Goal: Information Seeking & Learning: Learn about a topic

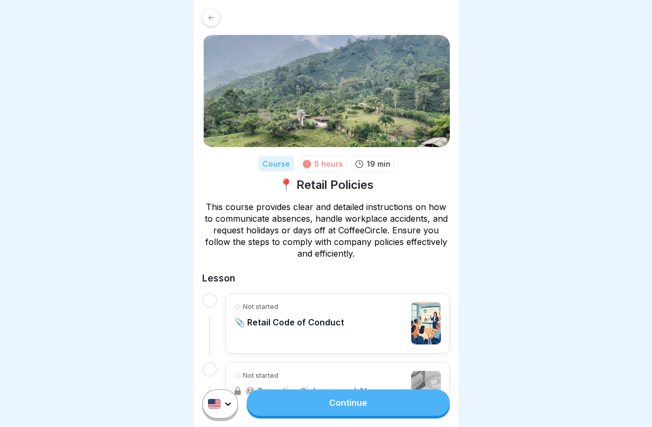
click at [345, 416] on link "Continue" at bounding box center [348, 403] width 203 height 26
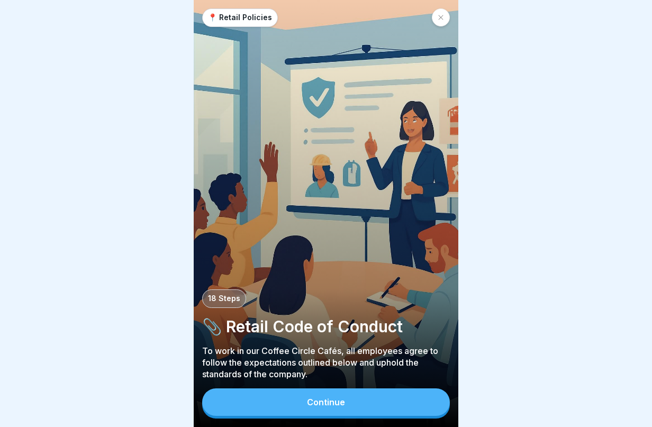
click at [317, 407] on div "Continue" at bounding box center [326, 403] width 38 height 10
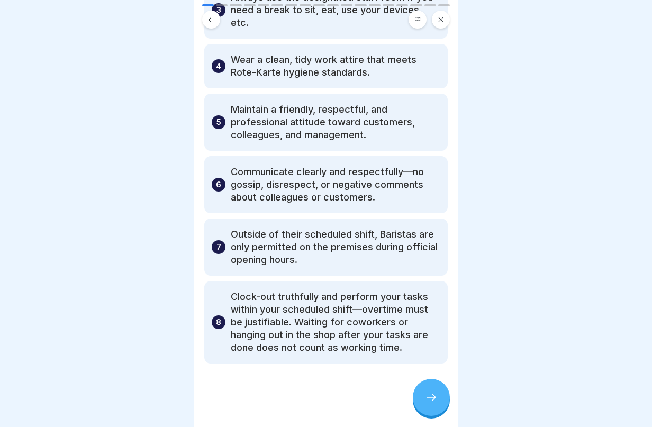
scroll to position [230, 0]
click at [420, 401] on div at bounding box center [431, 397] width 37 height 37
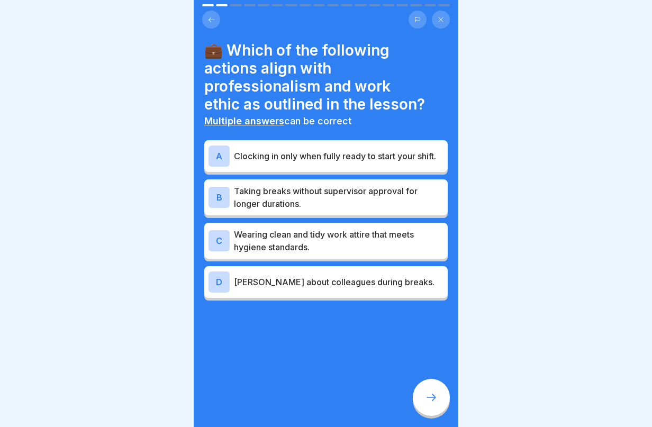
click at [347, 157] on p "Clocking in only when fully ready to start your shift." at bounding box center [339, 156] width 210 height 13
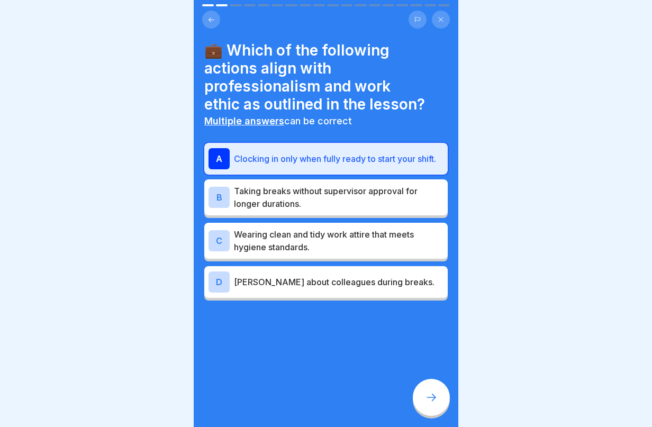
click at [352, 236] on p "Wearing clean and tidy work attire that meets hygiene standards." at bounding box center [339, 240] width 210 height 25
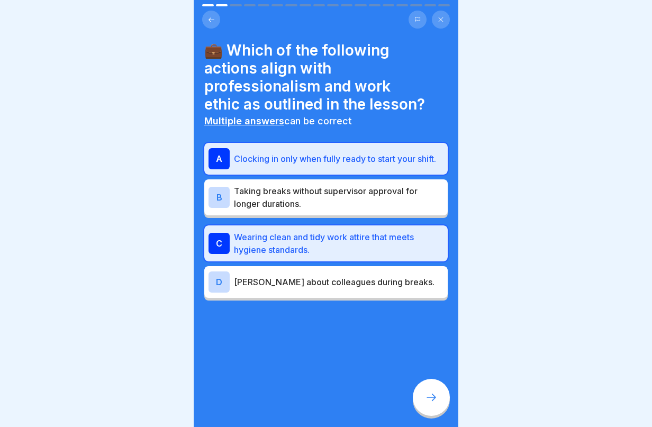
click at [427, 414] on div at bounding box center [431, 397] width 37 height 37
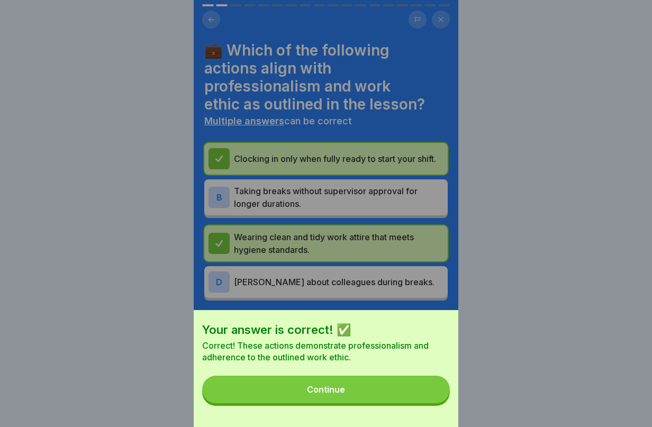
click at [390, 392] on button "Continue" at bounding box center [326, 390] width 248 height 28
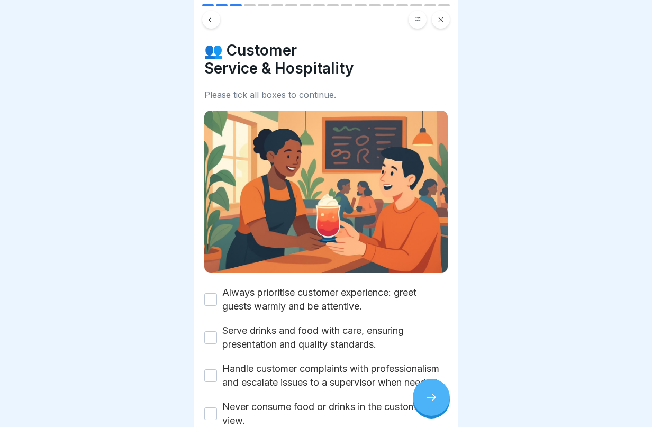
scroll to position [96, 0]
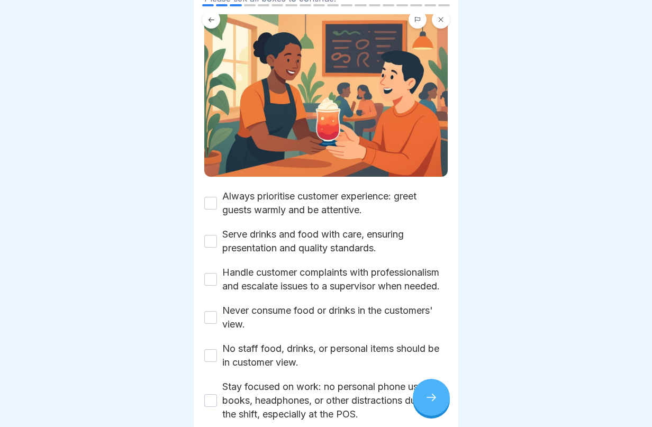
click at [208, 199] on button "Always prioritise customer experience: greet guests warmly and be attentive." at bounding box center [210, 203] width 13 height 13
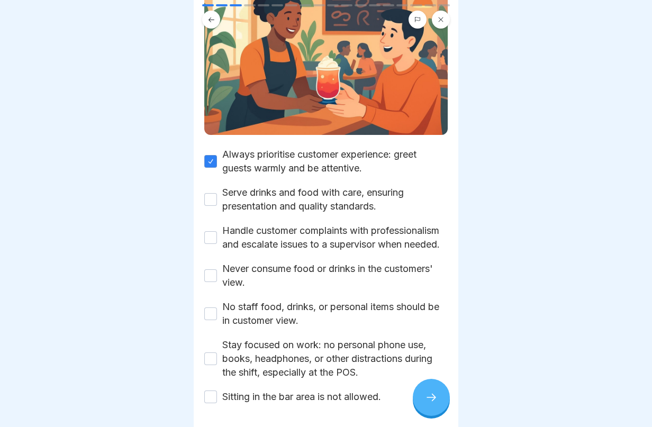
scroll to position [187, 0]
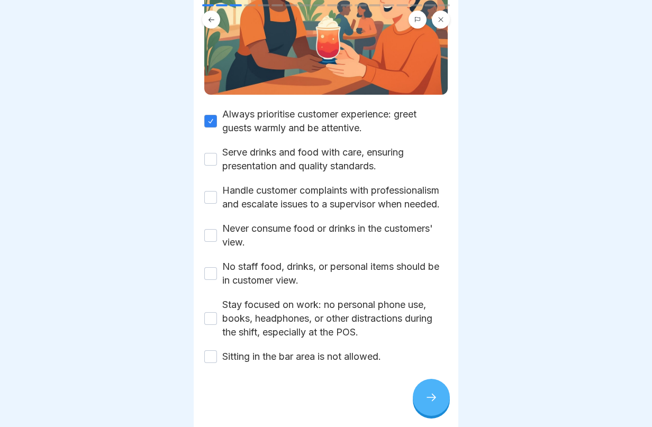
click at [213, 153] on button "Serve drinks and food with care, ensuring presentation and quality standards." at bounding box center [210, 159] width 13 height 13
click at [208, 191] on button "Handle customer complaints with professionalism and escalate issues to a superv…" at bounding box center [210, 197] width 13 height 13
click at [211, 235] on button "Never consume food or drinks in the customers' view." at bounding box center [210, 235] width 13 height 13
click at [208, 275] on button "No staff food, drinks, or personal items should be in customer view." at bounding box center [210, 273] width 13 height 13
click at [213, 318] on button "Stay focused on work: no personal phone use, books, headphones, or other distra…" at bounding box center [210, 318] width 13 height 13
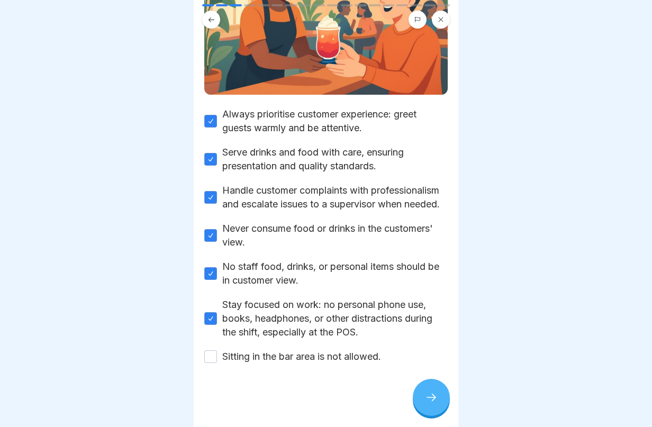
drag, startPoint x: 221, startPoint y: 226, endPoint x: 261, endPoint y: 250, distance: 46.1
click at [261, 250] on div "Always prioritise customer experience: greet guests warmly and be attentive. Se…" at bounding box center [326, 236] width 244 height 256
click at [262, 248] on label "Never consume food or drinks in the customers' view." at bounding box center [335, 236] width 226 height 28
click at [217, 242] on button "Never consume food or drinks in the customers' view." at bounding box center [210, 235] width 13 height 13
click at [212, 237] on button "Never consume food or drinks in the customers' view." at bounding box center [210, 235] width 13 height 13
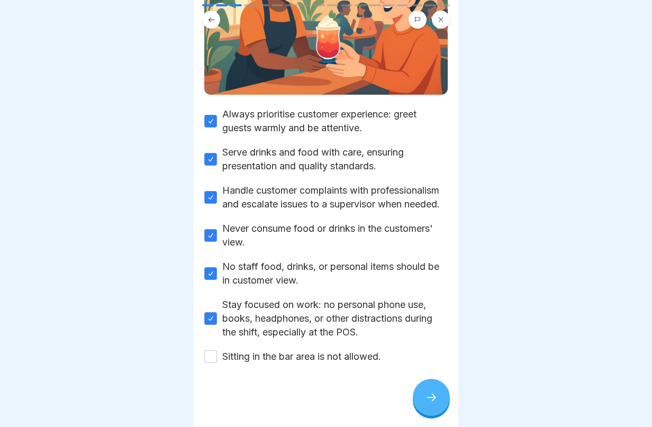
scroll to position [8, 0]
click at [214, 352] on button "Sitting in the bar area is not allowed." at bounding box center [210, 357] width 13 height 13
click at [438, 398] on div at bounding box center [431, 397] width 37 height 37
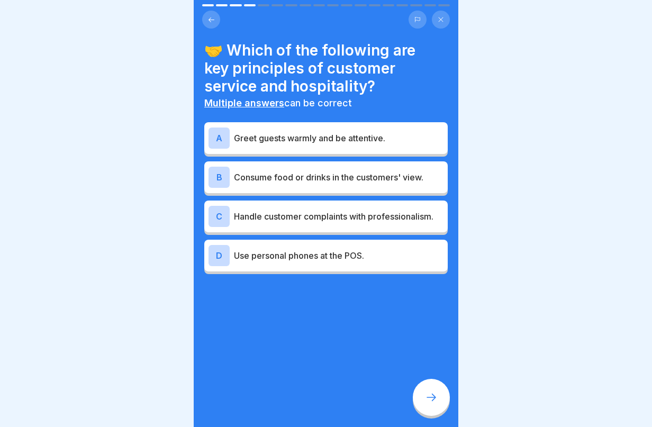
click at [365, 132] on p "Greet guests warmly and be attentive." at bounding box center [339, 138] width 210 height 13
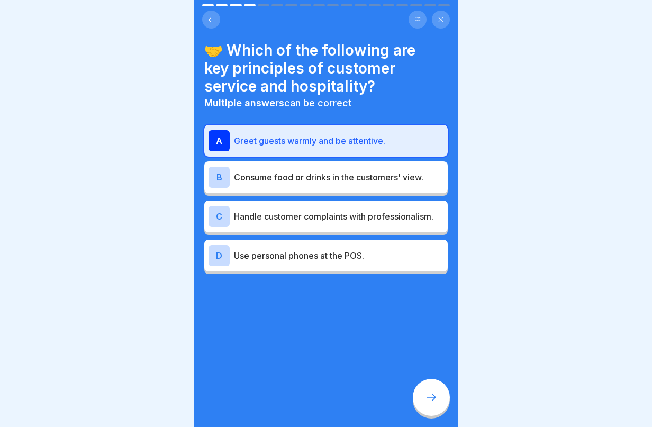
click at [291, 212] on p "Handle customer complaints with professionalism." at bounding box center [339, 216] width 210 height 13
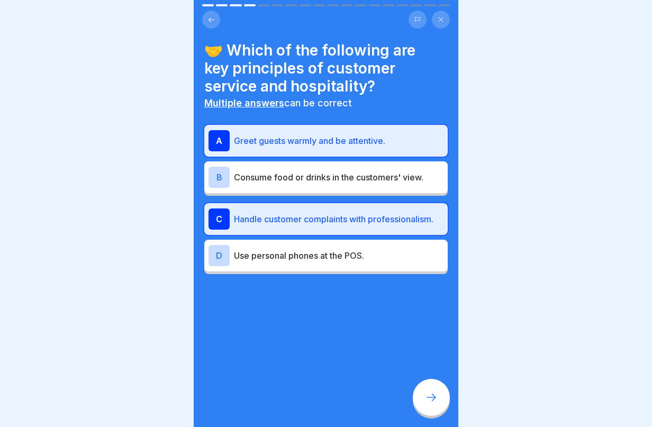
click at [429, 401] on icon at bounding box center [431, 397] width 13 height 13
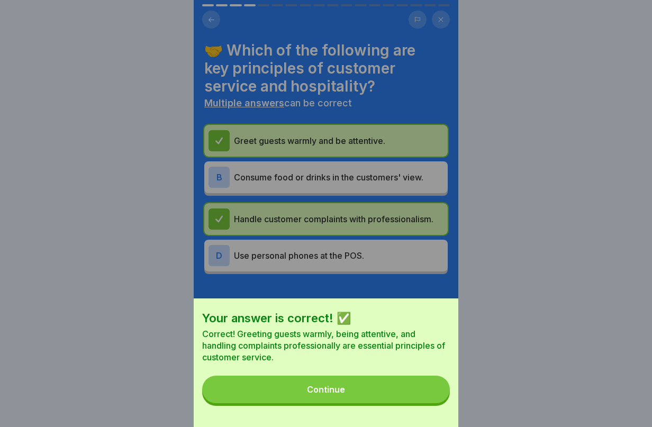
click at [409, 404] on button "Continue" at bounding box center [326, 390] width 248 height 28
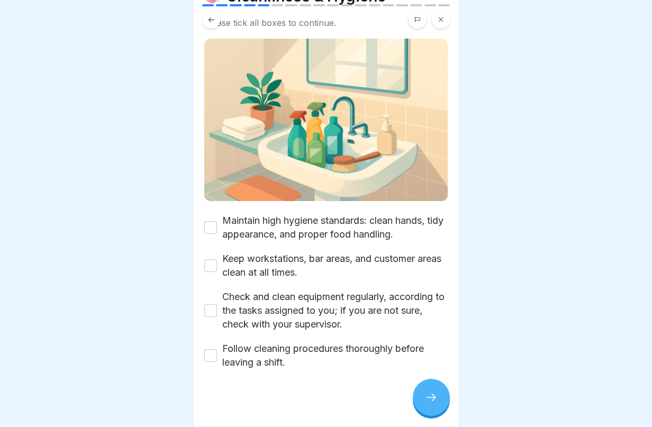
scroll to position [55, 0]
click at [209, 221] on button "Maintain high hygiene standards: clean hands, tidy appearance, and proper food …" at bounding box center [210, 227] width 13 height 13
click at [208, 259] on button "Keep workstations, bar areas, and customer areas clean at all times." at bounding box center [210, 265] width 13 height 13
click at [207, 304] on button "Check and clean equipment regularly, according to the tasks assigned to you; if…" at bounding box center [210, 310] width 13 height 13
click at [212, 349] on button "Follow cleaning procedures thoroughly before leaving a shift." at bounding box center [210, 355] width 13 height 13
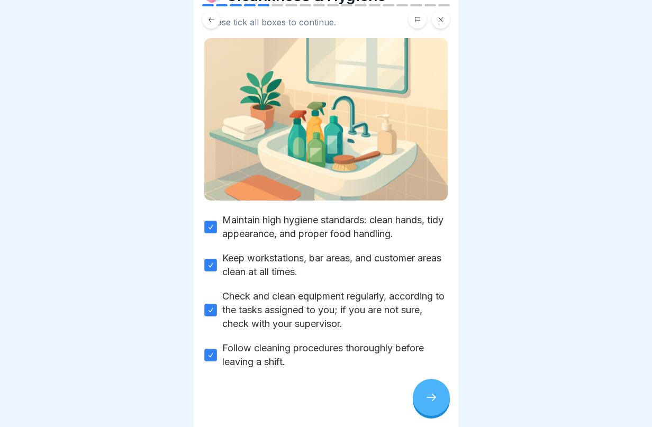
click at [425, 405] on div at bounding box center [431, 397] width 37 height 37
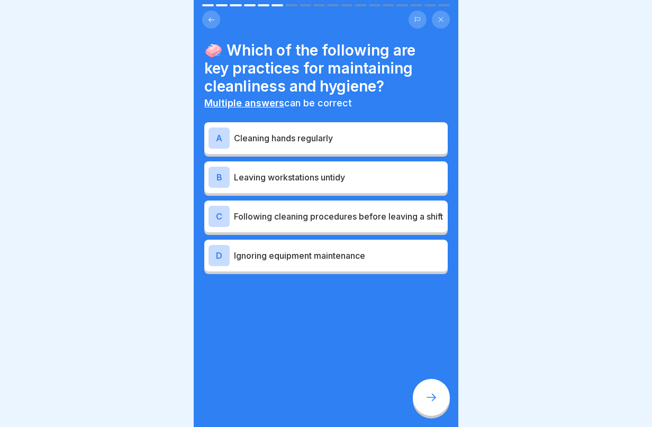
click at [331, 128] on div "A Cleaning hands regularly" at bounding box center [326, 138] width 235 height 21
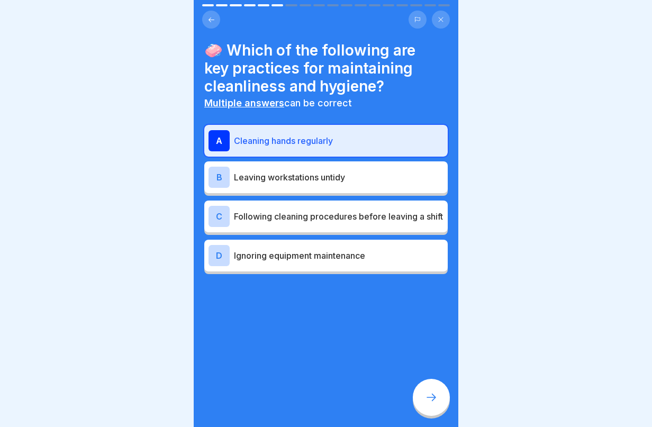
click at [414, 210] on p "Following cleaning procedures before leaving a shift" at bounding box center [339, 216] width 210 height 13
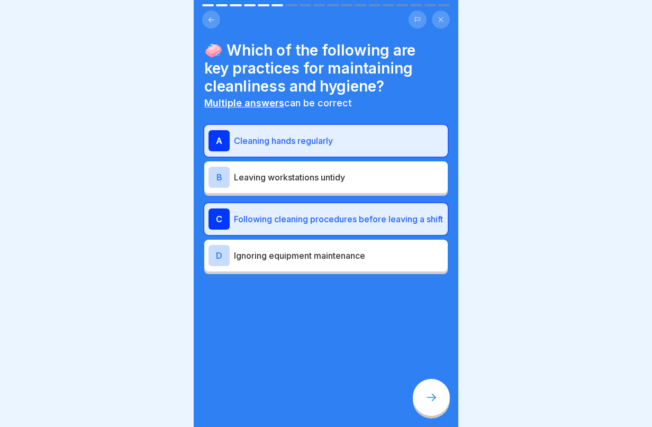
click at [429, 405] on div at bounding box center [431, 397] width 37 height 37
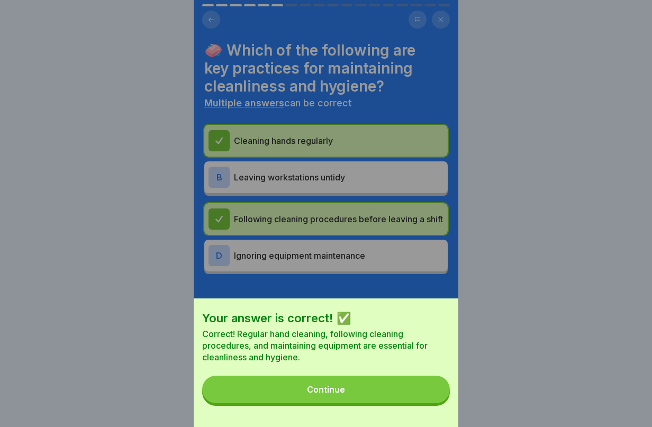
click at [407, 399] on button "Continue" at bounding box center [326, 390] width 248 height 28
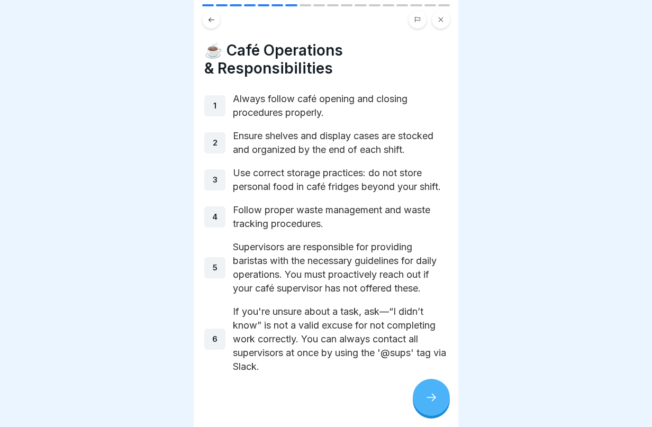
click at [418, 401] on div at bounding box center [431, 397] width 37 height 37
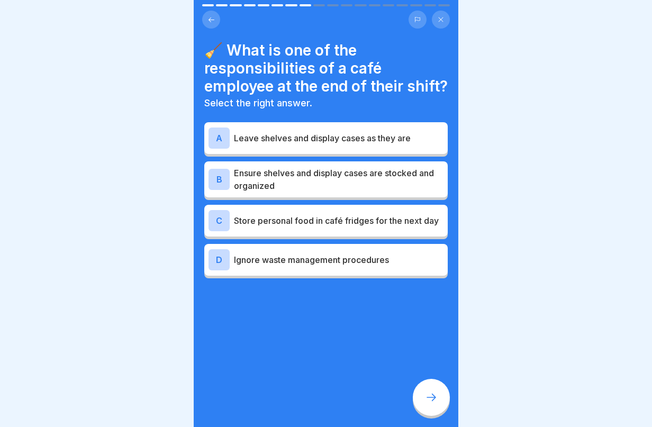
click at [306, 189] on p "Ensure shelves and display cases are stocked and organized" at bounding box center [339, 179] width 210 height 25
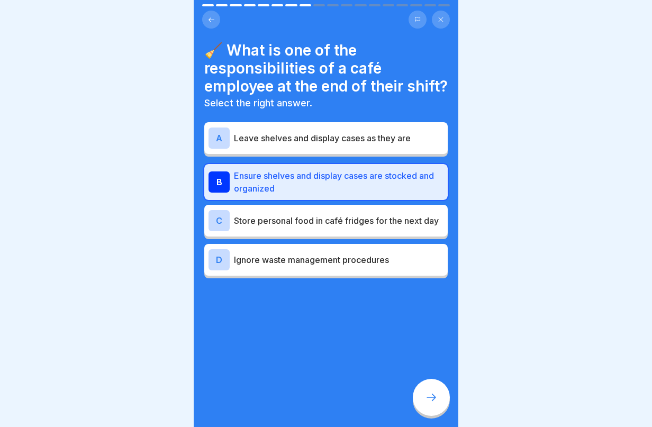
click at [431, 402] on icon at bounding box center [431, 397] width 13 height 13
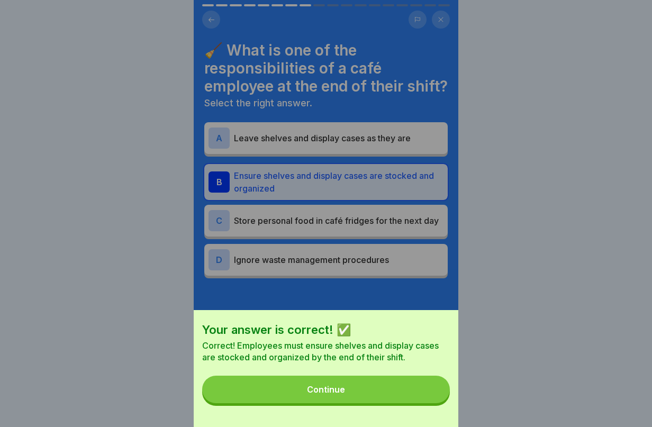
click at [429, 402] on button "Continue" at bounding box center [326, 390] width 248 height 28
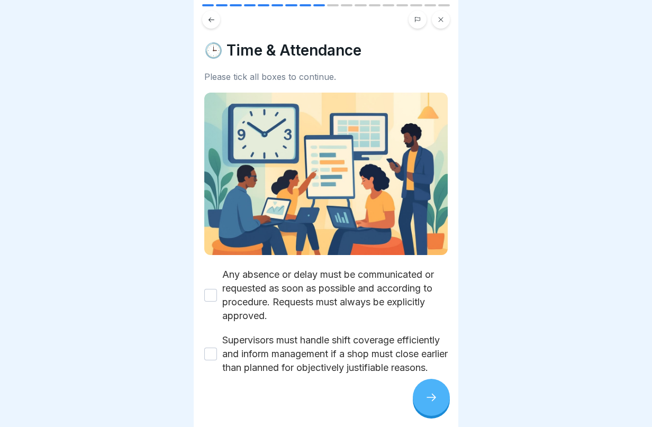
click at [211, 289] on button "Any absence or delay must be communicated or requested as soon as possible and …" at bounding box center [210, 295] width 13 height 13
click at [214, 348] on button "Supervisors must handle shift coverage efficiently and inform management if a s…" at bounding box center [210, 354] width 13 height 13
click at [446, 407] on div "📍 Retail Policies 18 Steps 📎 Retail Code of Conduct To work in our Coffee Circl…" at bounding box center [326, 213] width 265 height 427
click at [435, 403] on icon at bounding box center [431, 397] width 13 height 13
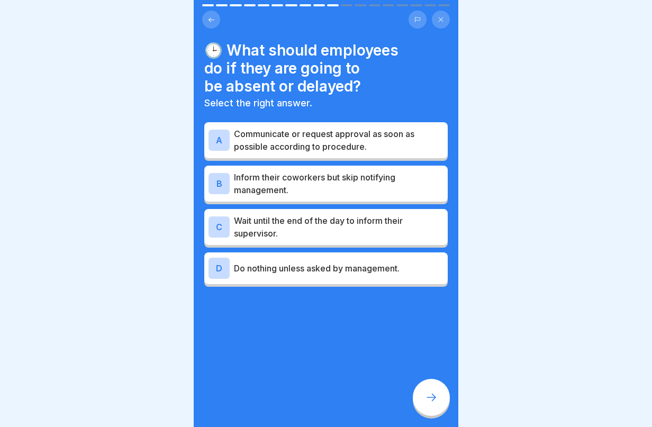
click at [397, 138] on p "Communicate or request approval as soon as possible according to procedure." at bounding box center [339, 140] width 210 height 25
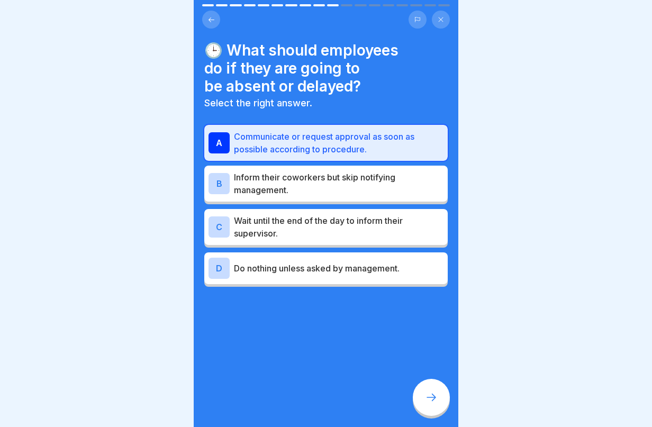
click at [434, 397] on icon at bounding box center [431, 397] width 13 height 13
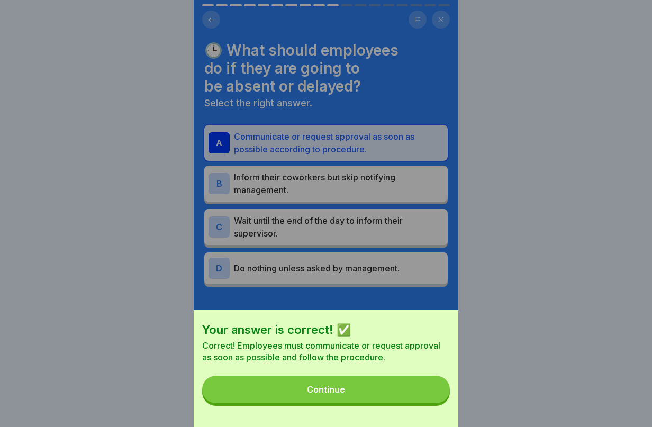
click at [434, 397] on button "Continue" at bounding box center [326, 390] width 248 height 28
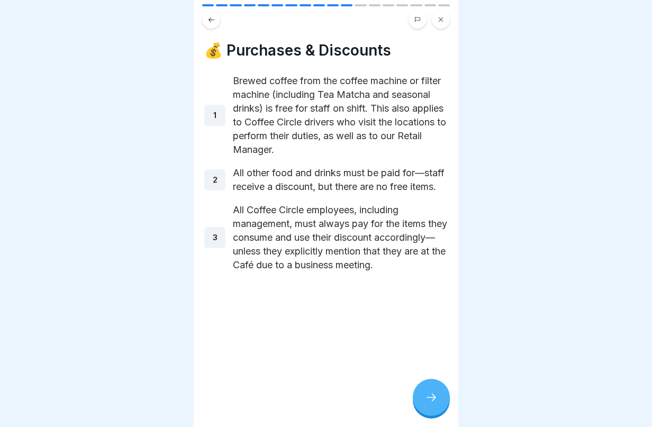
click at [437, 397] on icon at bounding box center [431, 397] width 13 height 13
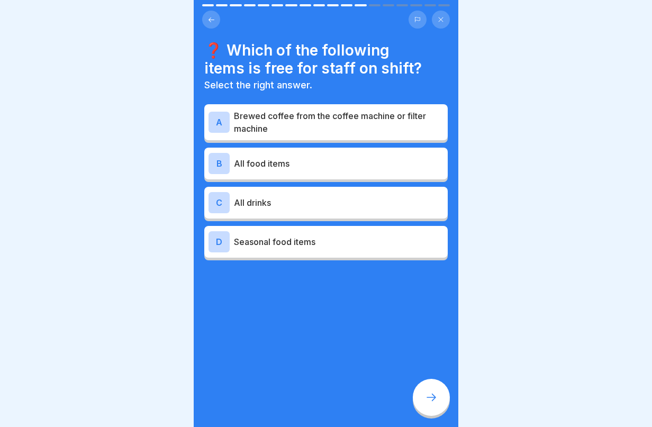
click at [317, 110] on p "Brewed coffee from the coffee machine or filter machine" at bounding box center [339, 122] width 210 height 25
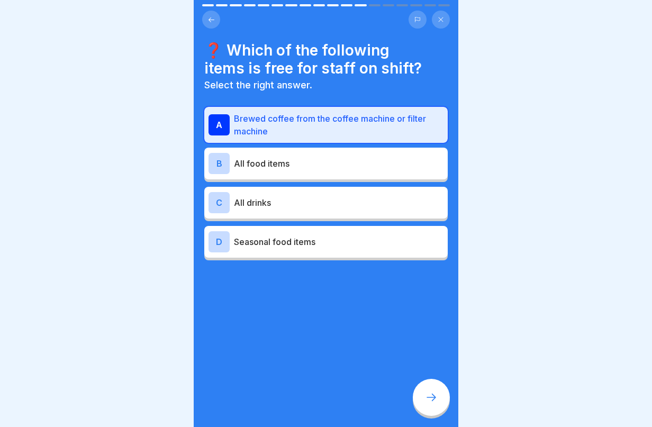
click at [441, 402] on div at bounding box center [431, 397] width 37 height 37
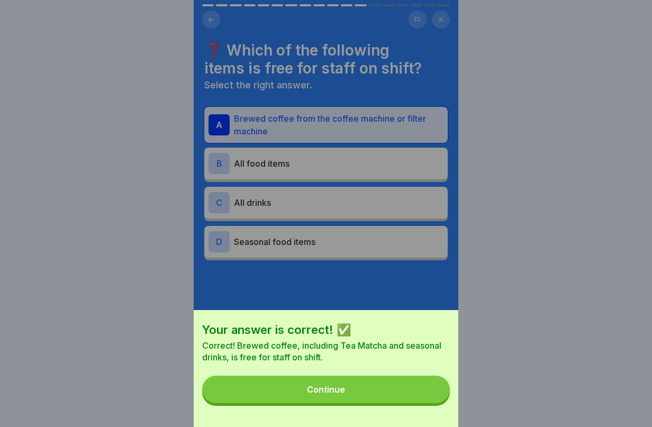
click at [441, 402] on button "Continue" at bounding box center [326, 390] width 248 height 28
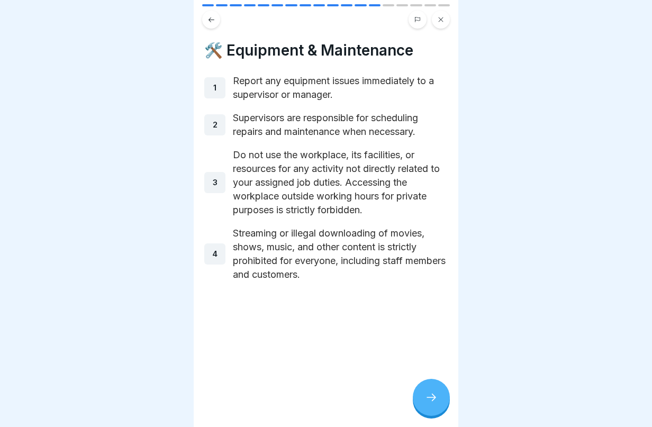
click at [435, 402] on icon at bounding box center [431, 397] width 13 height 13
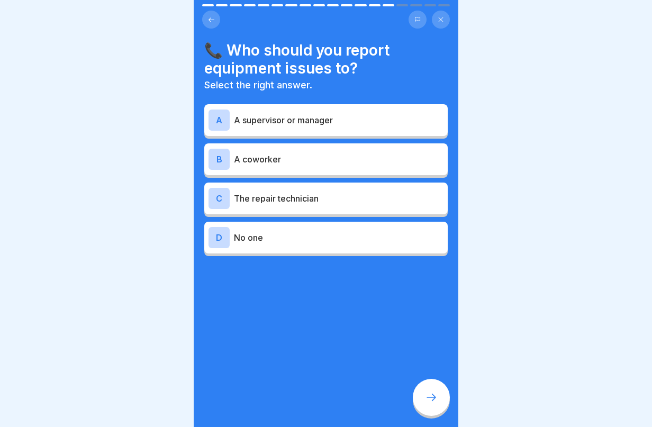
click at [330, 114] on p "A supervisor or manager" at bounding box center [339, 120] width 210 height 13
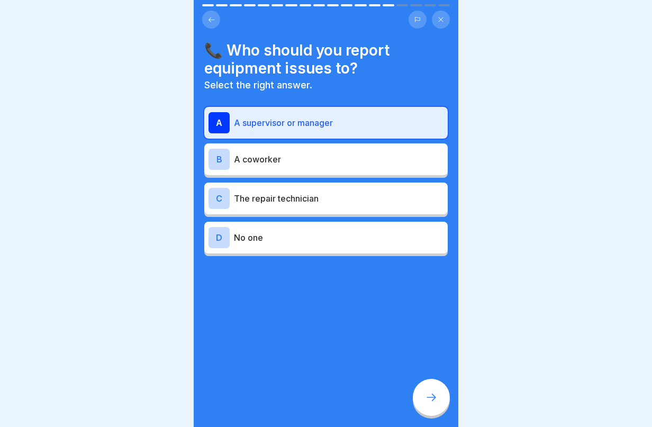
click at [432, 397] on icon at bounding box center [431, 397] width 13 height 13
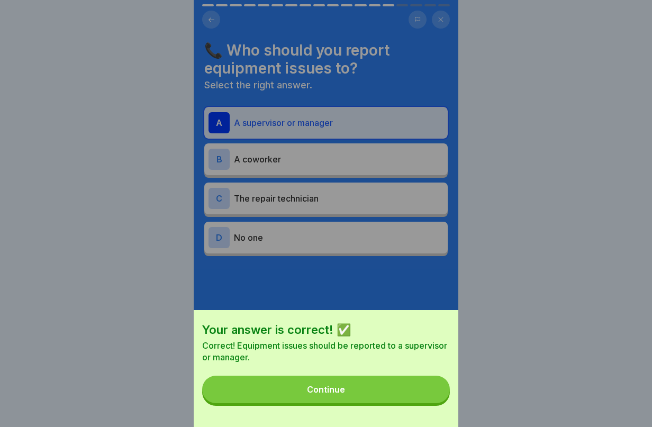
click at [432, 397] on button "Continue" at bounding box center [326, 390] width 248 height 28
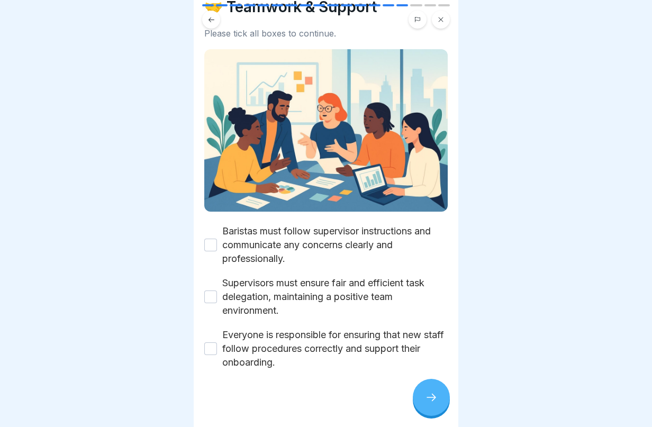
scroll to position [44, 0]
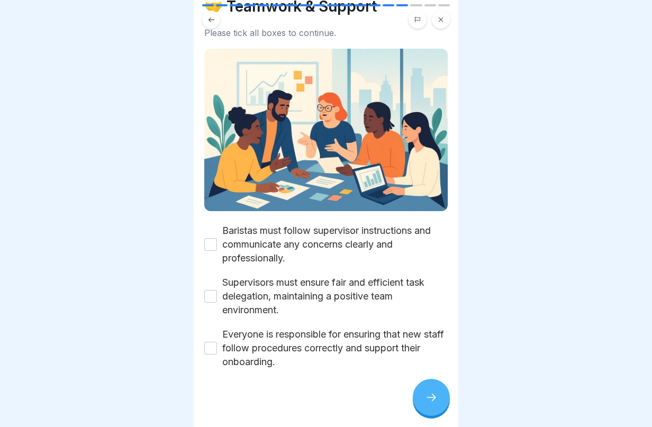
click at [208, 238] on button "Baristas must follow supervisor instructions and communicate any concerns clear…" at bounding box center [210, 244] width 13 height 13
click at [211, 290] on button "Supervisors must ensure fair and efficient task delegation, maintaining a posit…" at bounding box center [210, 296] width 13 height 13
click at [210, 342] on button "Everyone is responsible for ensuring that new staff follow procedures correctly…" at bounding box center [210, 348] width 13 height 13
click at [436, 408] on div at bounding box center [431, 397] width 37 height 37
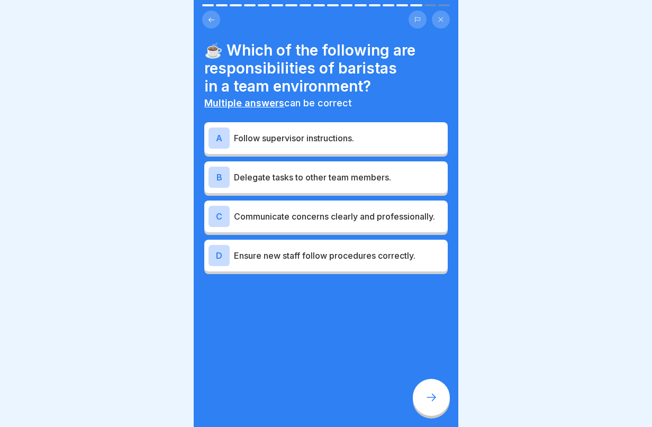
click at [350, 132] on p "Follow supervisor instructions." at bounding box center [339, 138] width 210 height 13
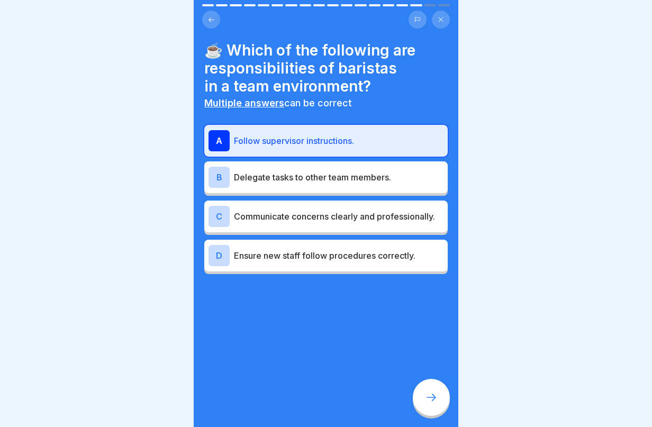
click at [332, 216] on p "Communicate concerns clearly and professionally." at bounding box center [339, 216] width 210 height 13
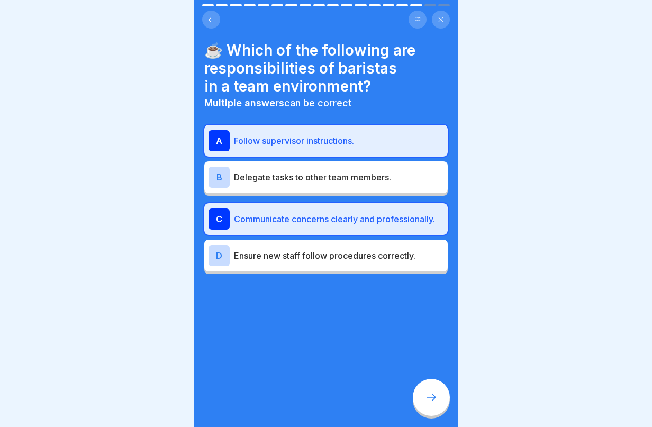
click at [391, 256] on p "Ensure new staff follow procedures correctly." at bounding box center [339, 255] width 210 height 13
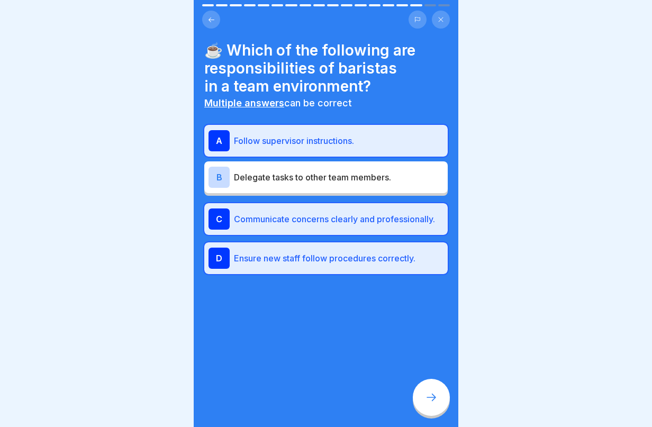
click at [393, 259] on p "Ensure new staff follow procedures correctly." at bounding box center [339, 258] width 210 height 13
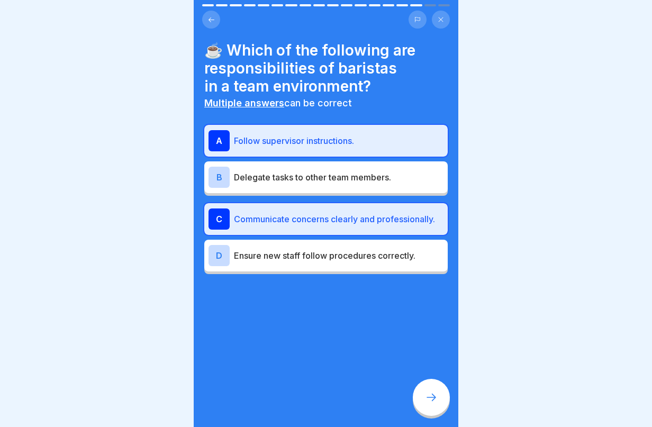
click at [210, 11] on button at bounding box center [211, 20] width 18 height 18
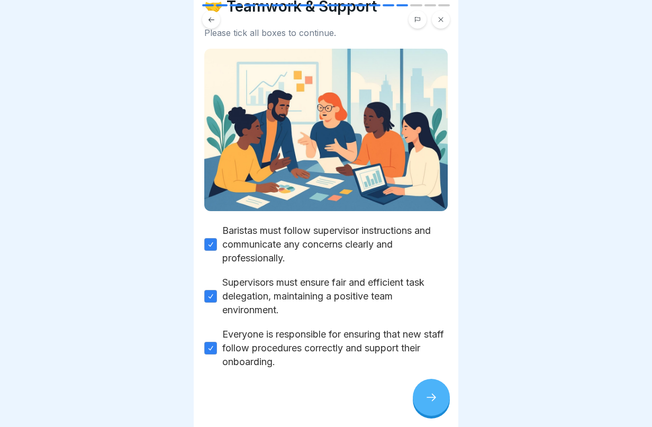
click at [427, 390] on div at bounding box center [431, 397] width 37 height 37
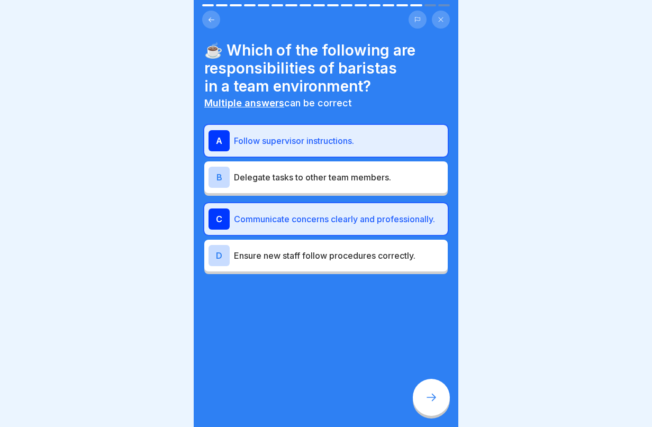
click at [244, 261] on div "D Ensure new staff follow procedures correctly." at bounding box center [326, 255] width 235 height 21
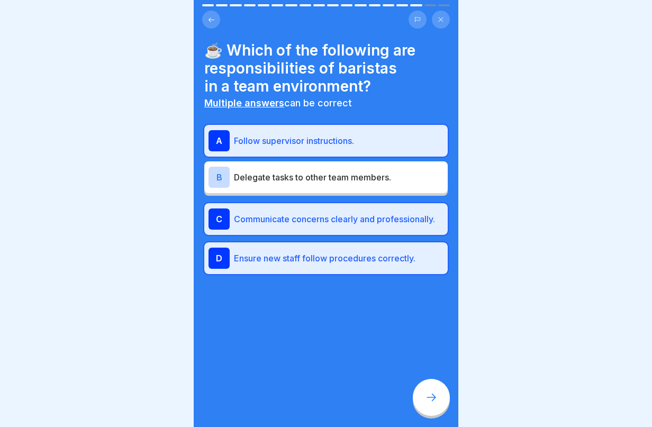
click at [432, 392] on icon at bounding box center [431, 397] width 13 height 13
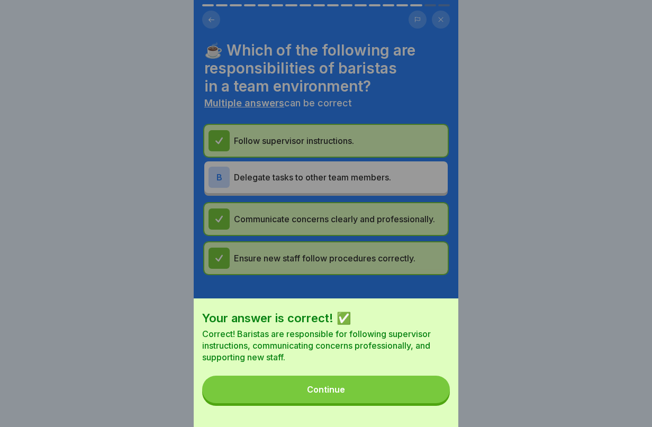
click at [418, 393] on button "Continue" at bounding box center [326, 390] width 248 height 28
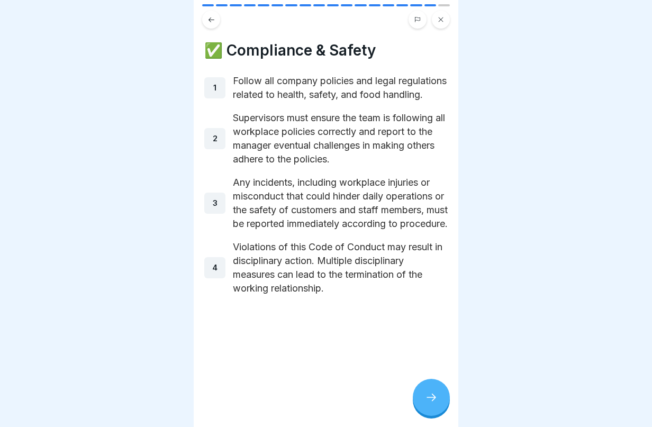
click at [418, 393] on div at bounding box center [431, 397] width 37 height 37
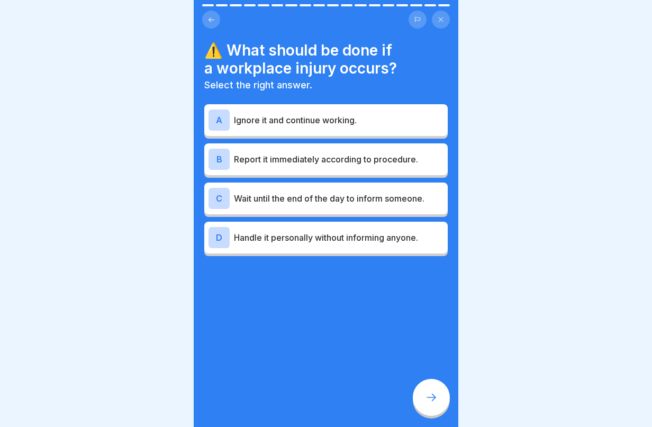
click at [402, 153] on p "Report it immediately according to procedure." at bounding box center [339, 159] width 210 height 13
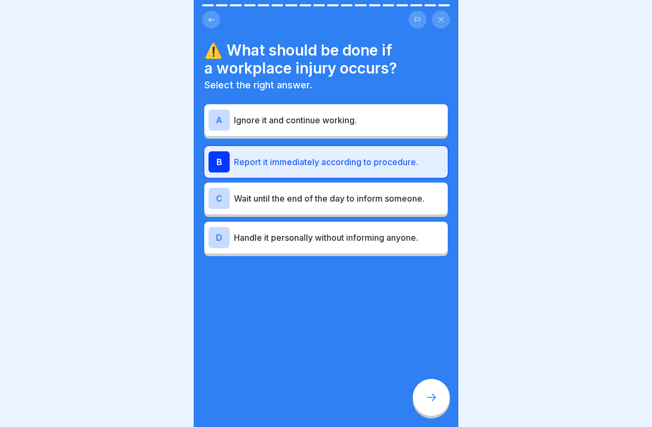
click at [427, 392] on icon at bounding box center [431, 397] width 13 height 13
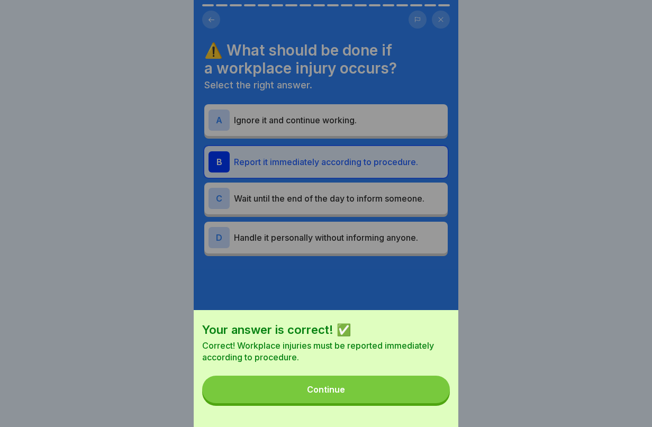
click at [427, 392] on button "Continue" at bounding box center [326, 390] width 248 height 28
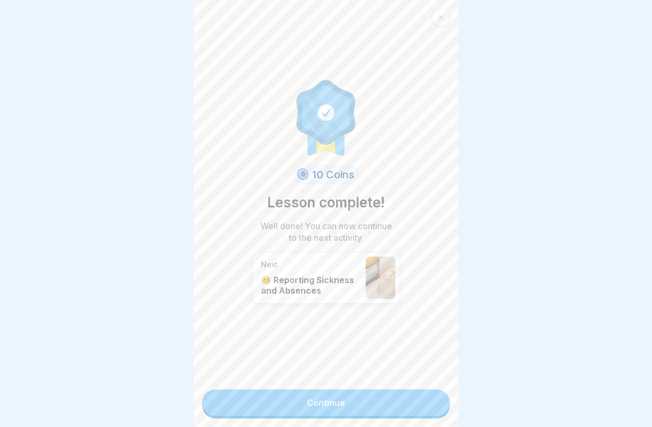
click at [346, 390] on link "Continue" at bounding box center [326, 403] width 248 height 26
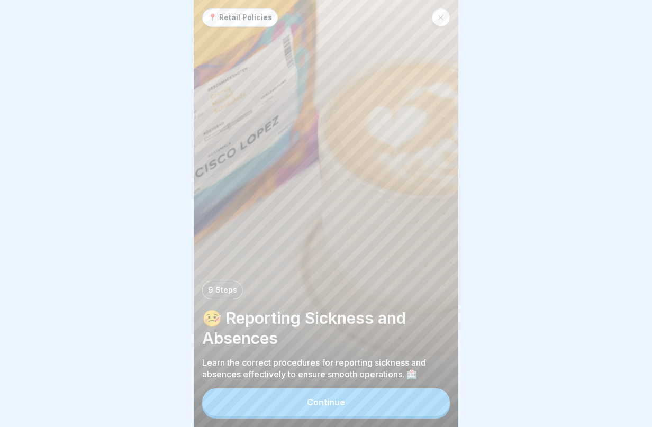
click at [343, 402] on button "Continue" at bounding box center [326, 403] width 248 height 28
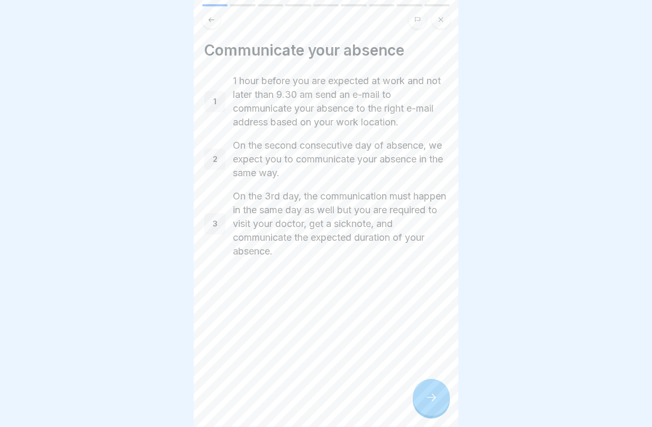
click at [436, 404] on icon at bounding box center [431, 397] width 13 height 13
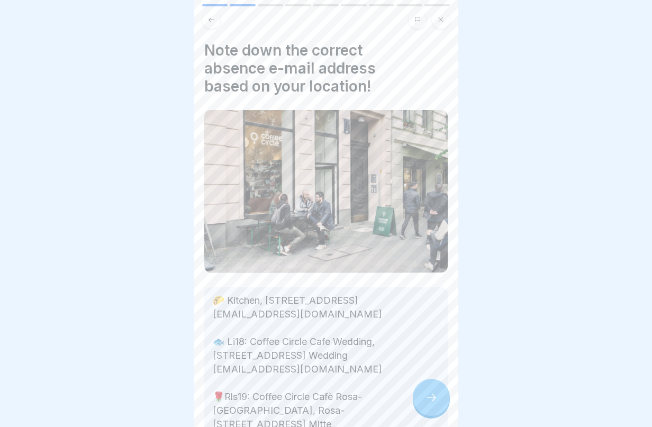
click at [434, 416] on div at bounding box center [431, 397] width 37 height 37
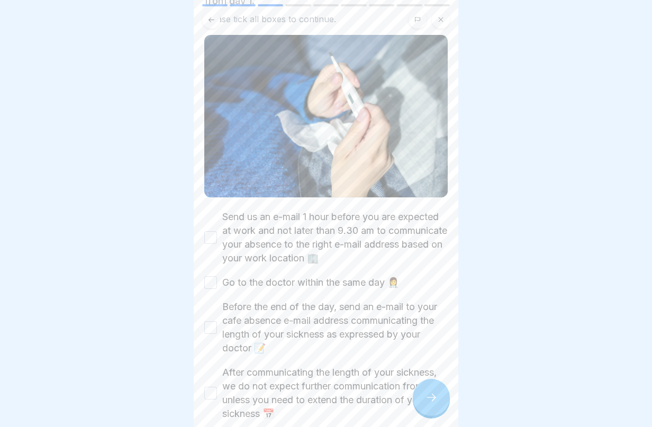
scroll to position [257, 0]
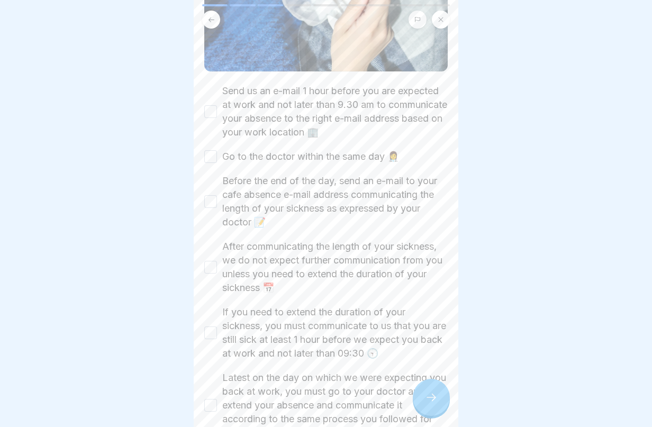
click at [212, 106] on button "Send us an e-mail 1 hour before you are expected at work and not later than 9.3…" at bounding box center [210, 111] width 13 height 13
click at [212, 150] on button "Go to the doctor within the same day 👩‍⚕️" at bounding box center [210, 156] width 13 height 13
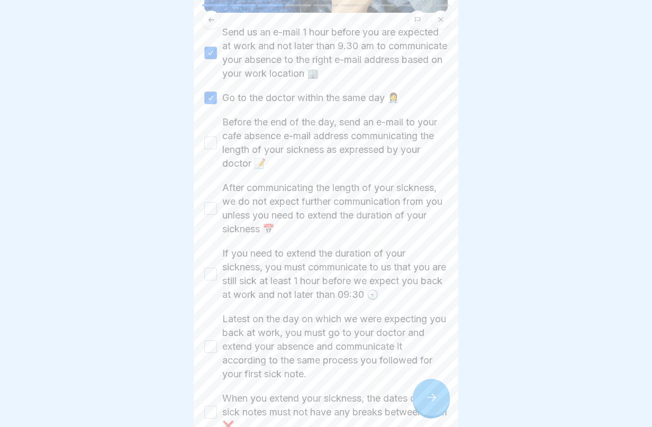
scroll to position [318, 0]
click at [207, 135] on button "Before the end of the day, send an e-mail to your cafe absence e-mail address c…" at bounding box center [210, 141] width 13 height 13
click at [213, 200] on button "After communicating the length of your sickness, we do not expect further commu…" at bounding box center [210, 206] width 13 height 13
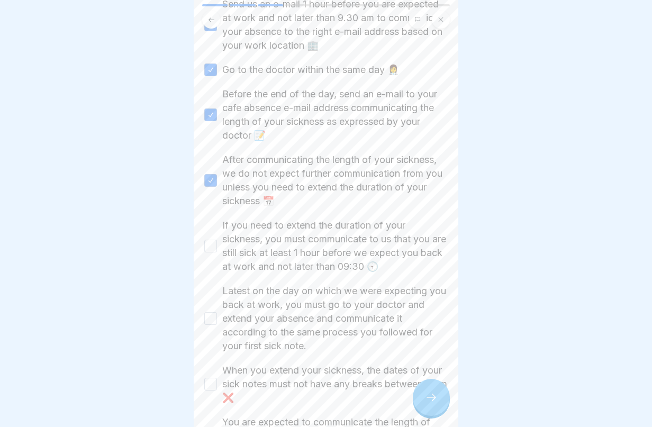
scroll to position [290, 0]
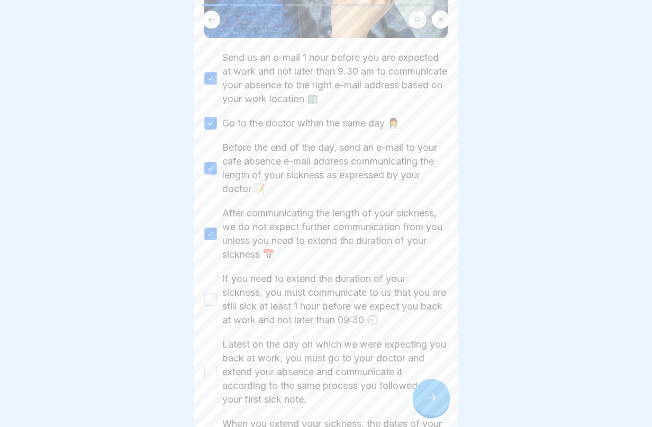
drag, startPoint x: 227, startPoint y: 109, endPoint x: 363, endPoint y: 113, distance: 135.6
click at [362, 117] on label "Go to the doctor within the same day 👩‍⚕️" at bounding box center [310, 124] width 177 height 14
click at [217, 117] on button "Go to the doctor within the same day 👩‍⚕️" at bounding box center [210, 123] width 13 height 13
click at [210, 117] on button "Go to the doctor within the same day 👩‍⚕️" at bounding box center [210, 123] width 13 height 13
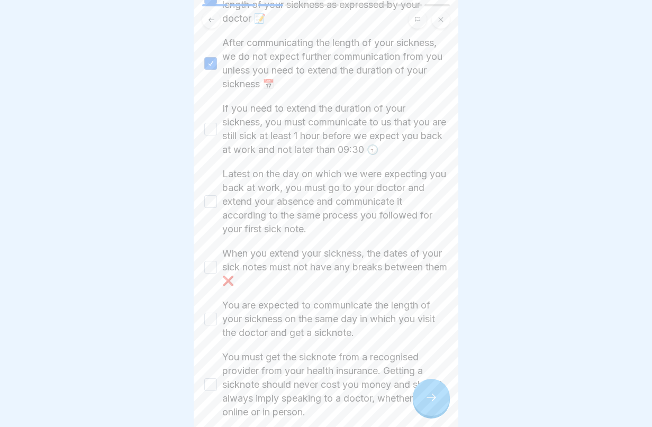
scroll to position [0, 0]
click at [217, 129] on button "If you need to extend the duration of your sickness, you must communicate to us…" at bounding box center [210, 129] width 13 height 13
click at [214, 196] on button "Latest on the day on which we were expecting you back at work, you must go to y…" at bounding box center [210, 201] width 13 height 13
click at [214, 261] on button "When you extend your sickness, the dates of your sick notes must not have any b…" at bounding box center [210, 267] width 13 height 13
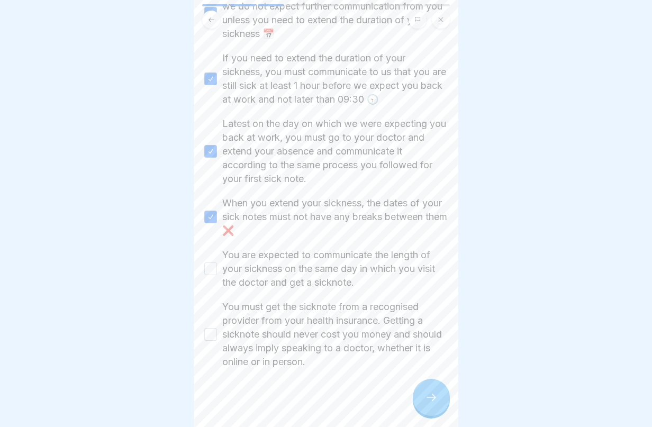
click at [213, 263] on button "You are expected to communicate the length of your sickness on the same day in …" at bounding box center [210, 269] width 13 height 13
click at [214, 329] on button "You must get the sicknote from a recognised provider from your health insurance…" at bounding box center [210, 334] width 13 height 13
click at [422, 404] on div at bounding box center [431, 397] width 37 height 37
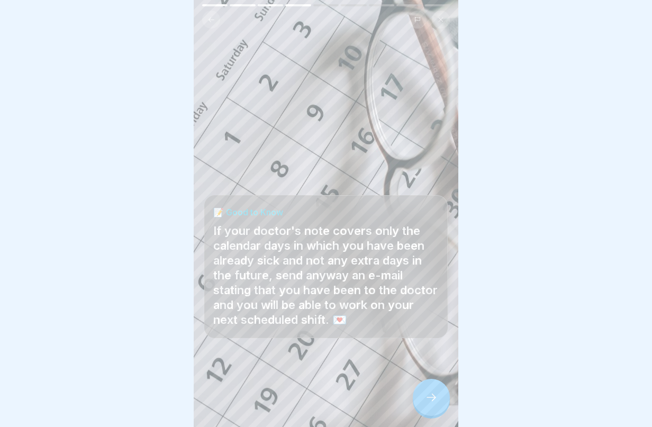
scroll to position [8, 0]
click at [436, 402] on icon at bounding box center [431, 397] width 13 height 13
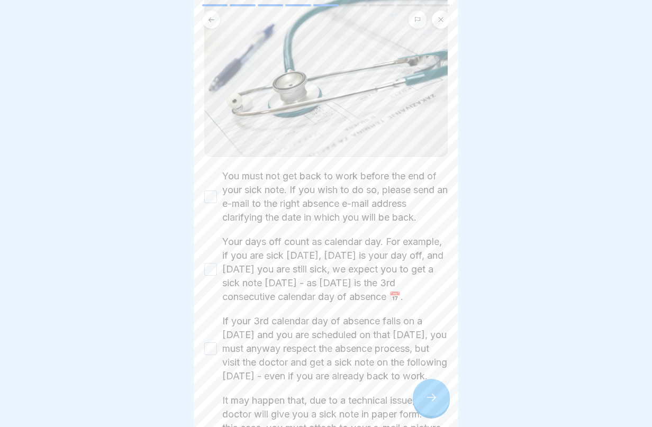
scroll to position [219, 0]
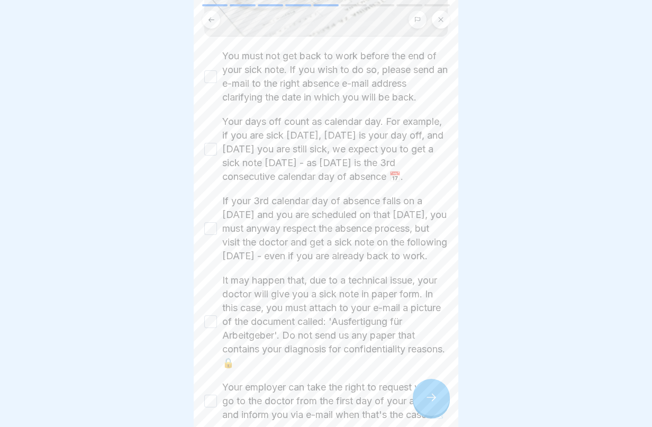
click at [214, 70] on button "You must not get back to work before the end of your sick note. If you wish to …" at bounding box center [210, 76] width 13 height 13
click at [212, 156] on button "Your days off count as calendar day. For example, if you are sick [DATE], [DATE…" at bounding box center [210, 149] width 13 height 13
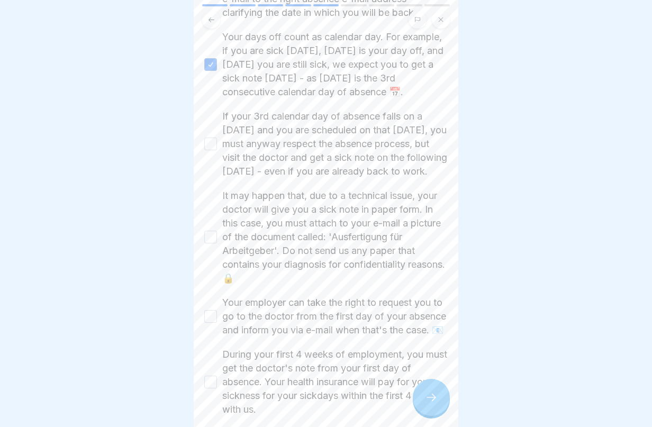
scroll to position [306, 0]
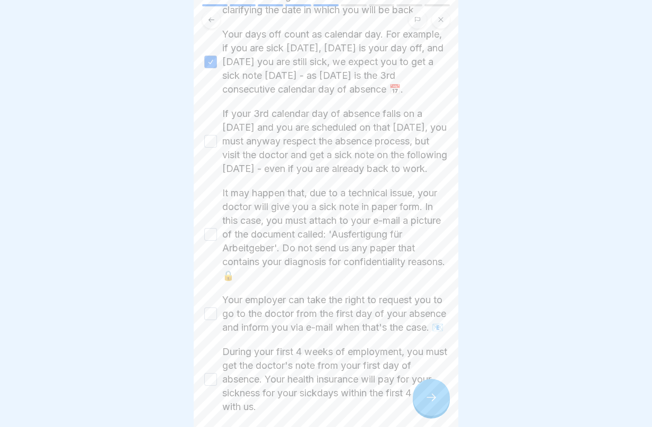
click at [212, 148] on button "If your 3rd calendar day of absence falls on a [DATE] and you are scheduled on …" at bounding box center [210, 141] width 13 height 13
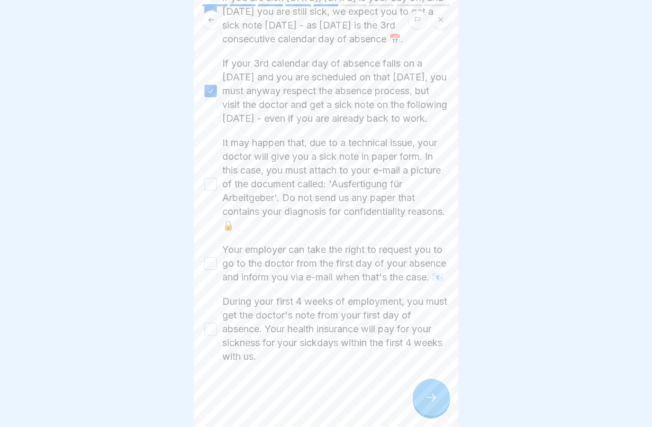
click at [211, 178] on button "It may happen that, due to a technical issue, your doctor will give you a sick …" at bounding box center [210, 184] width 13 height 13
click at [208, 257] on button "Your employer can take the right to request you to go to the doctor from the fi…" at bounding box center [210, 263] width 13 height 13
click at [210, 329] on button "During your first 4 weeks of employment, you must get the doctor's note from yo…" at bounding box center [210, 329] width 13 height 13
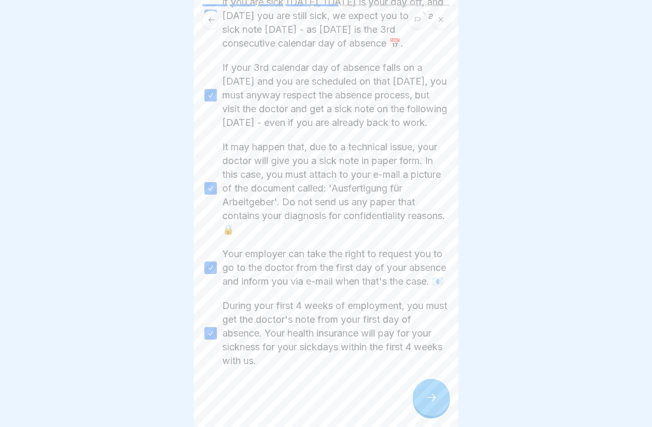
scroll to position [406, 0]
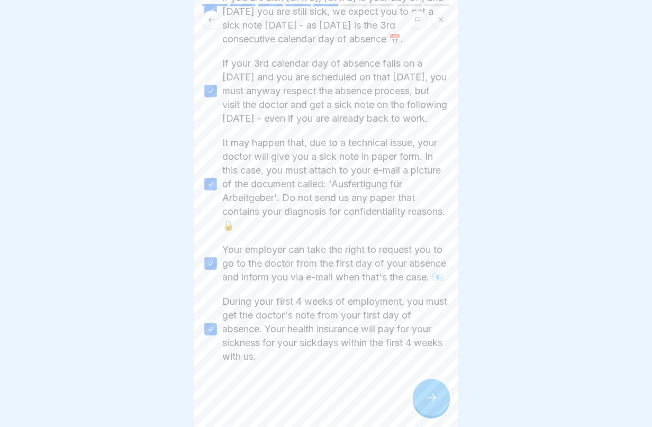
click at [442, 400] on div at bounding box center [431, 397] width 37 height 37
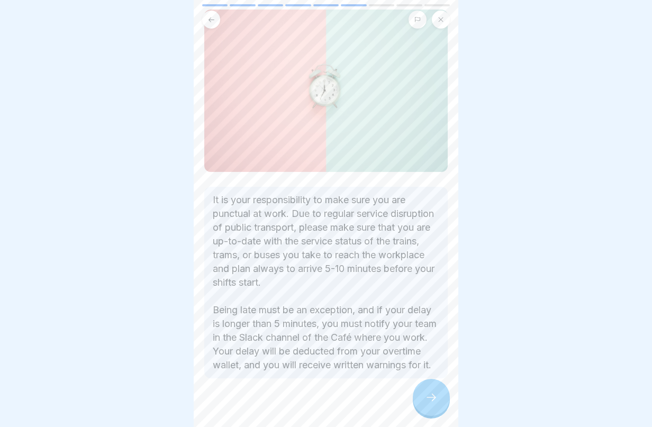
scroll to position [88, 0]
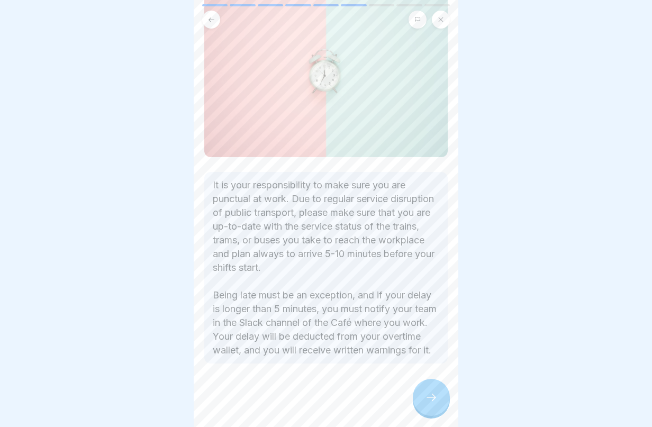
click at [435, 396] on icon at bounding box center [431, 397] width 13 height 13
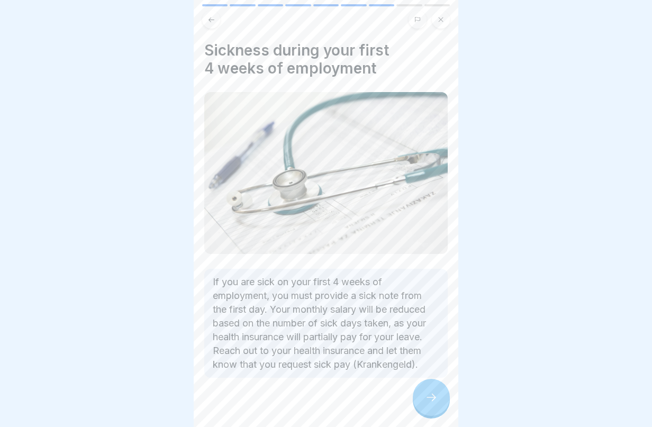
click at [431, 401] on icon at bounding box center [431, 397] width 13 height 13
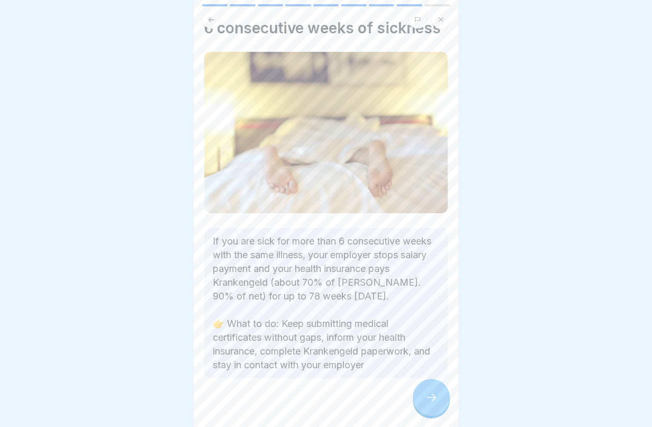
scroll to position [50, 0]
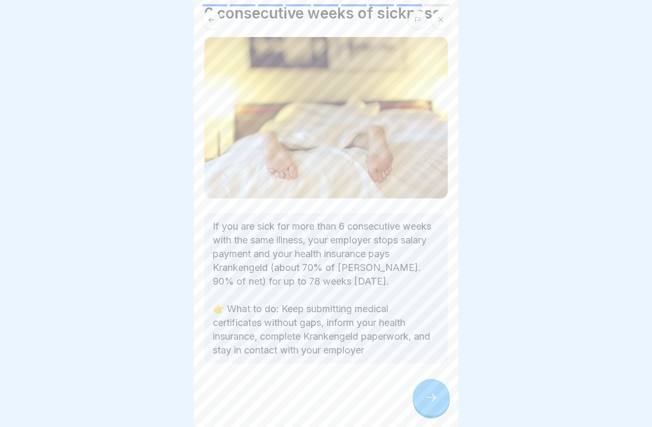
click at [440, 397] on div at bounding box center [431, 397] width 37 height 37
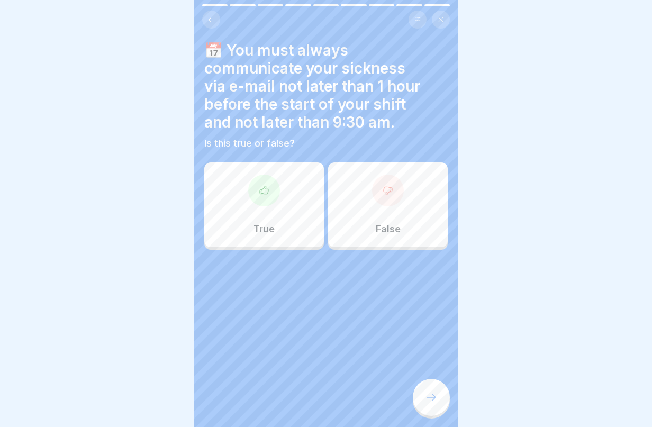
click at [270, 181] on div at bounding box center [264, 191] width 32 height 32
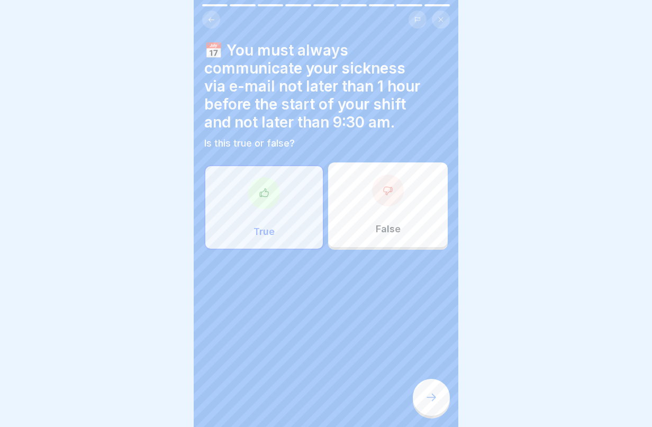
click at [444, 388] on div at bounding box center [431, 397] width 37 height 37
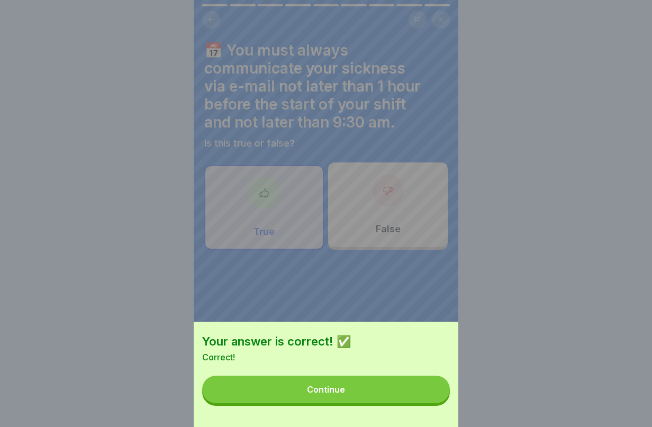
click at [414, 399] on button "Continue" at bounding box center [326, 390] width 248 height 28
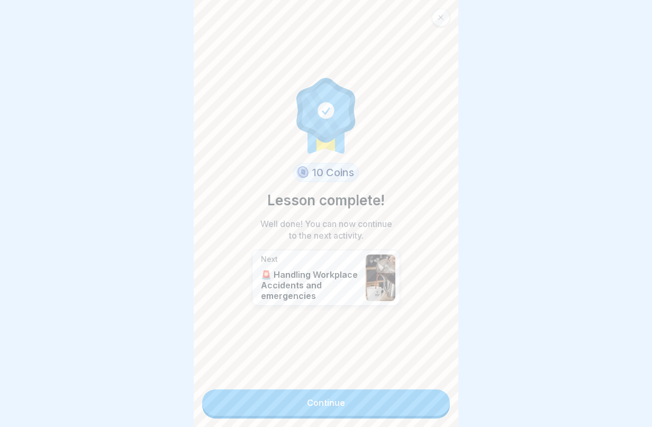
click at [395, 396] on link "Continue" at bounding box center [326, 403] width 248 height 26
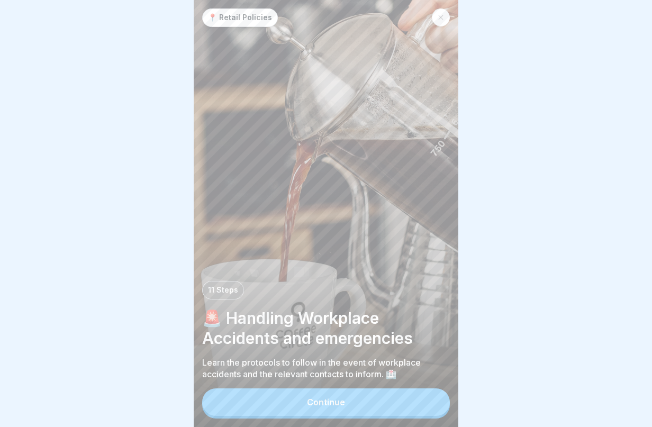
click at [395, 399] on button "Continue" at bounding box center [326, 403] width 248 height 28
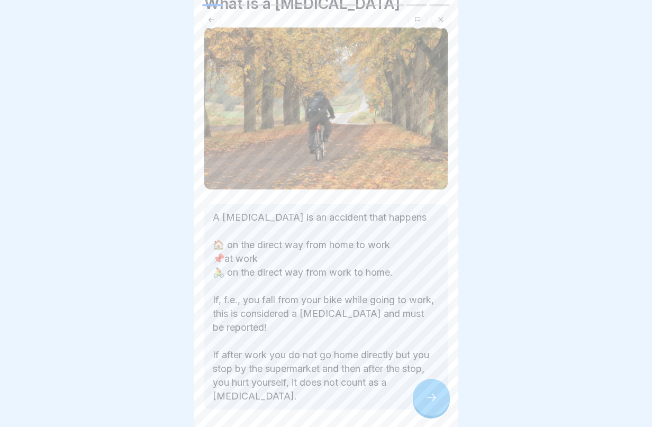
scroll to position [101, 0]
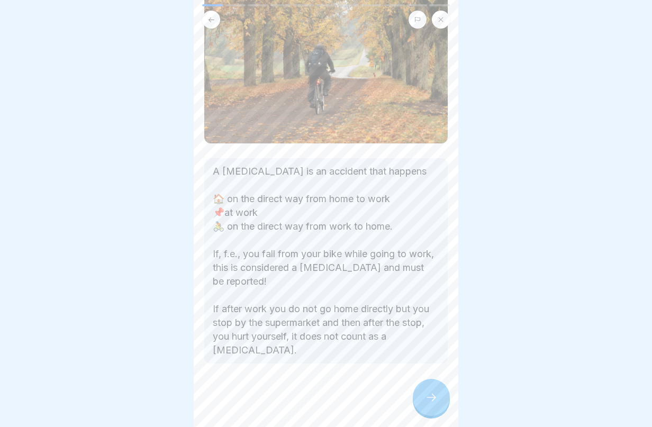
click at [432, 397] on div at bounding box center [431, 397] width 37 height 37
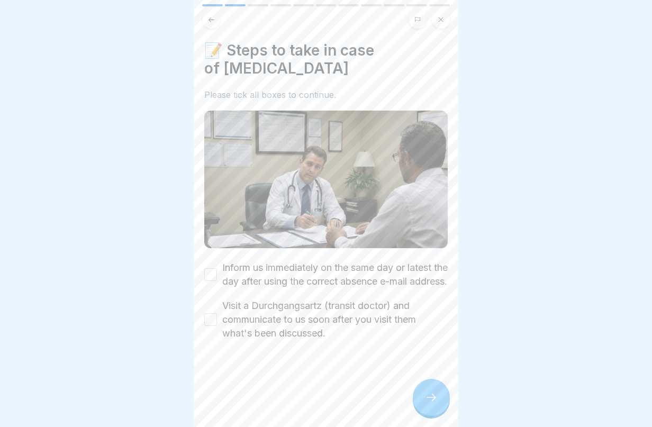
click at [442, 414] on div at bounding box center [431, 397] width 37 height 37
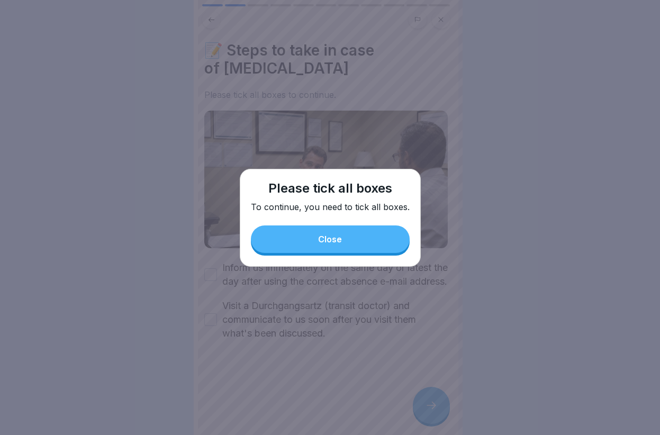
click at [345, 231] on button "Close" at bounding box center [330, 240] width 159 height 28
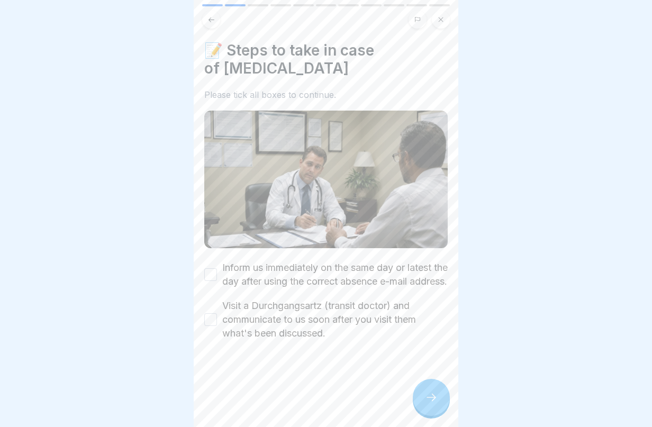
click at [216, 276] on button "Inform us immediately on the same day or latest the day after using the correct…" at bounding box center [210, 274] width 13 height 13
drag, startPoint x: 213, startPoint y: 329, endPoint x: 219, endPoint y: 332, distance: 6.4
click at [213, 326] on button "Visit a Durchgangsartz (transit doctor) and communicate to us soon after you vi…" at bounding box center [210, 320] width 13 height 13
click at [435, 404] on icon at bounding box center [431, 397] width 13 height 13
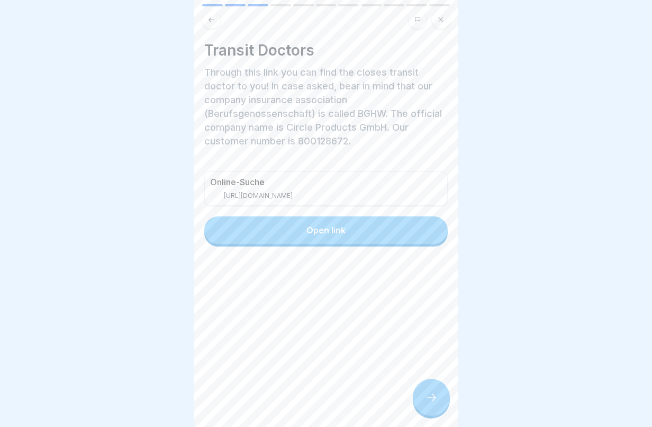
click at [443, 398] on div at bounding box center [431, 397] width 37 height 37
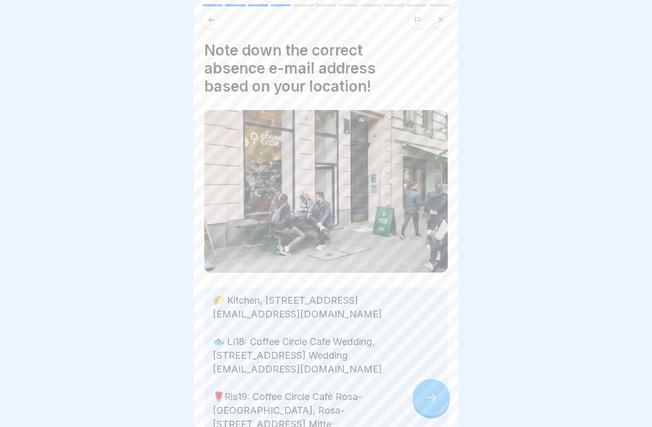
click at [438, 397] on div at bounding box center [431, 397] width 37 height 37
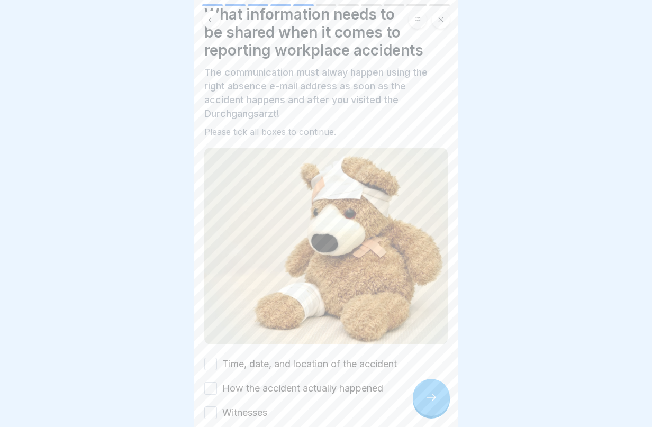
scroll to position [148, 0]
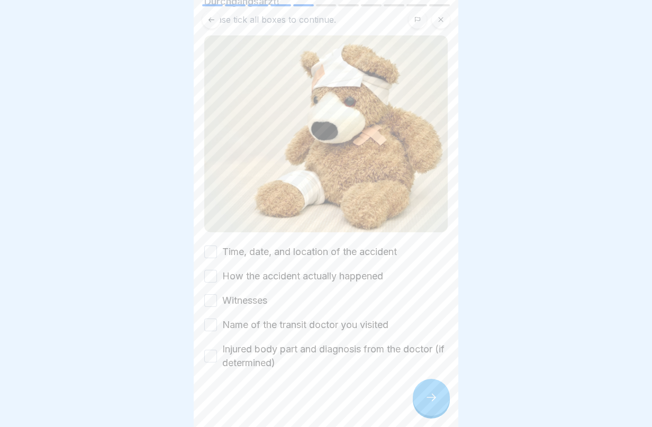
click at [214, 246] on button "Time, date, and location of the accident" at bounding box center [210, 252] width 13 height 13
click at [212, 270] on button "How the accident actually happened" at bounding box center [210, 276] width 13 height 13
click at [216, 297] on button "Witnesses" at bounding box center [210, 300] width 13 height 13
click at [213, 319] on button "Name of the transit doctor you visited" at bounding box center [210, 325] width 13 height 13
click at [210, 355] on button "Injured body part and diagnosis from the doctor (if determined)" at bounding box center [210, 356] width 13 height 13
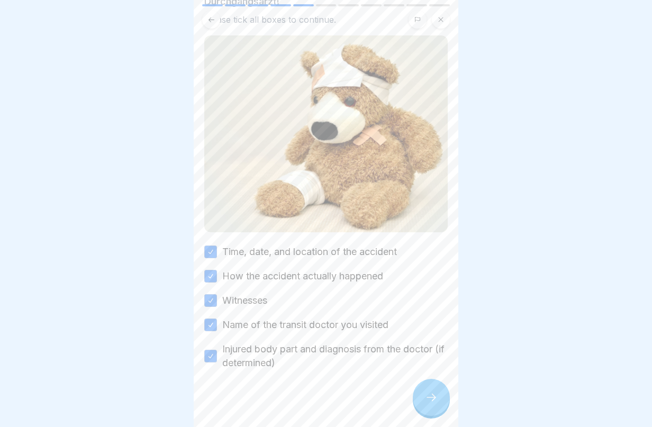
click at [436, 416] on div at bounding box center [431, 397] width 37 height 37
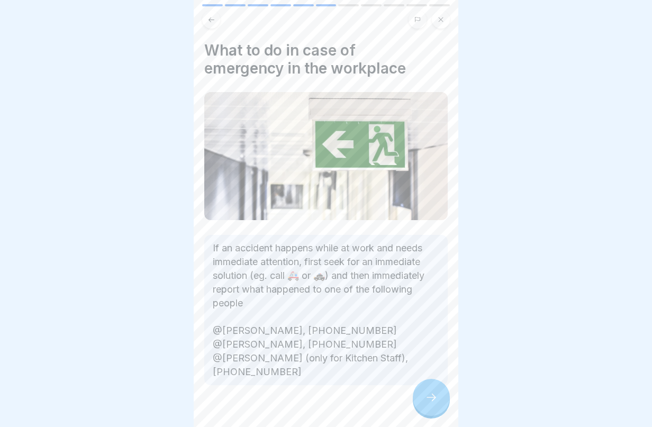
click at [435, 414] on div at bounding box center [431, 397] width 37 height 37
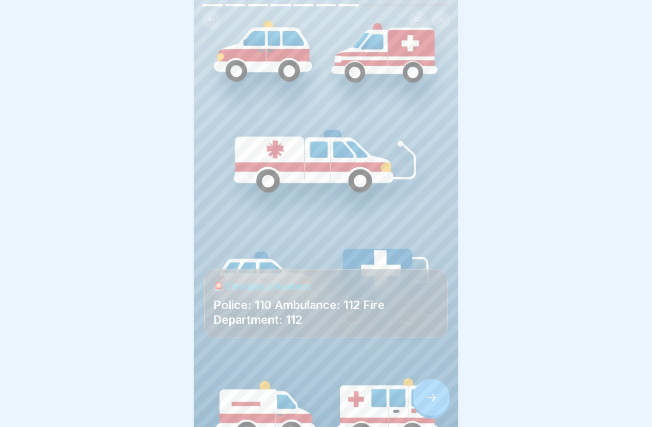
click at [440, 409] on div at bounding box center [431, 397] width 37 height 37
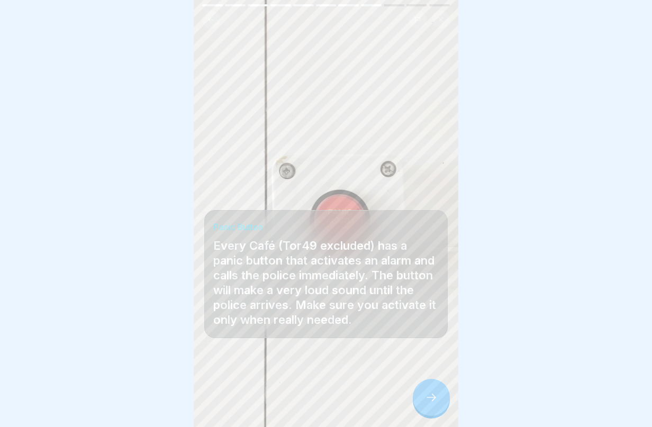
click at [440, 409] on div at bounding box center [431, 397] width 37 height 37
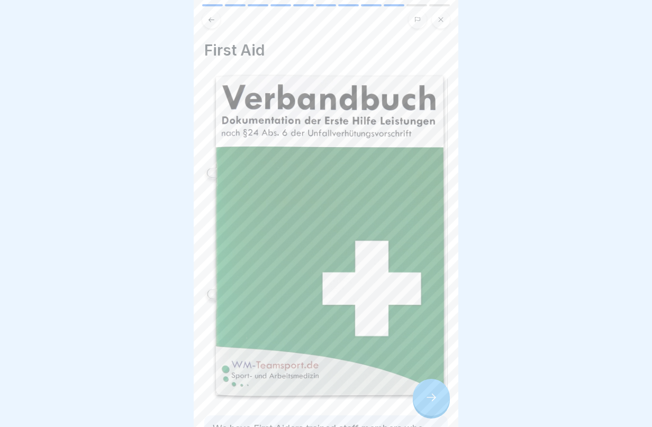
click at [440, 409] on div at bounding box center [431, 397] width 37 height 37
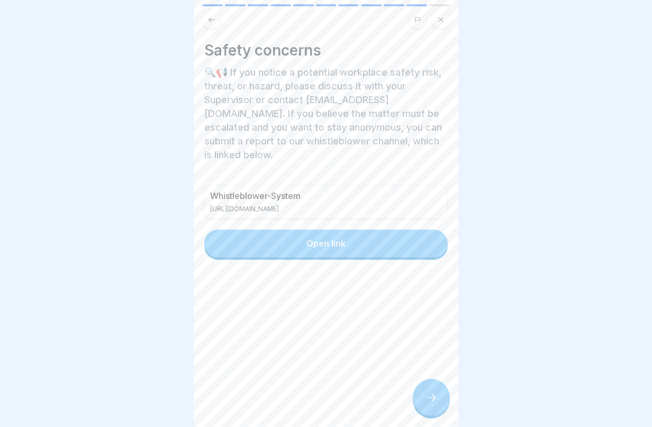
click at [440, 409] on div at bounding box center [431, 397] width 37 height 37
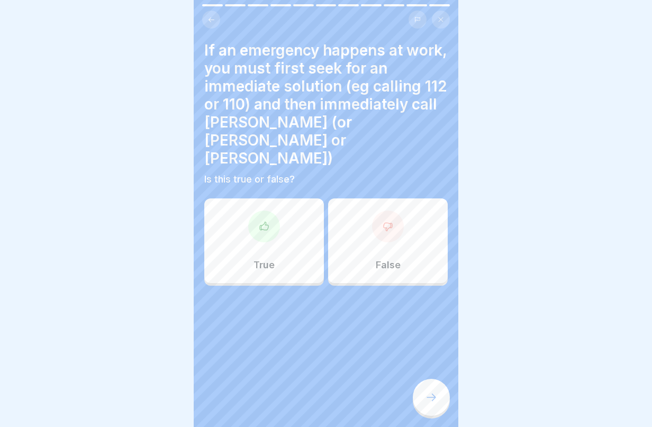
click at [413, 240] on div "False" at bounding box center [388, 241] width 120 height 85
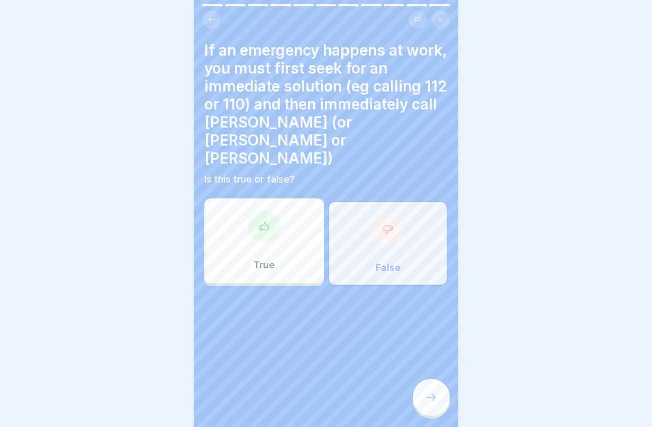
click at [426, 404] on icon at bounding box center [431, 397] width 13 height 13
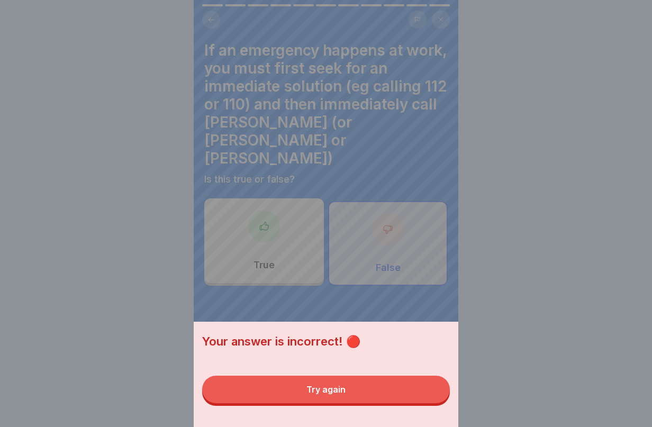
click at [424, 404] on button "Try again" at bounding box center [326, 390] width 248 height 28
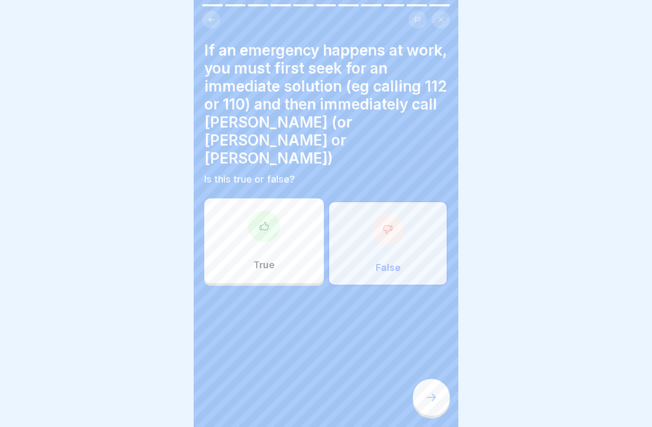
click at [278, 227] on div "True" at bounding box center [264, 241] width 120 height 85
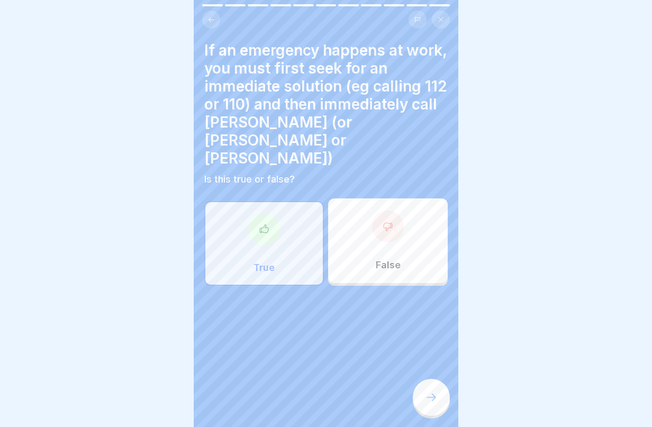
click at [427, 404] on icon at bounding box center [431, 397] width 13 height 13
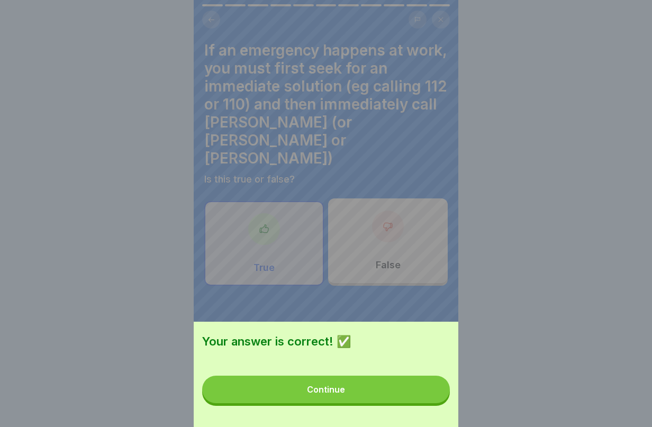
click at [427, 404] on button "Continue" at bounding box center [326, 390] width 248 height 28
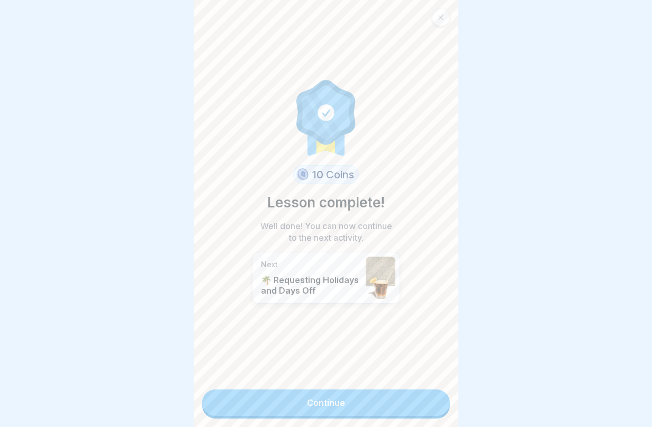
click at [427, 407] on link "Continue" at bounding box center [326, 403] width 248 height 26
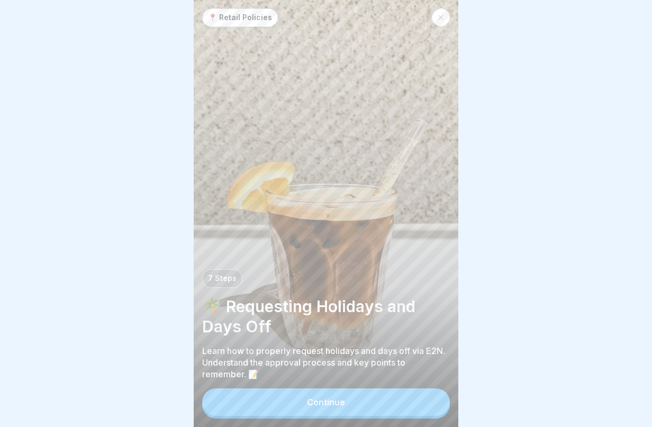
click at [416, 407] on button "Continue" at bounding box center [326, 403] width 248 height 28
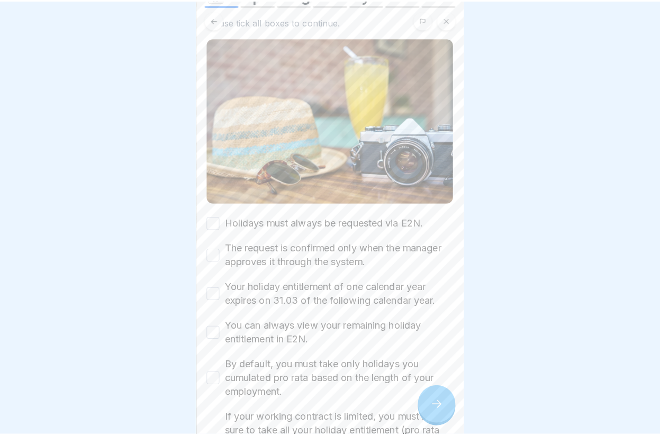
scroll to position [158, 0]
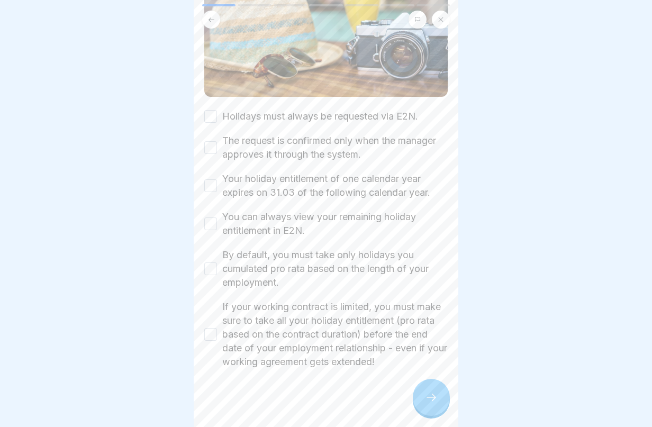
click at [207, 113] on button "Holidays must always be requested via E2N." at bounding box center [210, 116] width 13 height 13
click at [212, 143] on button "The request is confirmed only when the manager approves it through the system." at bounding box center [210, 147] width 13 height 13
drag, startPoint x: 211, startPoint y: 174, endPoint x: 211, endPoint y: 199, distance: 24.4
click at [211, 180] on button "Your holiday entitlement of one calendar year expires on 31.03 of the following…" at bounding box center [210, 186] width 13 height 13
click at [209, 220] on button "You can always view your remaining holiday entitlement in E2N." at bounding box center [210, 224] width 13 height 13
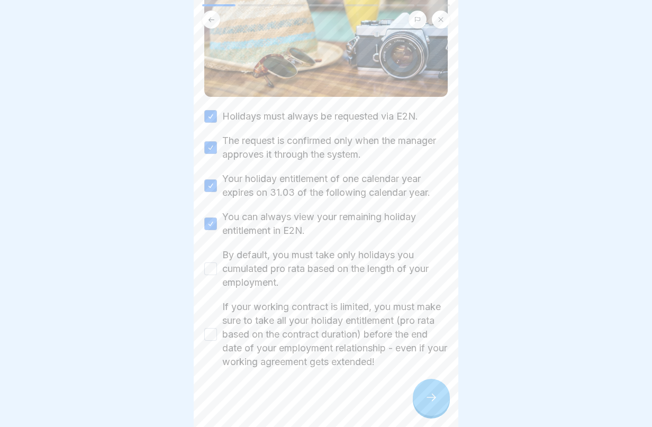
click at [210, 263] on button "By default, you must take only holidays you cumulated pro rata based on the len…" at bounding box center [210, 269] width 13 height 13
click at [209, 332] on button "If your working contract is limited, you must make sure to take all your holida…" at bounding box center [210, 334] width 13 height 13
click at [427, 416] on div at bounding box center [431, 397] width 37 height 37
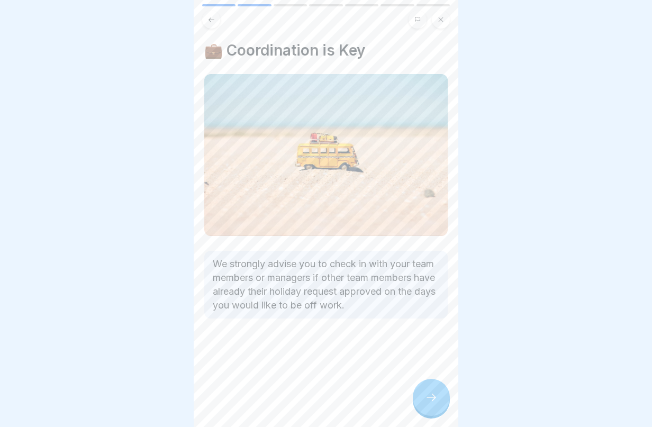
click at [427, 414] on div at bounding box center [431, 397] width 37 height 37
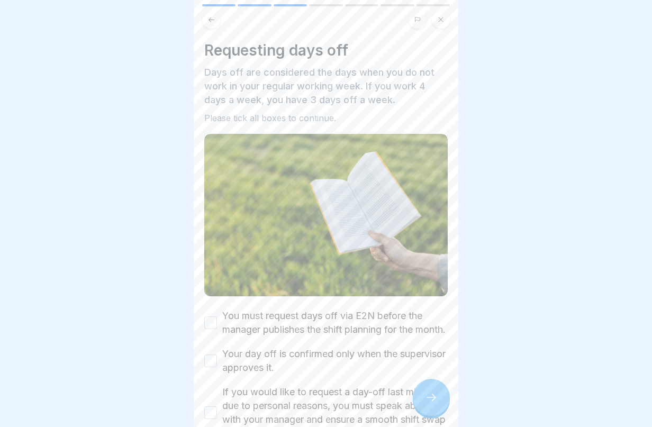
click at [427, 414] on div at bounding box center [431, 397] width 37 height 37
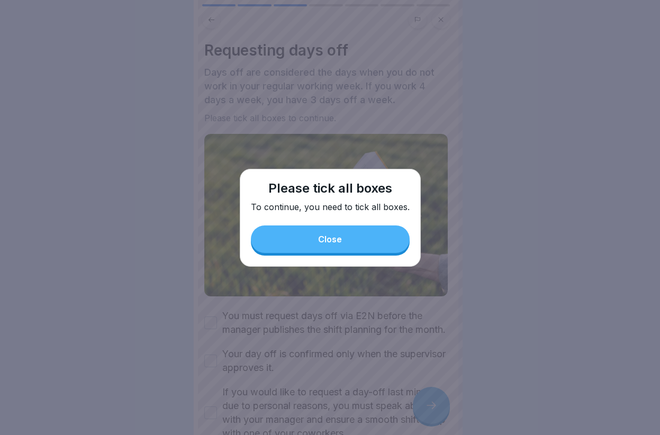
click at [298, 249] on button "Close" at bounding box center [330, 240] width 159 height 28
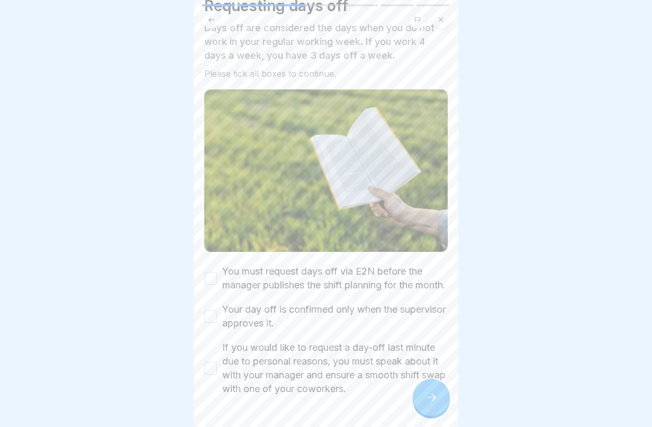
scroll to position [85, 0]
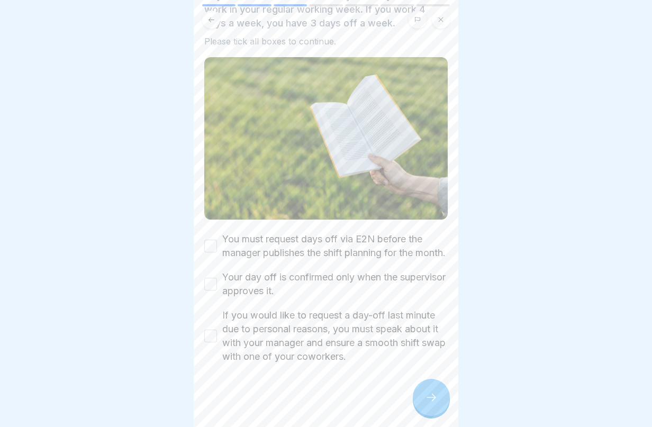
click at [208, 240] on button "You must request days off via E2N before the manager publishes the shift planni…" at bounding box center [210, 246] width 13 height 13
click at [211, 271] on div "Your day off is confirmed only when the supervisor approves it." at bounding box center [326, 285] width 244 height 28
click at [209, 279] on button "Your day off is confirmed only when the supervisor approves it." at bounding box center [210, 284] width 13 height 13
click at [209, 330] on button "If you would like to request a day-off last minute due to personal reasons, you…" at bounding box center [210, 336] width 13 height 13
click at [431, 409] on div at bounding box center [431, 397] width 37 height 37
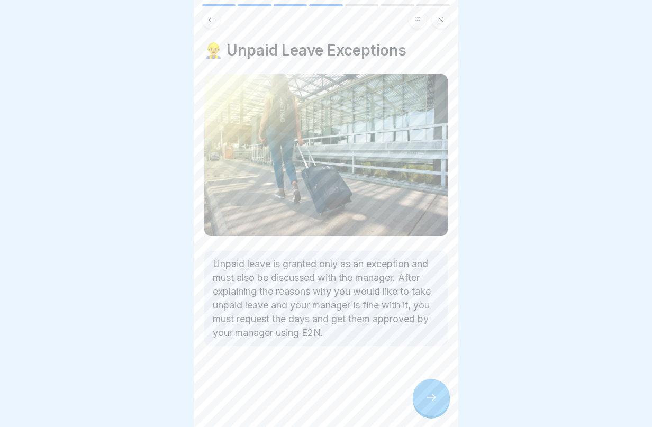
click at [431, 409] on div at bounding box center [431, 397] width 37 height 37
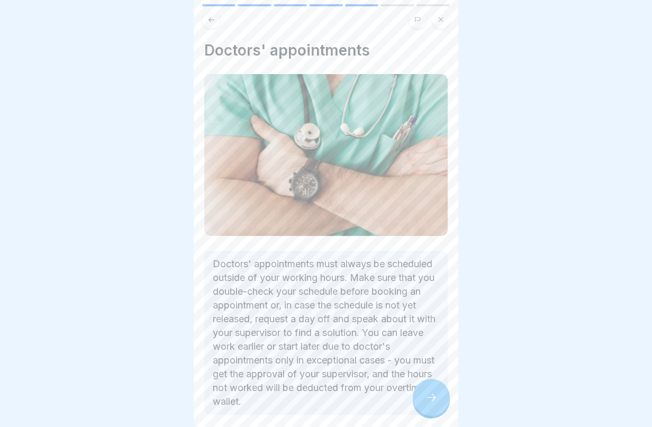
click at [431, 409] on div at bounding box center [431, 397] width 37 height 37
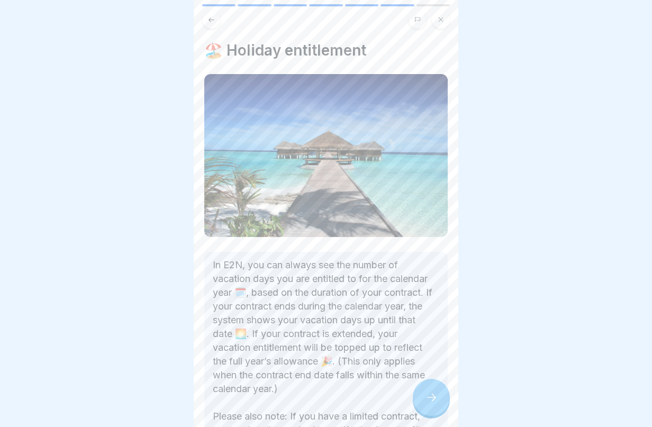
click at [431, 409] on div at bounding box center [431, 397] width 37 height 37
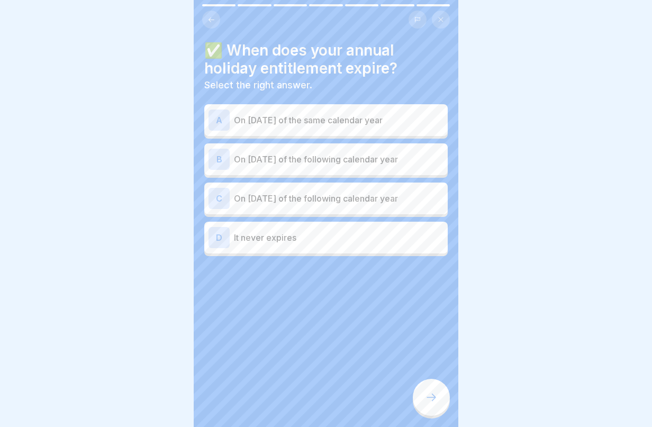
click at [380, 196] on p "On [DATE] of the following calendar year" at bounding box center [339, 198] width 210 height 13
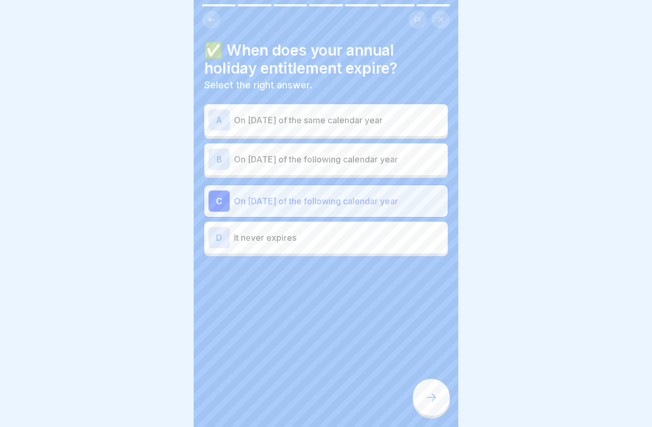
click at [430, 386] on div at bounding box center [431, 397] width 37 height 37
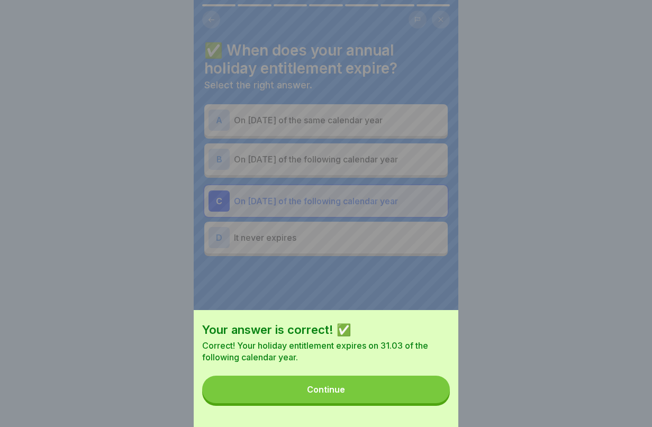
click at [414, 425] on div "Your answer is correct! ✅ Correct! Your holiday entitlement expires on 31.03 of…" at bounding box center [326, 368] width 265 height 117
click at [413, 404] on button "Continue" at bounding box center [326, 390] width 248 height 28
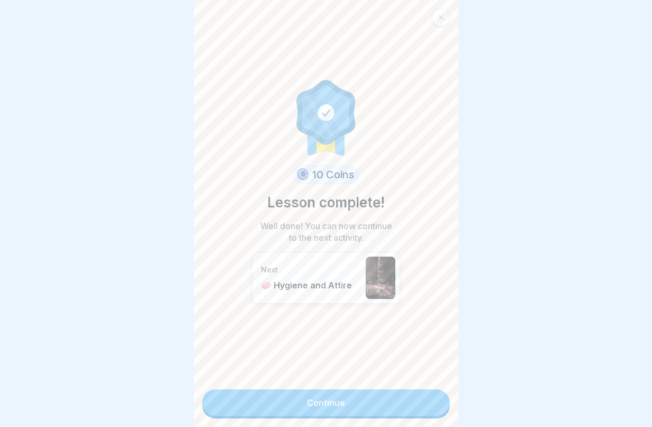
click at [411, 405] on link "Continue" at bounding box center [326, 403] width 248 height 26
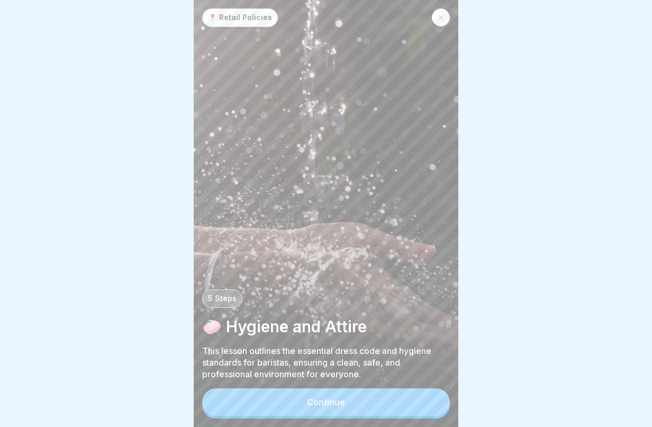
click at [370, 407] on button "Continue" at bounding box center [326, 403] width 248 height 28
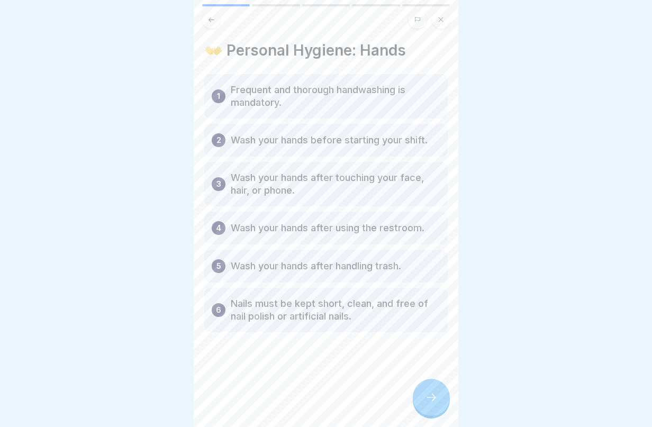
click at [443, 408] on div at bounding box center [431, 397] width 37 height 37
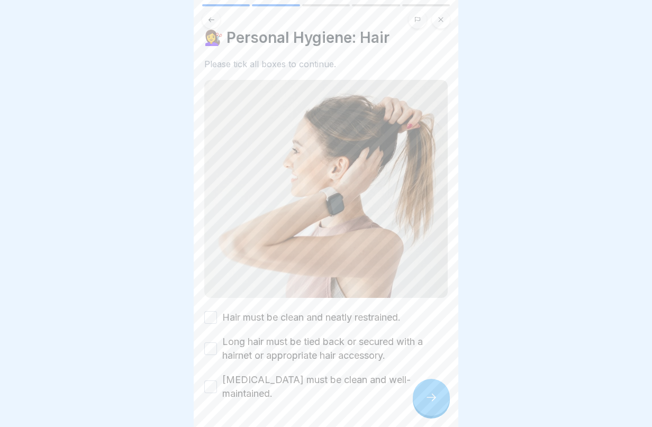
scroll to position [29, 0]
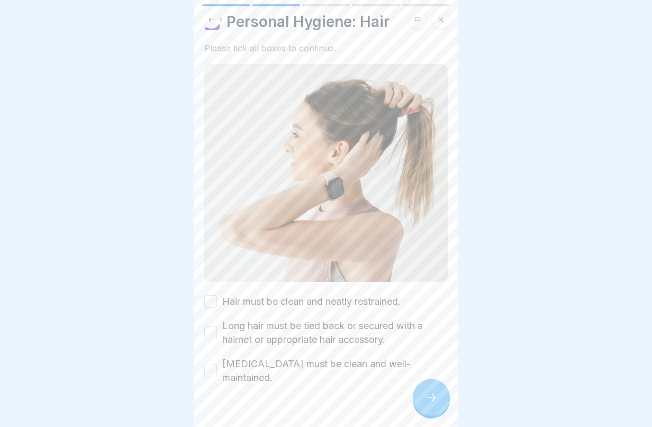
click at [212, 297] on button "Hair must be clean and neatly restrained." at bounding box center [210, 302] width 13 height 13
click at [211, 330] on button "Long hair must be tied back or secured with a hairnet or appropriate hair acces…" at bounding box center [210, 333] width 13 height 13
click at [212, 365] on button "[MEDICAL_DATA] must be clean and well-maintained." at bounding box center [210, 371] width 13 height 13
click at [433, 415] on div at bounding box center [431, 397] width 37 height 37
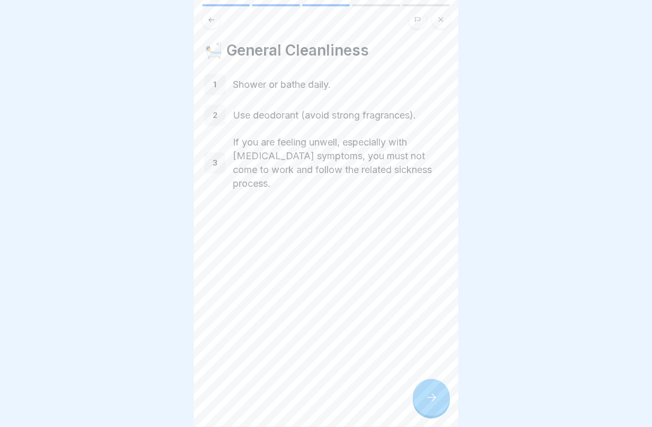
click at [438, 415] on div at bounding box center [431, 397] width 37 height 37
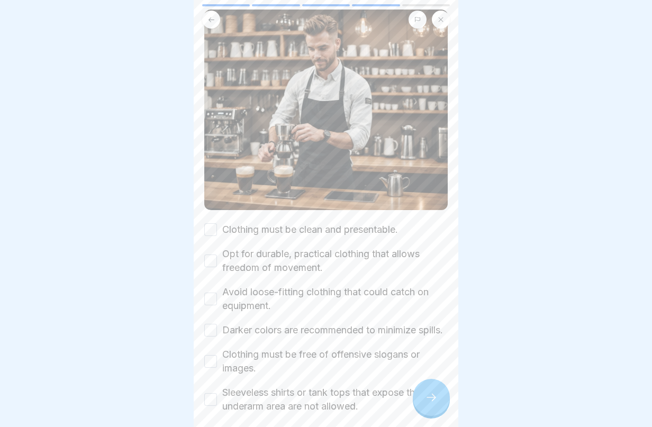
scroll to position [223, 0]
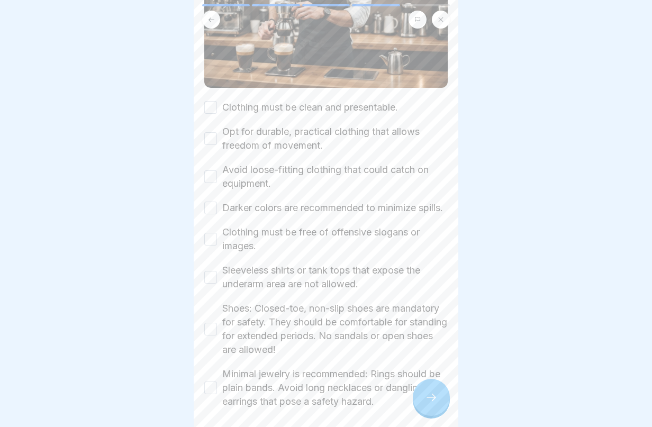
click at [208, 103] on button "Clothing must be clean and presentable." at bounding box center [210, 107] width 13 height 13
click at [210, 132] on button "Opt for durable, practical clothing that allows freedom of movement." at bounding box center [210, 138] width 13 height 13
click at [207, 171] on button "Avoid loose-fitting clothing that could catch on equipment." at bounding box center [210, 177] width 13 height 13
drag, startPoint x: 211, startPoint y: 208, endPoint x: 214, endPoint y: 219, distance: 11.6
click at [211, 208] on button "Darker colors are recommended to minimize spills." at bounding box center [210, 208] width 13 height 13
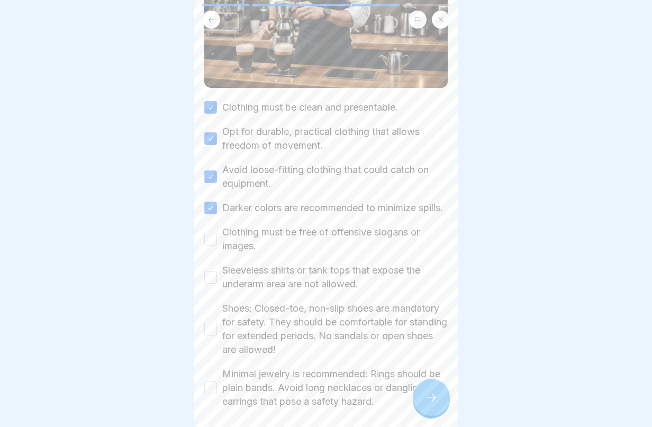
click at [212, 246] on button "Clothing must be free of offensive slogans or images." at bounding box center [210, 239] width 13 height 13
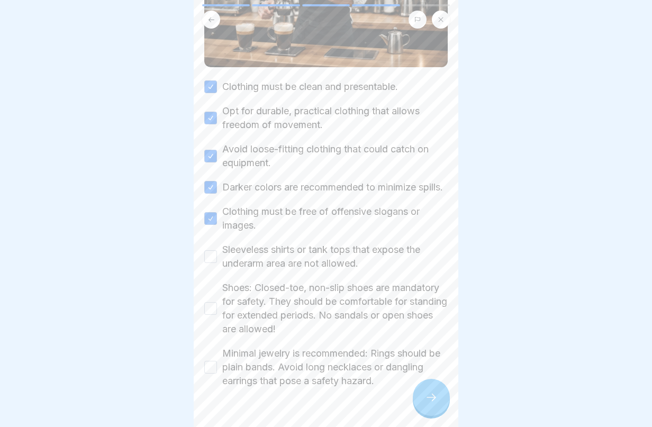
scroll to position [275, 0]
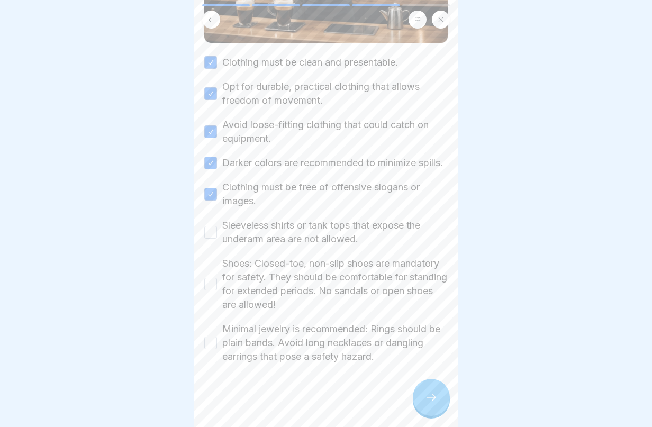
click at [215, 231] on button "Sleeveless shirts or tank tops that expose the underarm area are not allowed." at bounding box center [210, 232] width 13 height 13
click at [212, 283] on button "Shoes: Closed-toe, non-slip shoes are mandatory for safety. They should be comf…" at bounding box center [210, 284] width 13 height 13
click at [210, 344] on button "Minimal jewelry is recommended: Rings should be plain bands. Avoid long necklac…" at bounding box center [210, 343] width 13 height 13
click at [434, 404] on icon at bounding box center [431, 397] width 13 height 13
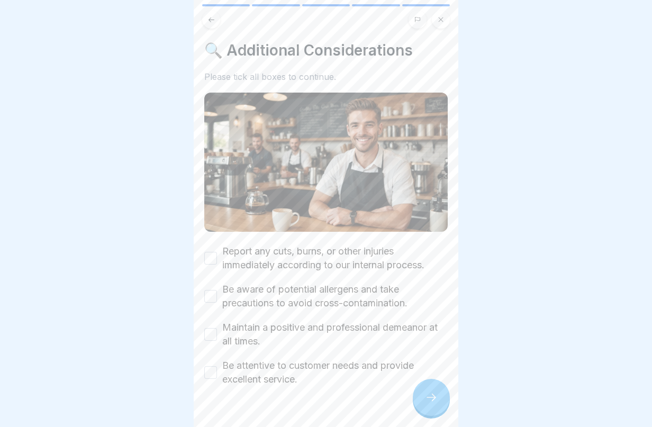
click at [211, 253] on button "Report any cuts, burns, or other injuries immediately according to our internal…" at bounding box center [210, 258] width 13 height 13
click at [212, 294] on button "Be aware of potential allergens and take precautions to avoid cross-contaminati…" at bounding box center [210, 296] width 13 height 13
click at [211, 329] on button "Maintain a positive and professional demeanor at all times." at bounding box center [210, 334] width 13 height 13
click at [207, 360] on div "Be attentive to customer needs and provide excellent service." at bounding box center [326, 373] width 244 height 28
click at [207, 366] on button "Be attentive to customer needs and provide excellent service." at bounding box center [210, 372] width 13 height 13
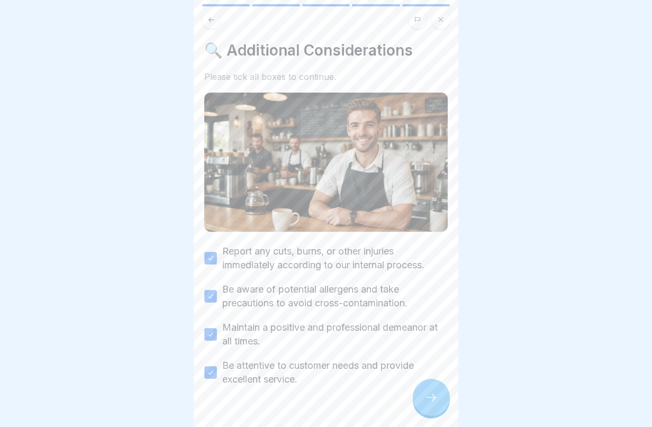
click at [421, 405] on div at bounding box center [431, 397] width 37 height 37
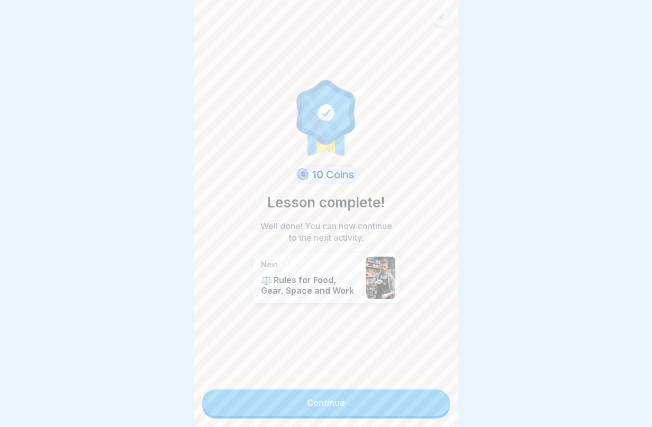
click at [407, 413] on link "Continue" at bounding box center [326, 403] width 248 height 26
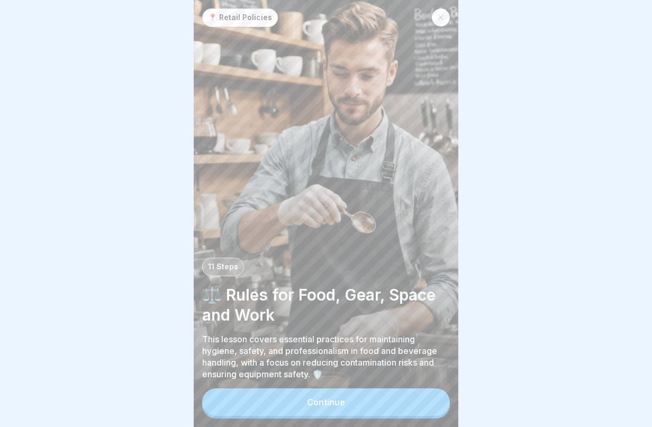
click at [405, 410] on button "Continue" at bounding box center [326, 403] width 248 height 28
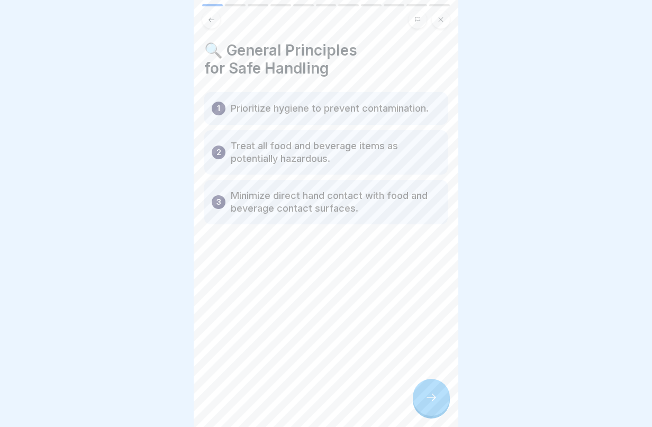
click at [432, 404] on icon at bounding box center [431, 397] width 13 height 13
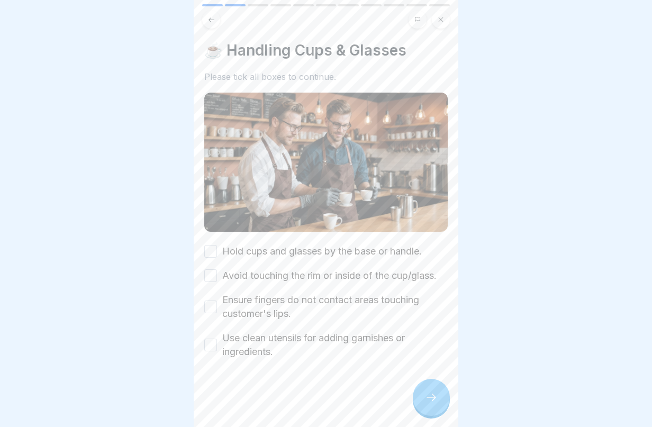
click at [210, 245] on button "Hold cups and glasses by the base or handle." at bounding box center [210, 251] width 13 height 13
click at [208, 273] on button "Avoid touching the rim or inside of the cup/glass." at bounding box center [210, 276] width 13 height 13
click at [208, 311] on button "Ensure fingers do not contact areas touching customer's lips." at bounding box center [210, 307] width 13 height 13
click at [214, 352] on button "Use clean utensils for adding garnishes or ingredients." at bounding box center [210, 345] width 13 height 13
click at [435, 404] on icon at bounding box center [431, 397] width 13 height 13
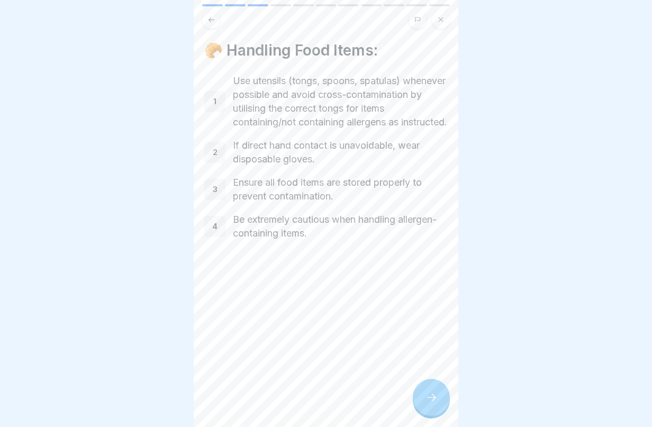
click at [432, 413] on div at bounding box center [431, 397] width 37 height 37
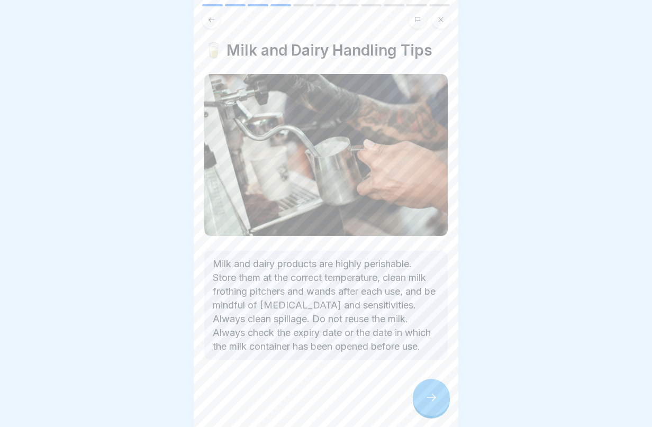
click at [432, 404] on icon at bounding box center [431, 397] width 13 height 13
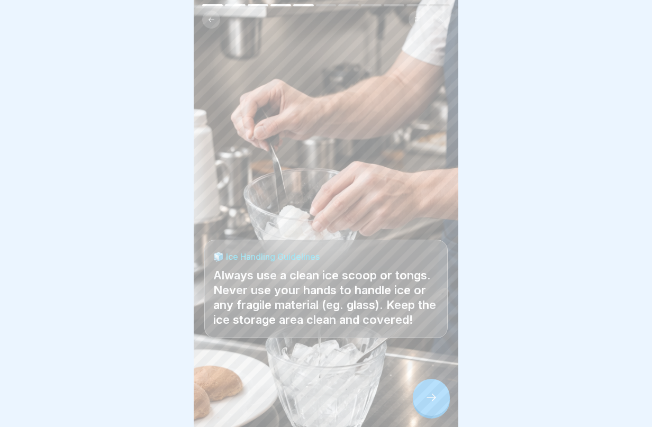
click at [432, 404] on icon at bounding box center [431, 397] width 13 height 13
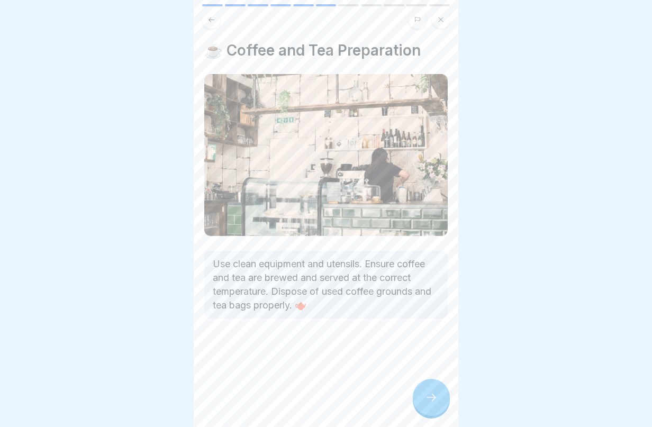
click at [432, 404] on icon at bounding box center [431, 397] width 13 height 13
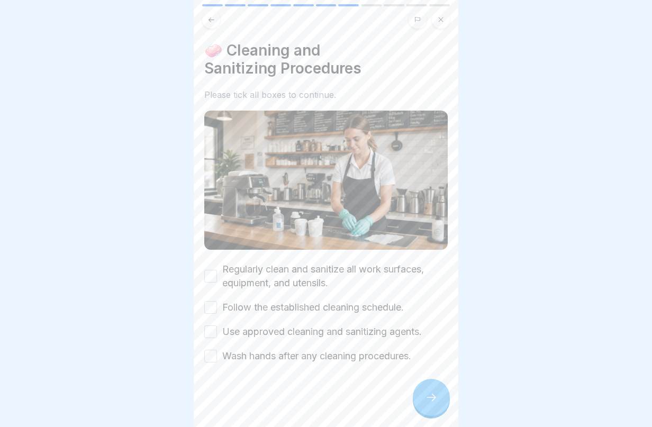
click at [209, 272] on button "Regularly clean and sanitize all work surfaces, equipment, and utensils." at bounding box center [210, 276] width 13 height 13
click at [212, 303] on button "Follow the established cleaning schedule." at bounding box center [210, 307] width 13 height 13
click at [211, 326] on button "Use approved cleaning and sanitizing agents." at bounding box center [210, 332] width 13 height 13
click at [207, 353] on button "Wash hands after any cleaning procedures." at bounding box center [210, 356] width 13 height 13
click at [410, 410] on div at bounding box center [326, 395] width 244 height 64
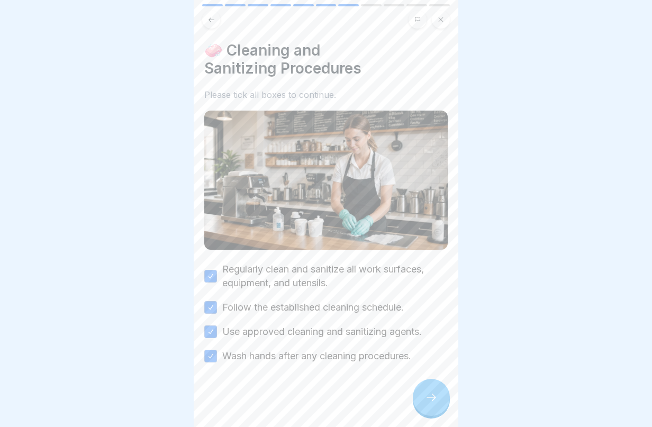
click at [419, 410] on div at bounding box center [431, 397] width 37 height 37
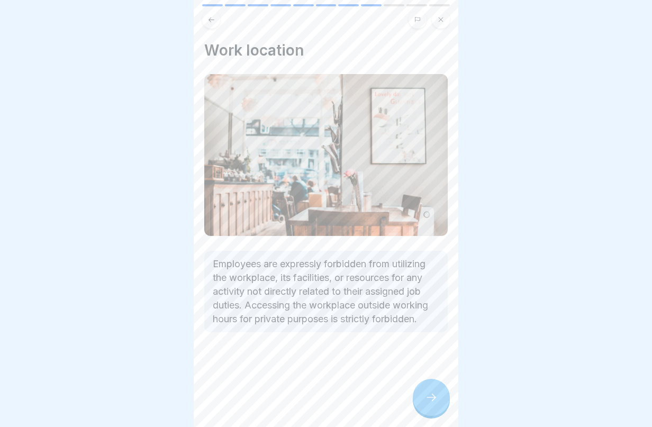
click at [422, 413] on div at bounding box center [431, 397] width 37 height 37
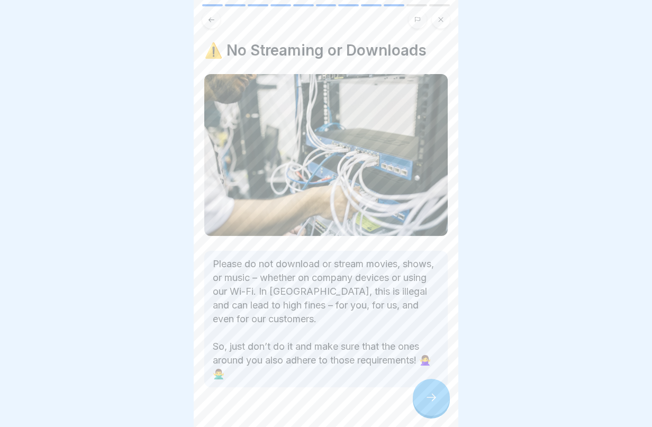
click at [422, 413] on div at bounding box center [431, 397] width 37 height 37
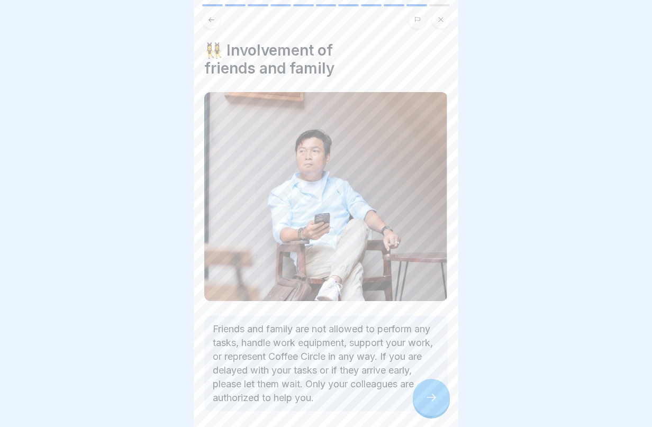
click at [423, 416] on div at bounding box center [431, 397] width 37 height 37
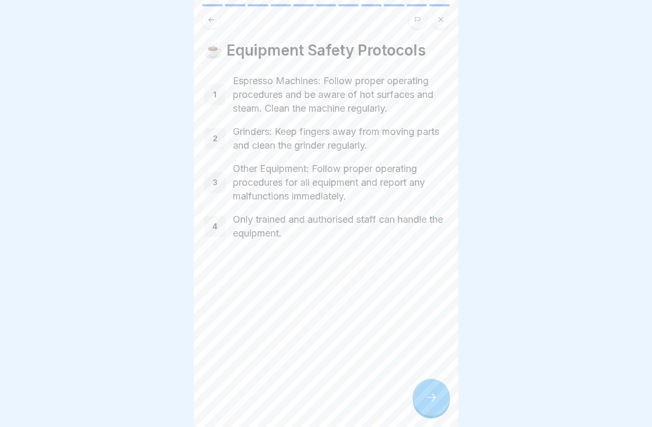
click at [425, 415] on div at bounding box center [431, 397] width 37 height 37
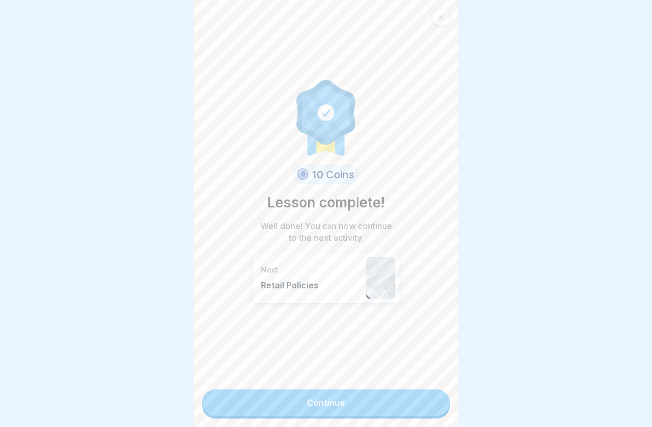
click at [425, 416] on link "Continue" at bounding box center [326, 403] width 248 height 26
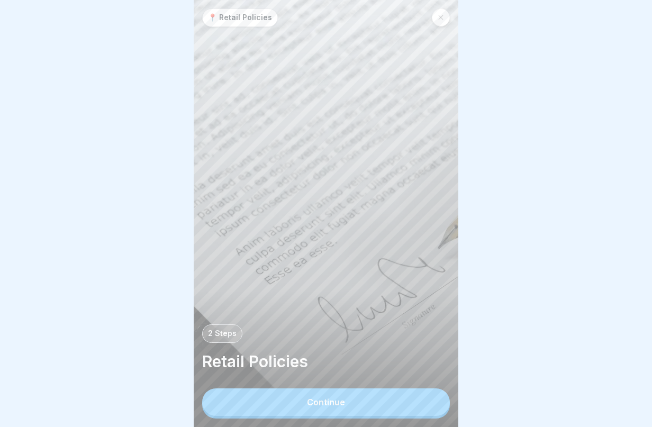
click at [423, 408] on button "Continue" at bounding box center [326, 403] width 248 height 28
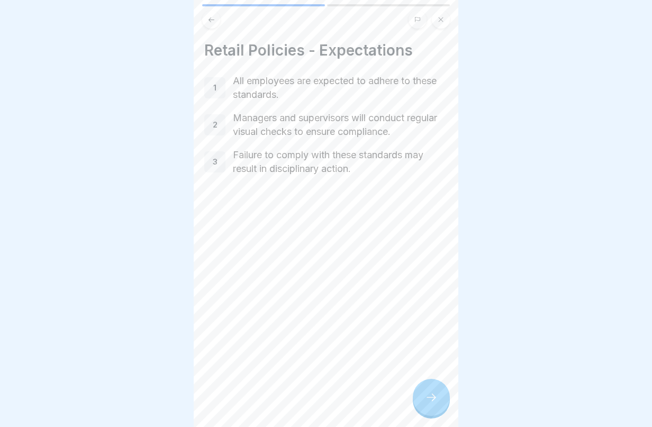
click at [425, 404] on icon at bounding box center [431, 397] width 13 height 13
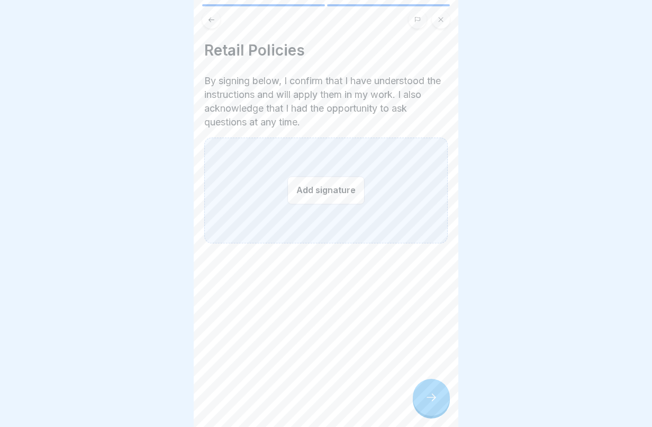
click at [213, 13] on button at bounding box center [211, 20] width 18 height 18
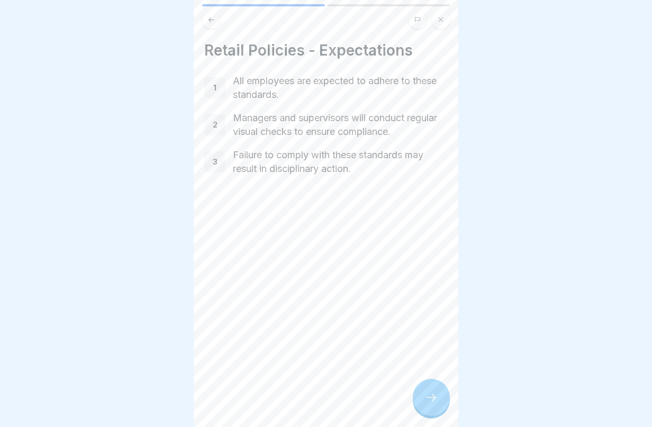
click at [424, 411] on div at bounding box center [431, 397] width 37 height 37
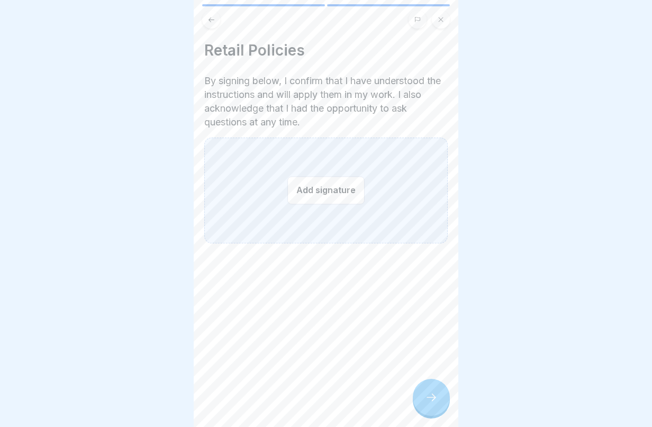
click at [211, 14] on button at bounding box center [211, 20] width 18 height 18
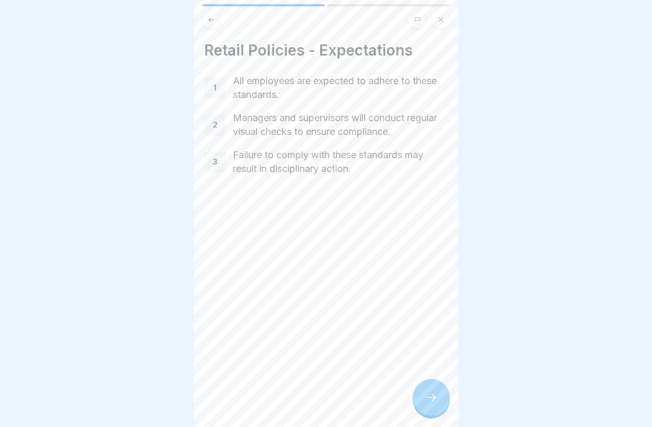
click at [438, 397] on div at bounding box center [431, 397] width 37 height 37
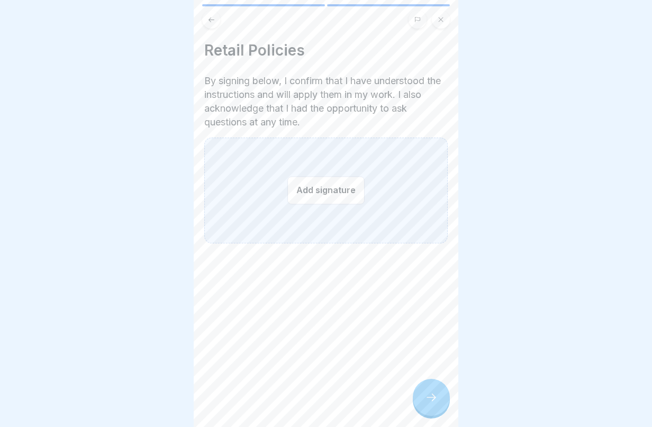
click at [319, 190] on button "Add signature" at bounding box center [326, 190] width 77 height 28
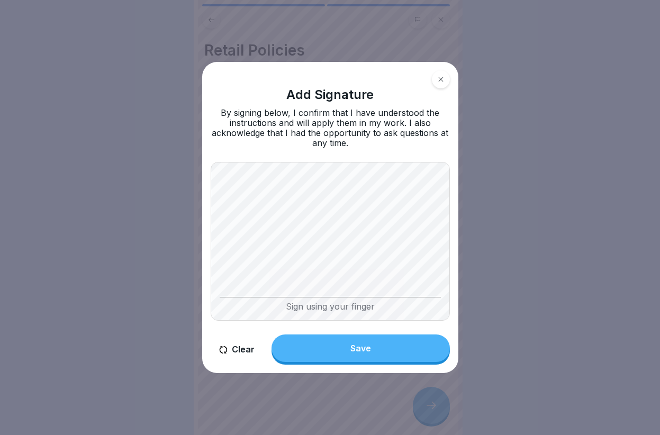
click at [437, 151] on div "Add Signature By signing below, I confirm that I have understood the instructio…" at bounding box center [330, 218] width 256 height 312
click at [338, 352] on button "Save" at bounding box center [361, 349] width 178 height 28
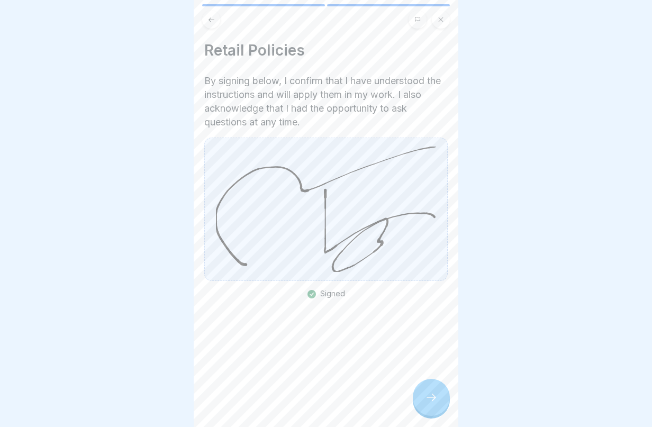
click at [429, 404] on icon at bounding box center [431, 397] width 13 height 13
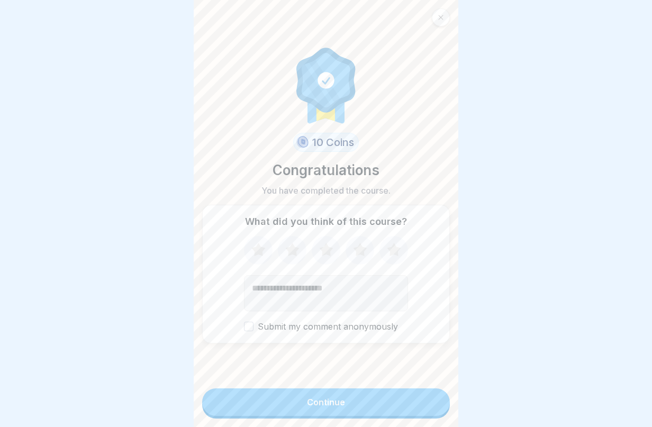
click at [342, 416] on button "Continue" at bounding box center [326, 403] width 248 height 28
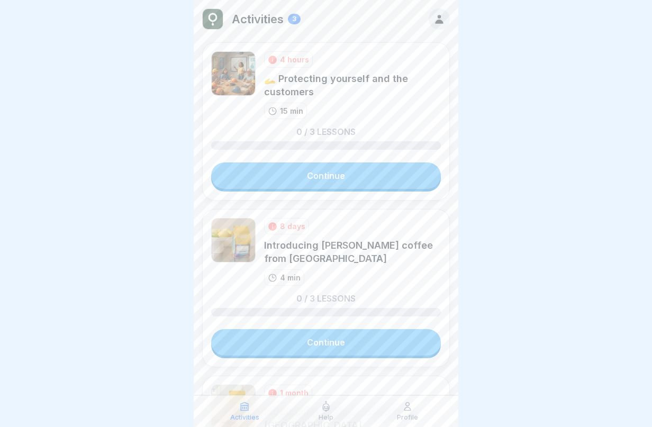
click at [329, 175] on link "Continue" at bounding box center [326, 176] width 230 height 26
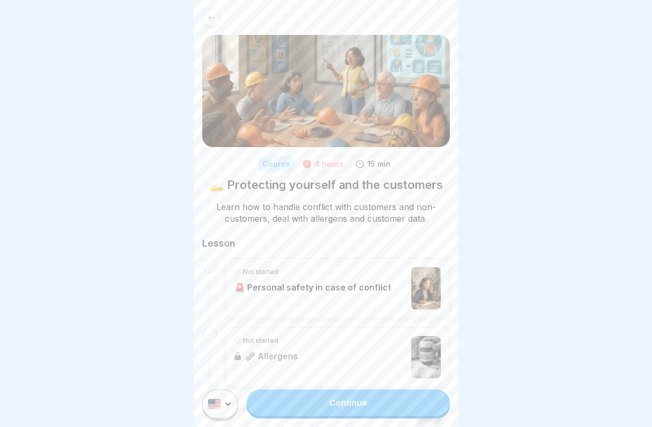
click at [354, 415] on link "Continue" at bounding box center [348, 403] width 203 height 26
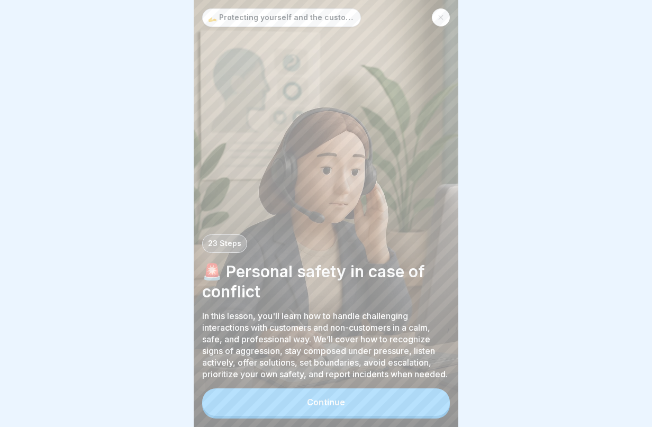
scroll to position [8, 0]
click at [378, 411] on button "Continue" at bounding box center [326, 403] width 248 height 28
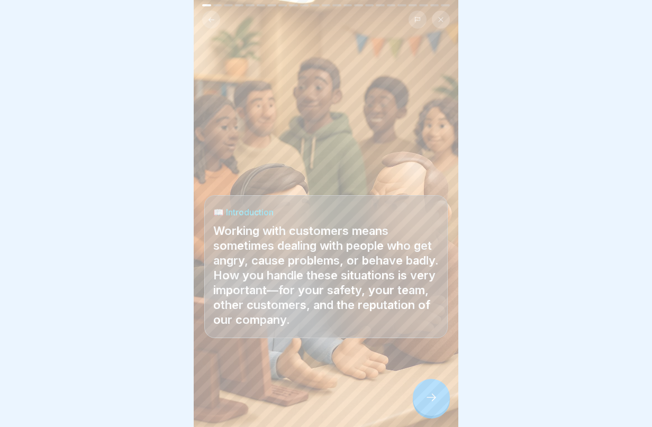
click at [432, 404] on icon at bounding box center [431, 397] width 13 height 13
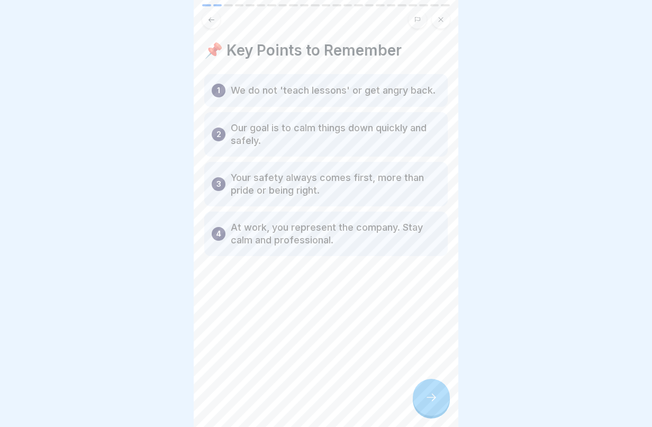
click at [432, 401] on icon at bounding box center [431, 397] width 13 height 13
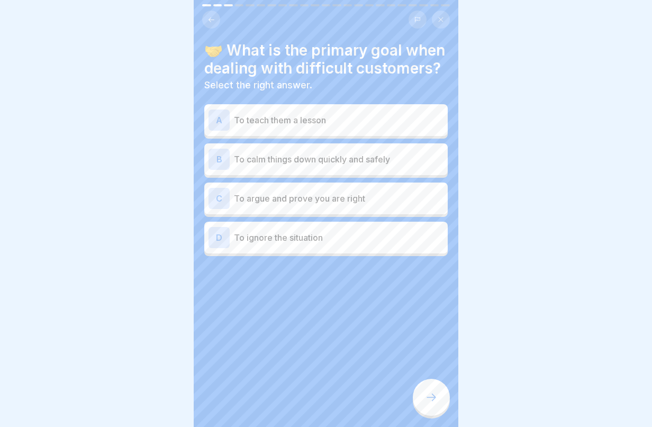
click at [380, 162] on div "B To calm things down quickly and safely" at bounding box center [326, 159] width 235 height 21
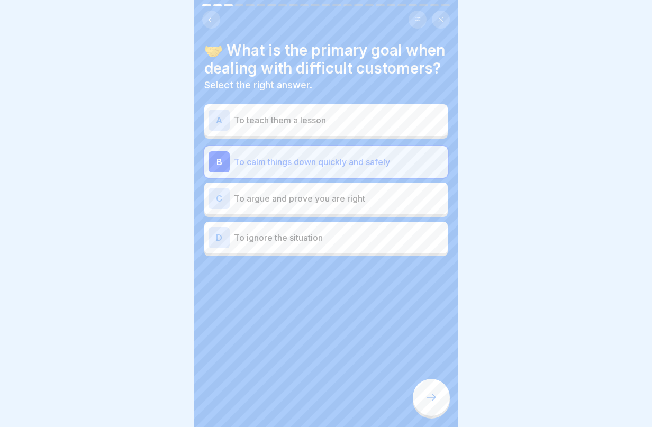
click at [428, 394] on icon at bounding box center [431, 397] width 13 height 13
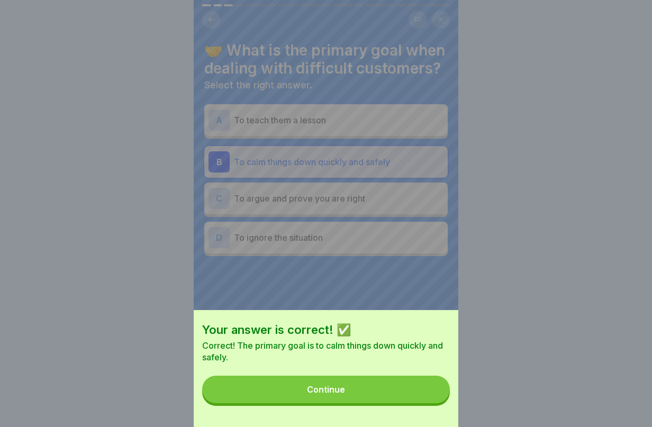
click at [413, 398] on button "Continue" at bounding box center [326, 390] width 248 height 28
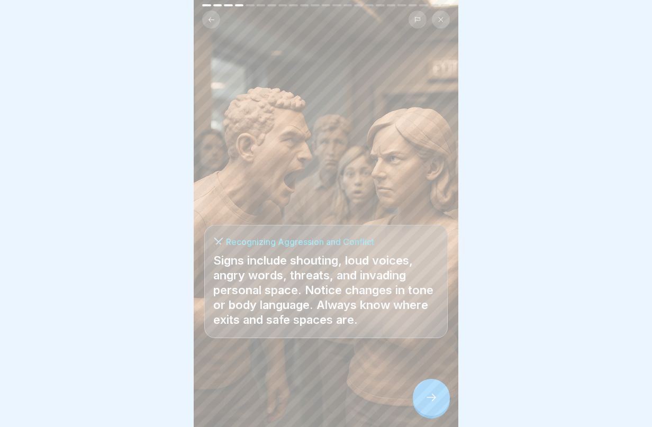
click at [428, 404] on div at bounding box center [431, 397] width 37 height 37
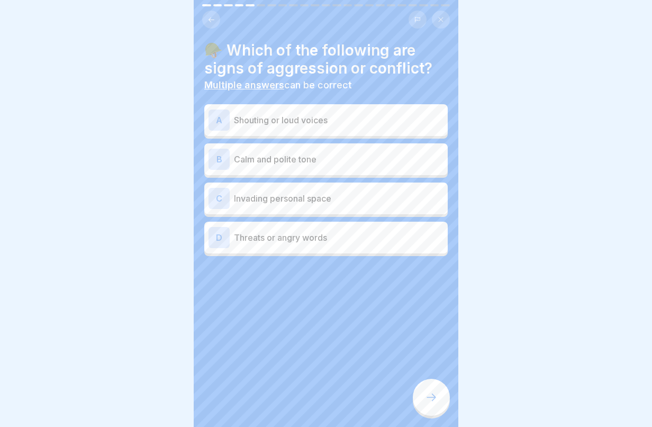
click at [375, 110] on div "A Shouting or loud voices" at bounding box center [326, 120] width 235 height 21
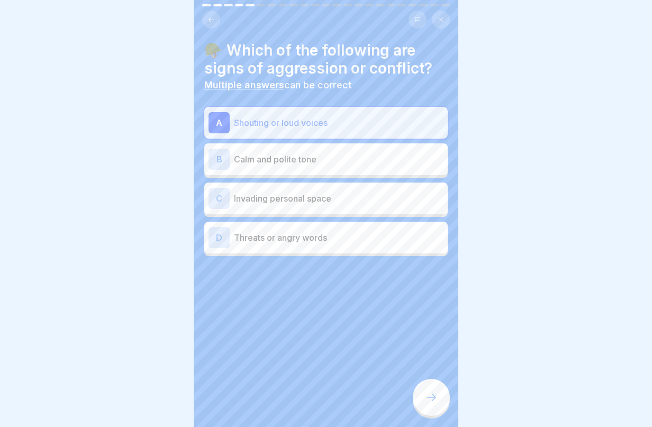
click at [363, 192] on p "Invading personal space" at bounding box center [339, 198] width 210 height 13
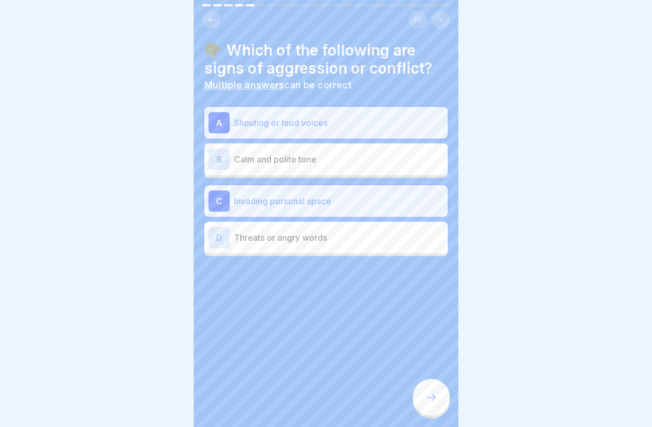
click at [372, 239] on div "D Threats or angry words" at bounding box center [326, 237] width 235 height 21
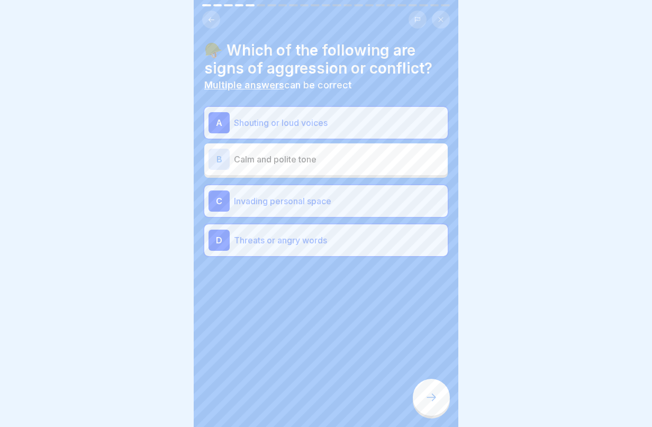
click at [428, 404] on icon at bounding box center [431, 397] width 13 height 13
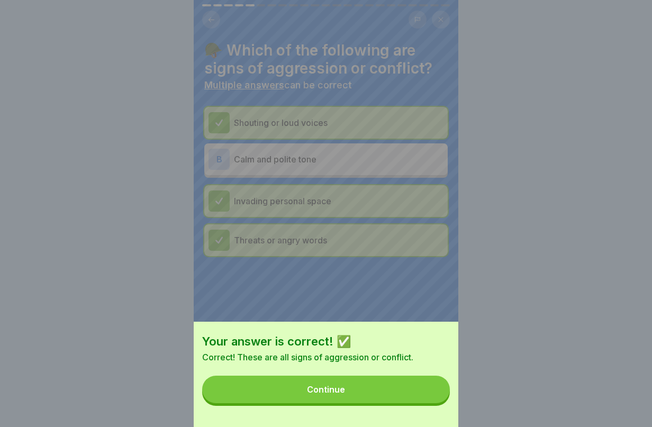
click at [431, 404] on button "Continue" at bounding box center [326, 390] width 248 height 28
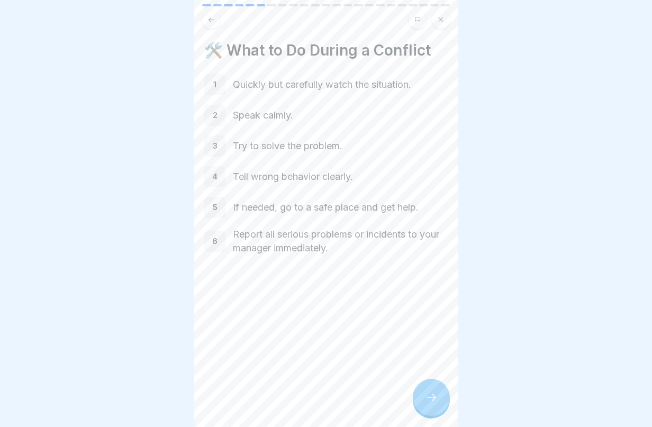
click at [434, 402] on icon at bounding box center [431, 397] width 13 height 13
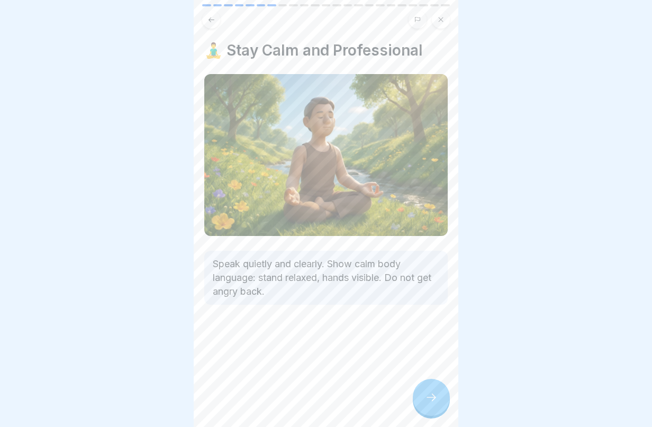
click at [436, 406] on div at bounding box center [431, 397] width 37 height 37
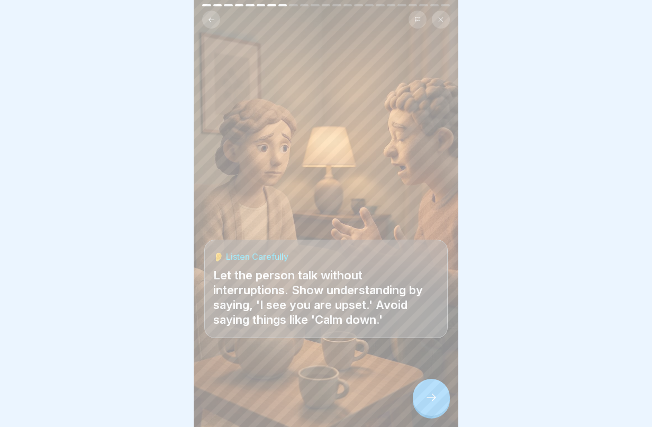
click at [436, 407] on div at bounding box center [431, 397] width 37 height 37
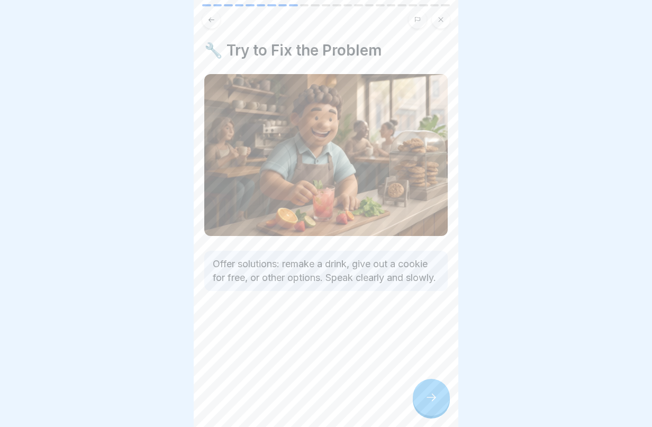
click at [438, 406] on div at bounding box center [431, 397] width 37 height 37
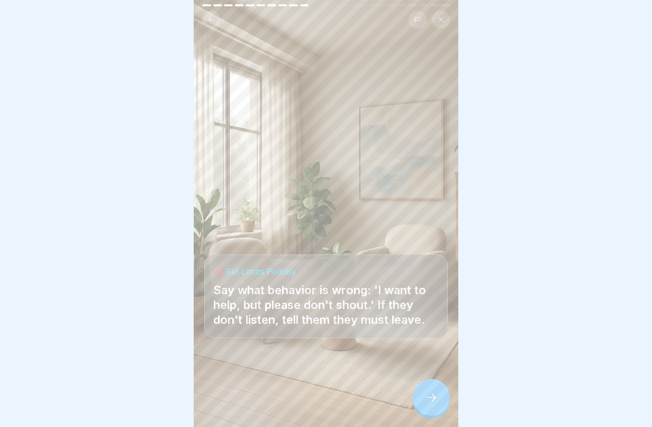
click at [438, 406] on div at bounding box center [431, 397] width 37 height 37
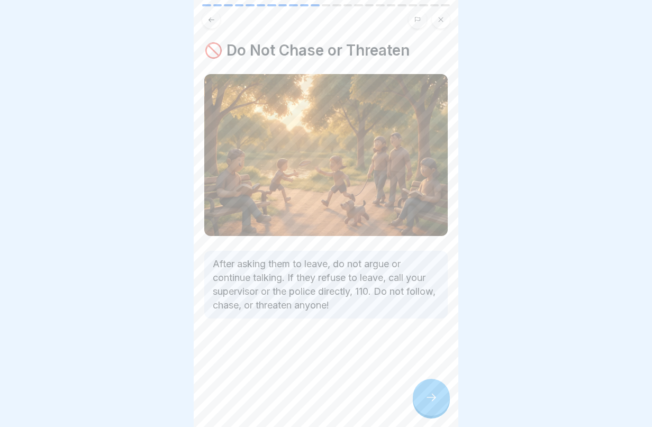
click at [438, 406] on div at bounding box center [431, 397] width 37 height 37
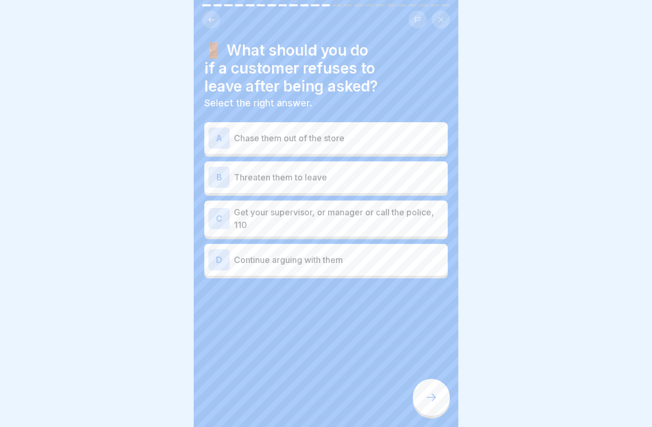
click at [341, 206] on p "Get your supervisor, or manager or call the police, 110" at bounding box center [339, 218] width 210 height 25
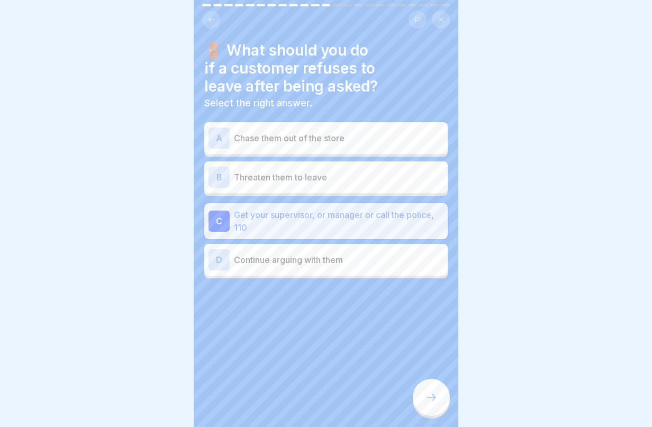
click at [432, 398] on icon at bounding box center [431, 397] width 13 height 13
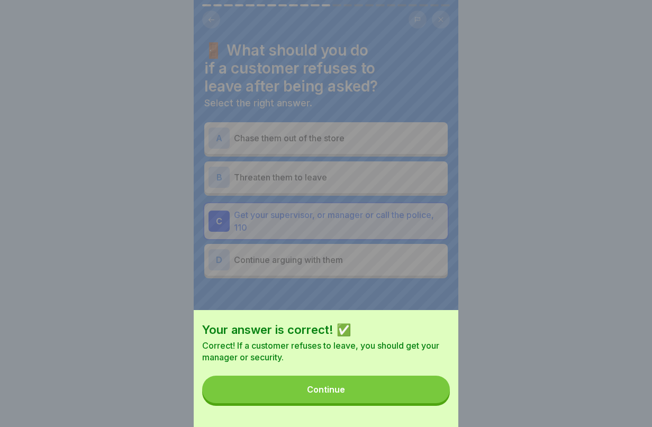
click at [432, 399] on button "Continue" at bounding box center [326, 390] width 248 height 28
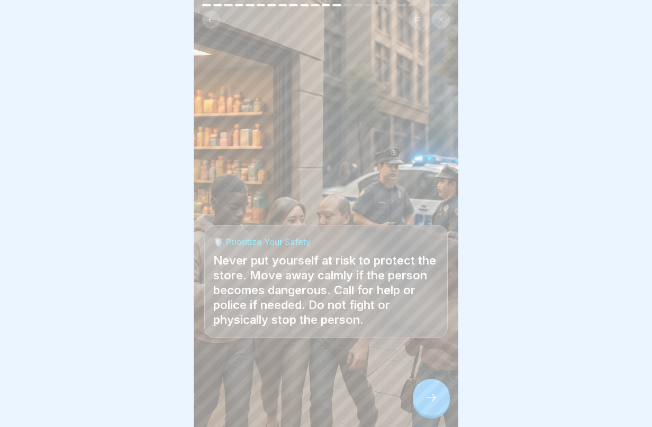
click at [432, 397] on icon at bounding box center [431, 397] width 13 height 13
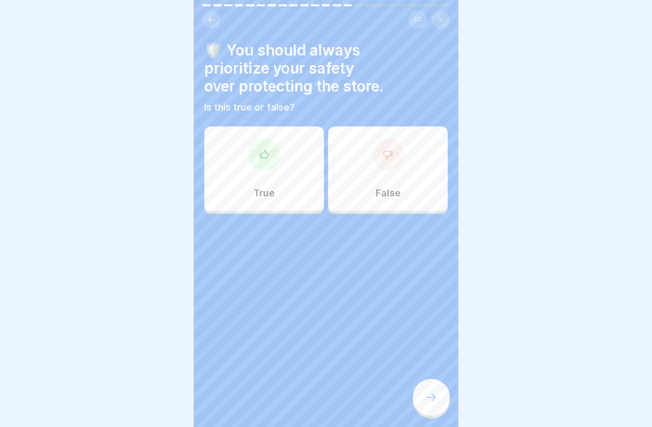
click at [271, 160] on div "True" at bounding box center [264, 169] width 120 height 85
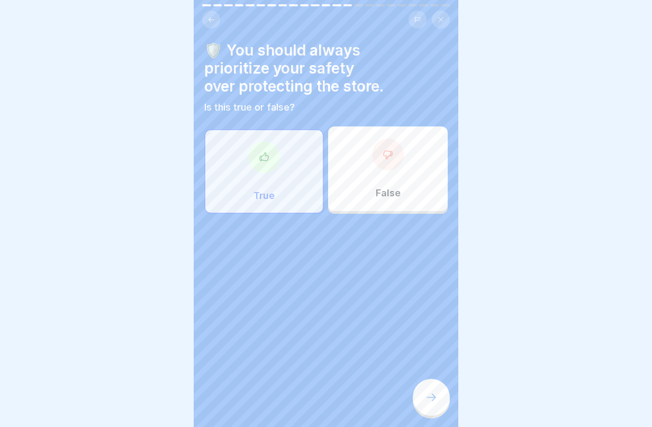
click at [445, 406] on div at bounding box center [431, 397] width 37 height 37
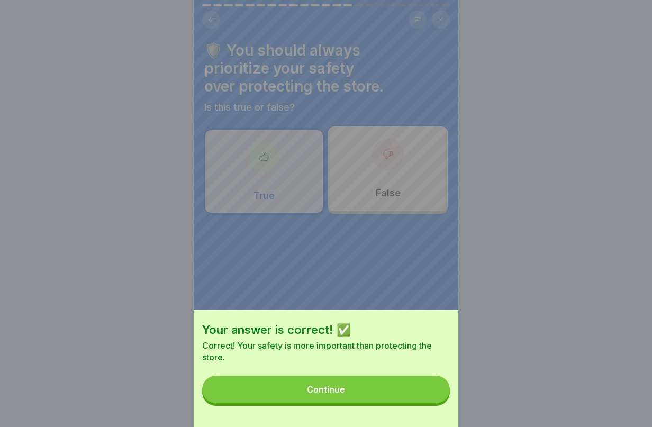
click at [397, 398] on button "Continue" at bounding box center [326, 390] width 248 height 28
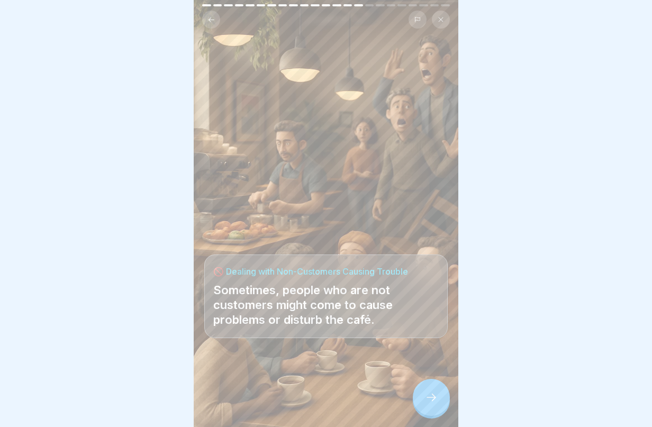
click at [438, 404] on div at bounding box center [431, 397] width 37 height 37
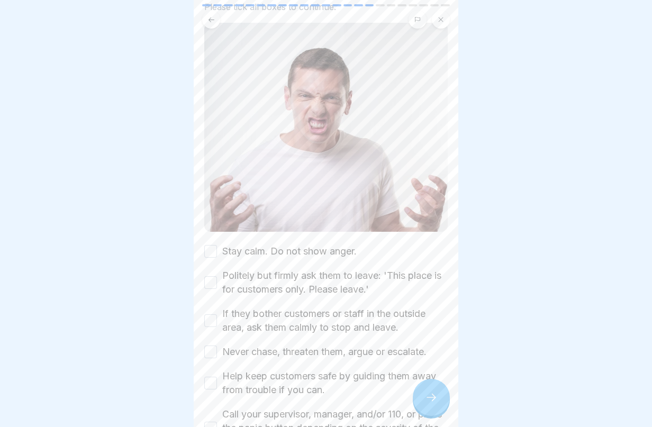
scroll to position [166, 0]
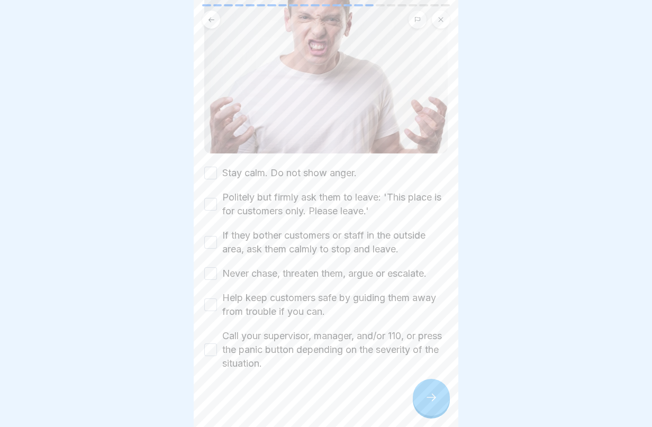
click at [212, 167] on button "Stay calm. Do not show anger." at bounding box center [210, 173] width 13 height 13
click at [212, 191] on div "Politely but firmly ask them to leave: 'This place is for customers only. Pleas…" at bounding box center [326, 205] width 244 height 28
click at [212, 198] on button "Politely but firmly ask them to leave: 'This place is for customers only. Pleas…" at bounding box center [210, 204] width 13 height 13
click at [210, 236] on button "If they bother customers or staff in the outside area, ask them calmly to stop …" at bounding box center [210, 242] width 13 height 13
click at [210, 267] on button "Never chase, threaten them, argue or escalate." at bounding box center [210, 273] width 13 height 13
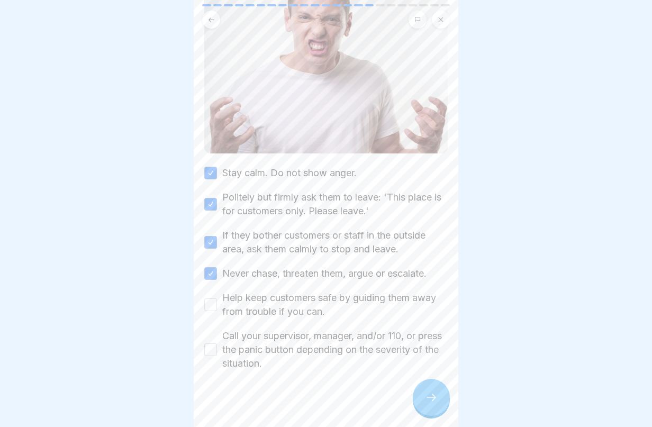
click at [210, 299] on button "Help keep customers safe by guiding them away from trouble if you can." at bounding box center [210, 305] width 13 height 13
click at [213, 344] on button "Call your supervisor, manager, and/or 110, or press the panic button depending …" at bounding box center [210, 350] width 13 height 13
click at [435, 404] on div at bounding box center [431, 397] width 37 height 37
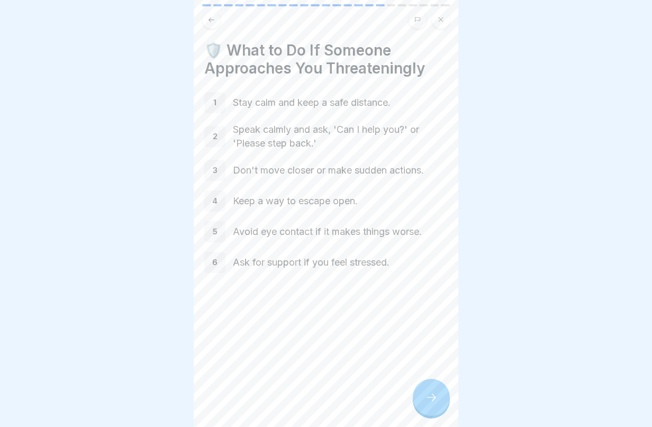
click at [430, 402] on icon at bounding box center [431, 397] width 13 height 13
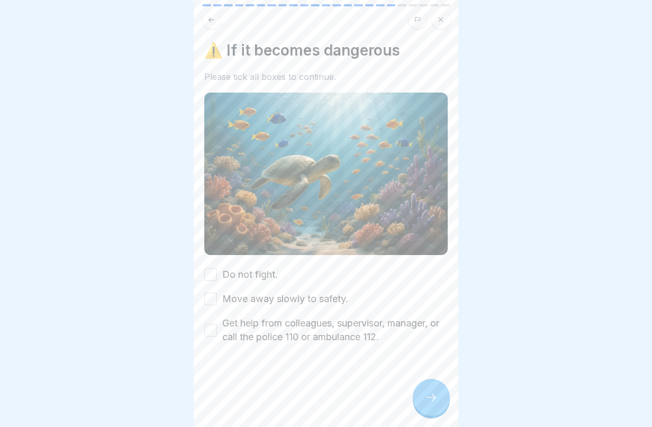
click at [220, 268] on div "Do not fight." at bounding box center [241, 275] width 74 height 14
click at [210, 268] on div "Do not fight." at bounding box center [241, 275] width 74 height 14
click at [212, 268] on button "Do not fight." at bounding box center [210, 274] width 13 height 13
click at [213, 293] on button "Move away slowly to safety." at bounding box center [210, 299] width 13 height 13
click at [211, 324] on button "Get help from colleagues, supervisor, manager, or call the police 110 or ambula…" at bounding box center [210, 330] width 13 height 13
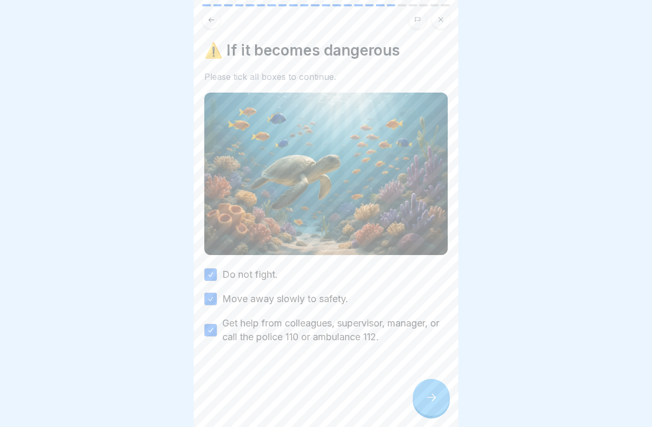
click at [435, 404] on div at bounding box center [431, 397] width 37 height 37
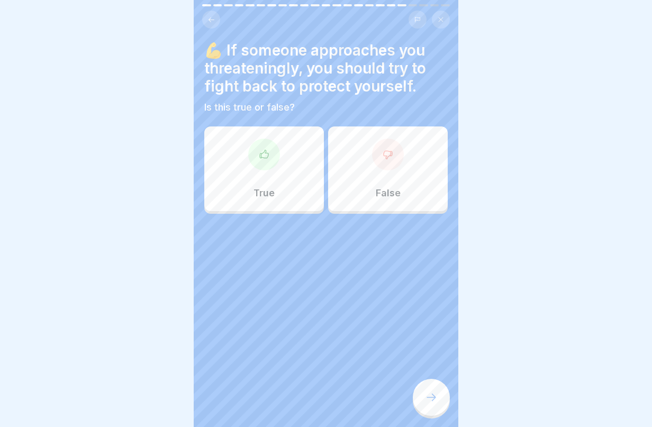
click at [393, 187] on p "False" at bounding box center [388, 193] width 25 height 12
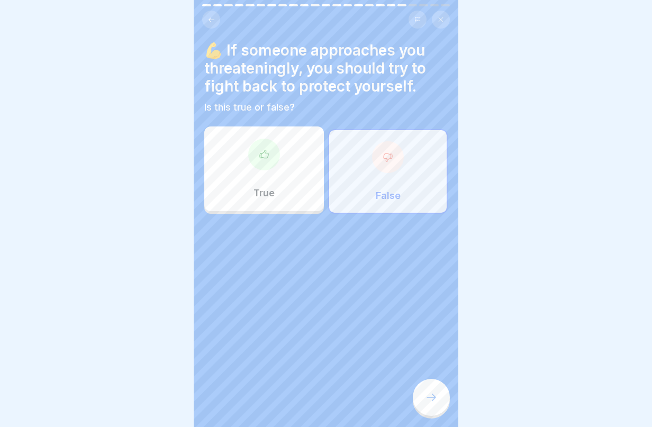
click at [431, 405] on div at bounding box center [431, 397] width 37 height 37
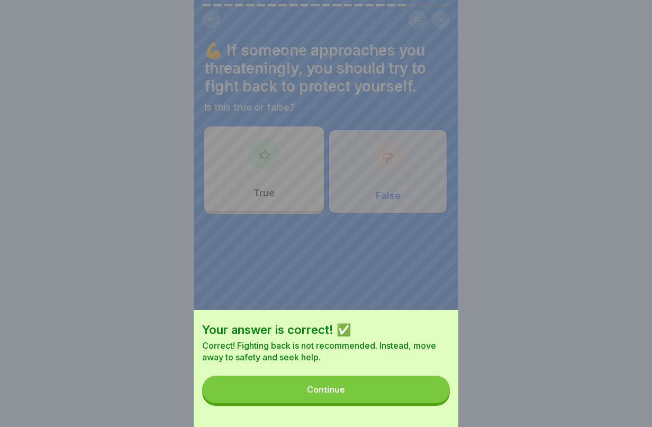
click at [429, 401] on button "Continue" at bounding box center [326, 390] width 248 height 28
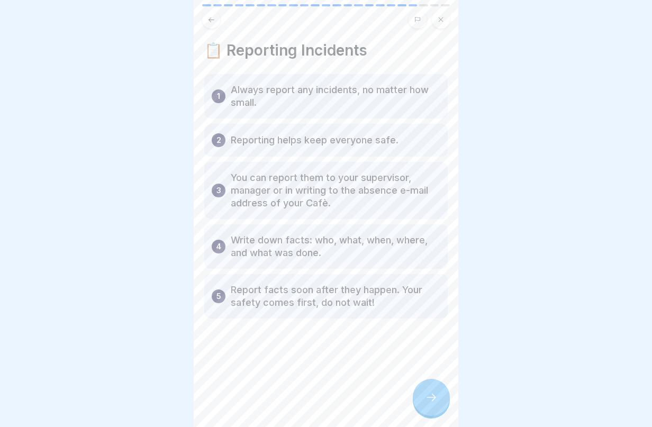
click at [429, 400] on icon at bounding box center [431, 397] width 13 height 13
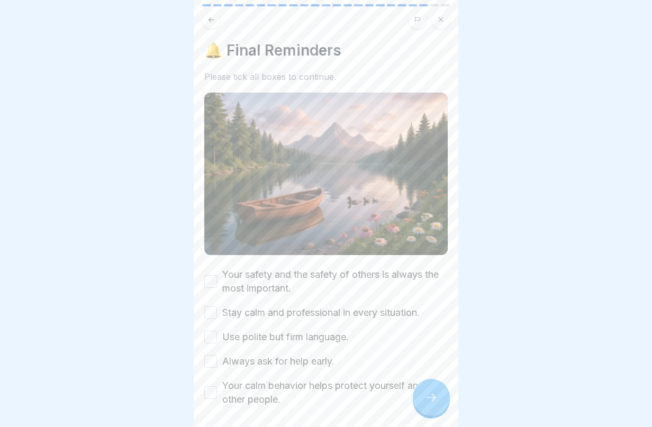
click at [210, 275] on button "Your safety and the safety of others is always the most important." at bounding box center [210, 281] width 13 height 13
click at [216, 307] on button "Stay calm and professional in every situation." at bounding box center [210, 313] width 13 height 13
click at [213, 331] on button "Use polite but firm language." at bounding box center [210, 337] width 13 height 13
click at [212, 355] on button "Always ask for help early." at bounding box center [210, 361] width 13 height 13
click at [209, 387] on button "Your calm behavior helps protect yourself and other people." at bounding box center [210, 393] width 13 height 13
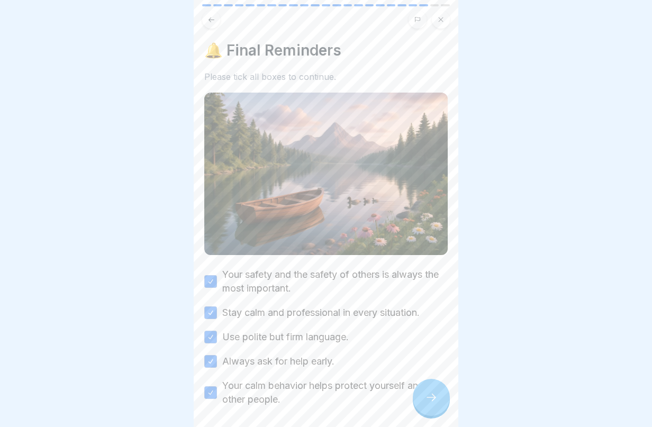
click at [440, 398] on div at bounding box center [431, 397] width 37 height 37
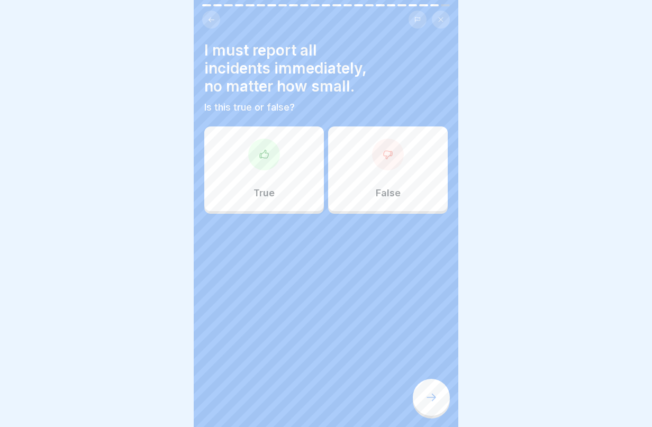
click at [296, 168] on div "True" at bounding box center [264, 169] width 120 height 85
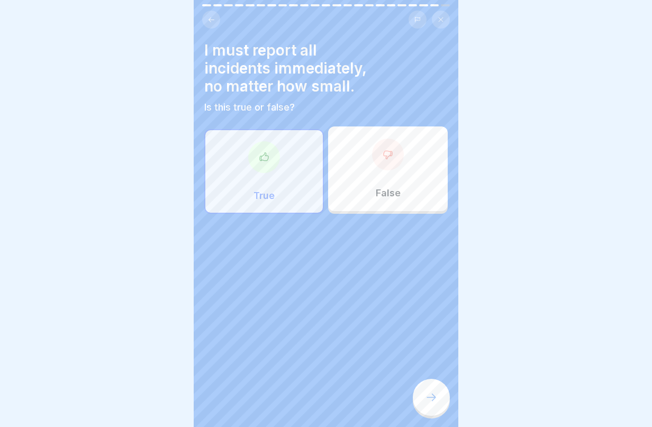
click at [427, 413] on div at bounding box center [431, 397] width 37 height 37
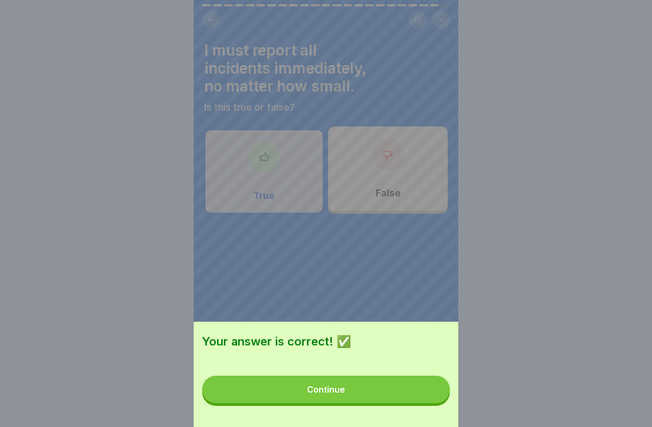
click at [424, 404] on button "Continue" at bounding box center [326, 390] width 248 height 28
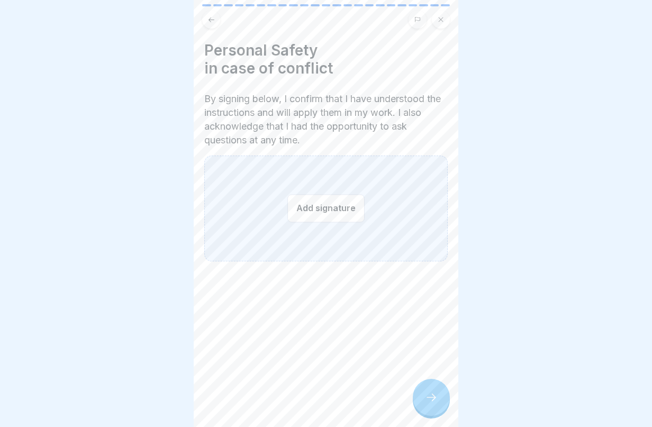
click at [316, 201] on button "Add signature" at bounding box center [326, 208] width 77 height 28
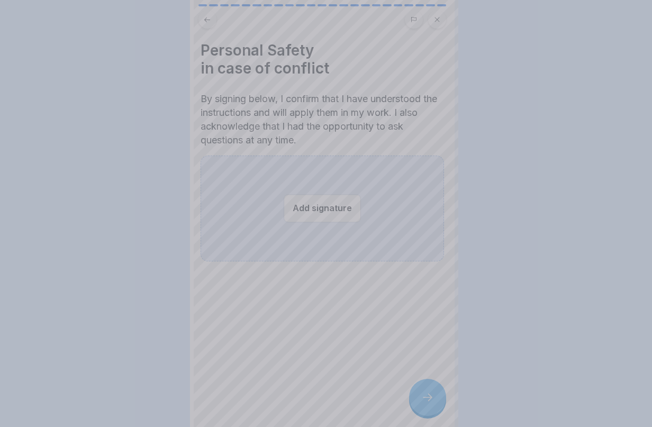
scroll to position [0, 0]
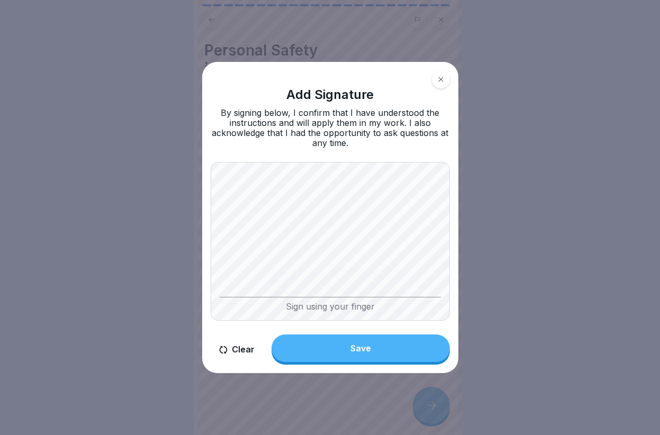
click at [389, 351] on button "Save" at bounding box center [361, 349] width 178 height 28
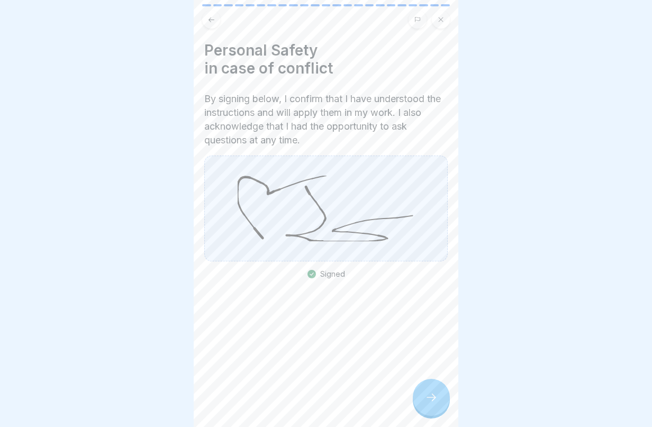
click at [426, 398] on div at bounding box center [431, 397] width 37 height 37
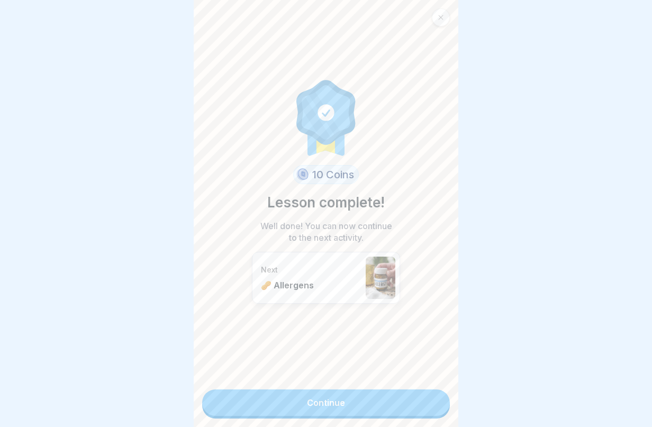
click at [400, 402] on link "Continue" at bounding box center [326, 403] width 248 height 26
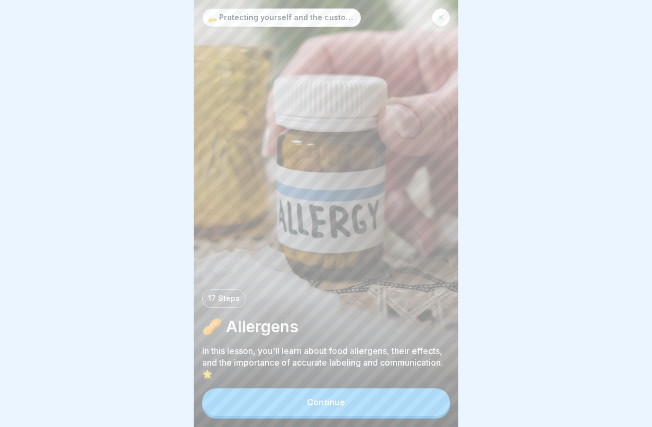
click at [400, 405] on button "Continue" at bounding box center [326, 403] width 248 height 28
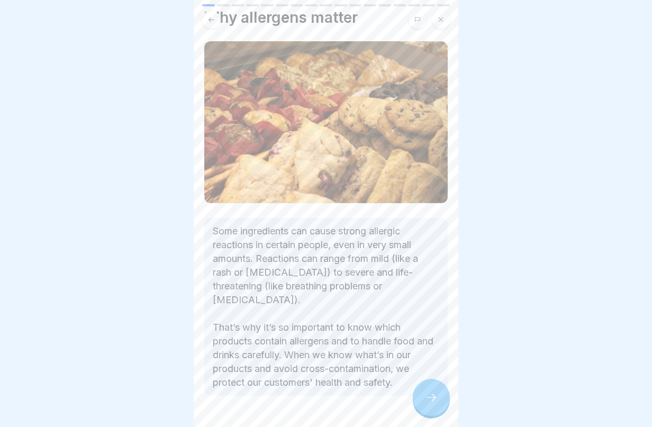
scroll to position [60, 0]
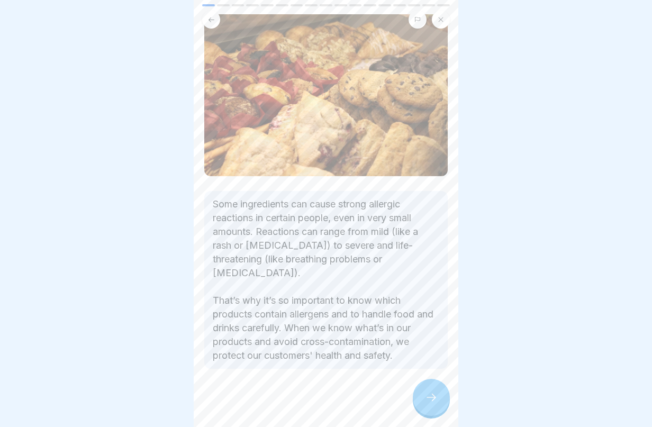
click at [444, 426] on div "Why allergens matter Some ingredients can cause strong allergic reactions in ce…" at bounding box center [326, 213] width 265 height 427
click at [435, 404] on icon at bounding box center [431, 397] width 13 height 13
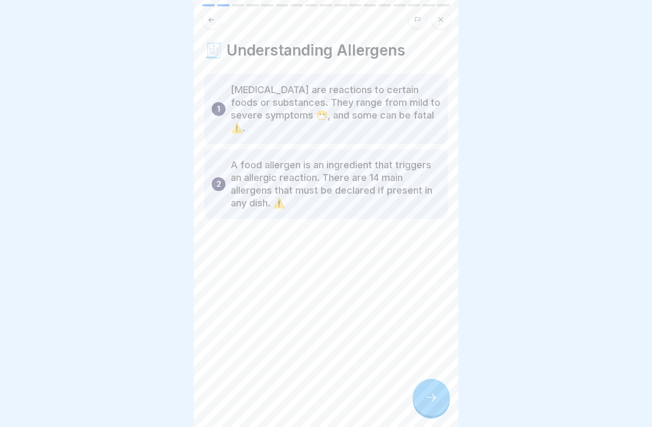
click at [434, 404] on icon at bounding box center [431, 397] width 13 height 13
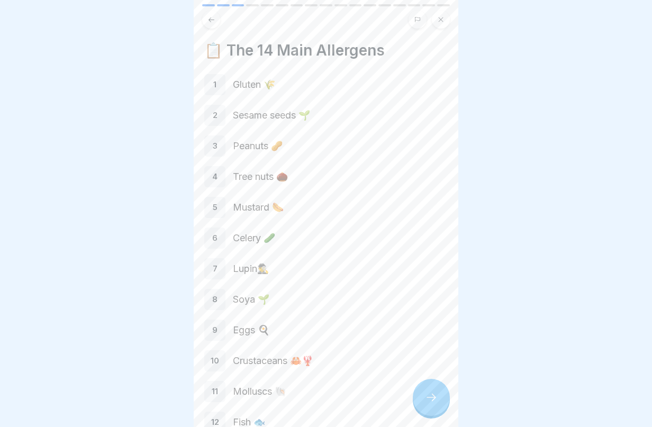
click at [434, 404] on icon at bounding box center [431, 397] width 13 height 13
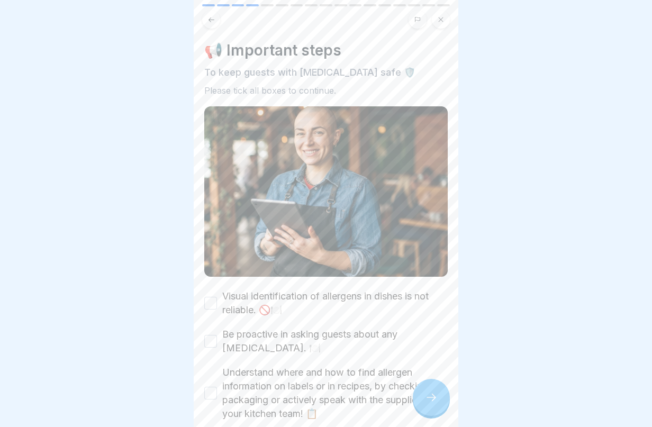
scroll to position [166, 0]
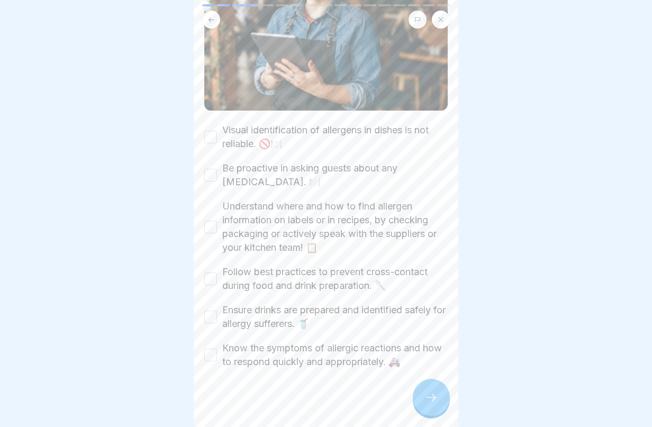
click at [211, 132] on button "Visual identification of allergens in dishes is not reliable. 🚫🍽️" at bounding box center [210, 137] width 13 height 13
click at [211, 169] on button "Be proactive in asking guests about any [MEDICAL_DATA]. 🍽️" at bounding box center [210, 175] width 13 height 13
click at [209, 223] on button "Understand where and how to find allergen information on labels or in recipes, …" at bounding box center [210, 227] width 13 height 13
click at [212, 273] on button "Follow best practices to prevent cross-contact during food and drink preparatio…" at bounding box center [210, 279] width 13 height 13
click at [208, 311] on button "Ensure drinks are prepared and identified safely for allergy sufferers. 🥤" at bounding box center [210, 317] width 13 height 13
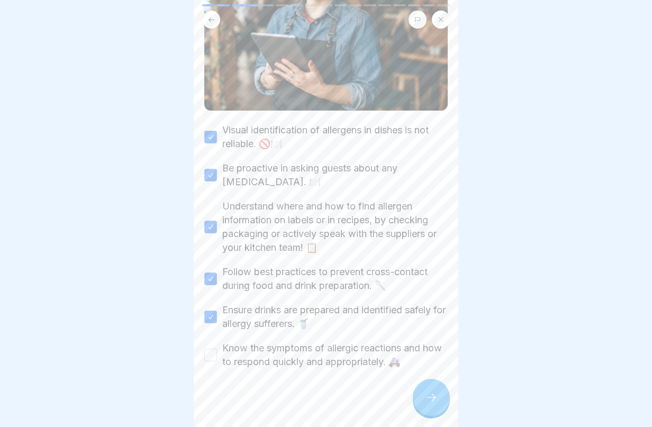
click at [211, 357] on div "Know the symptoms of allergic reactions and how to respond quickly and appropri…" at bounding box center [326, 356] width 244 height 28
click at [213, 350] on button "Know the symptoms of allergic reactions and how to respond quickly and appropri…" at bounding box center [210, 355] width 13 height 13
click at [435, 404] on icon at bounding box center [431, 397] width 13 height 13
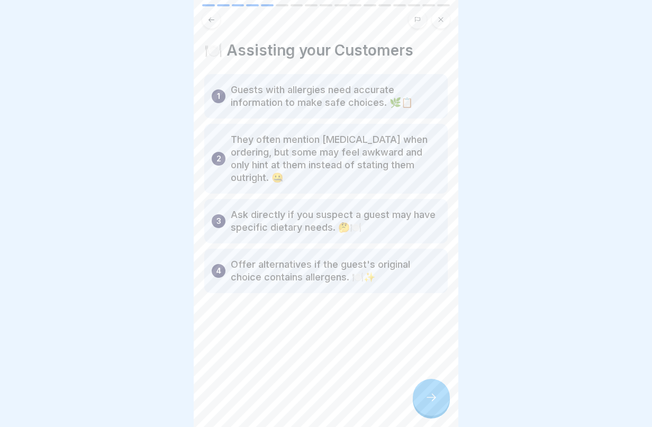
click at [435, 404] on icon at bounding box center [431, 397] width 13 height 13
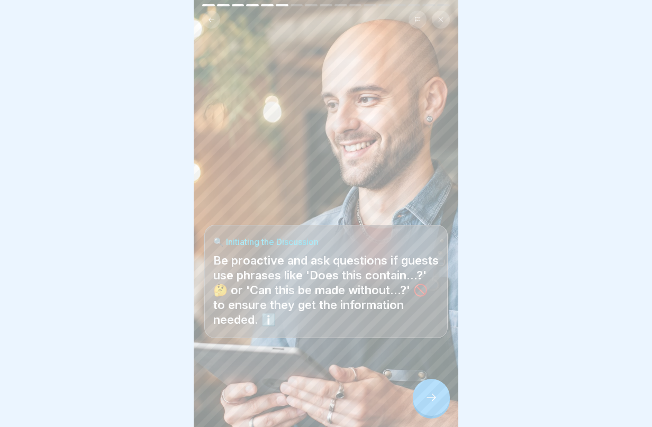
scroll to position [8, 0]
click at [436, 404] on icon at bounding box center [431, 397] width 13 height 13
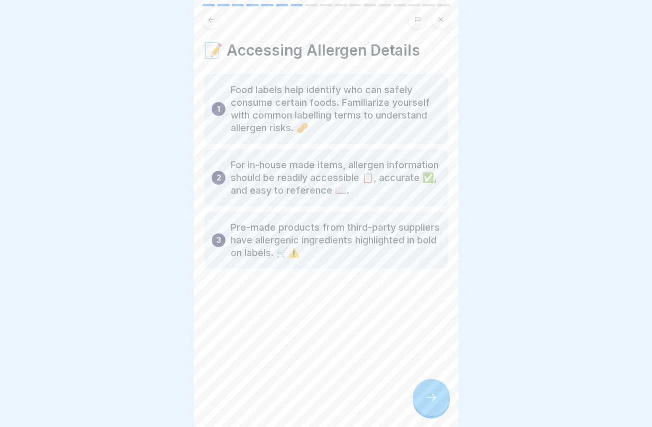
click at [424, 400] on div at bounding box center [431, 397] width 37 height 37
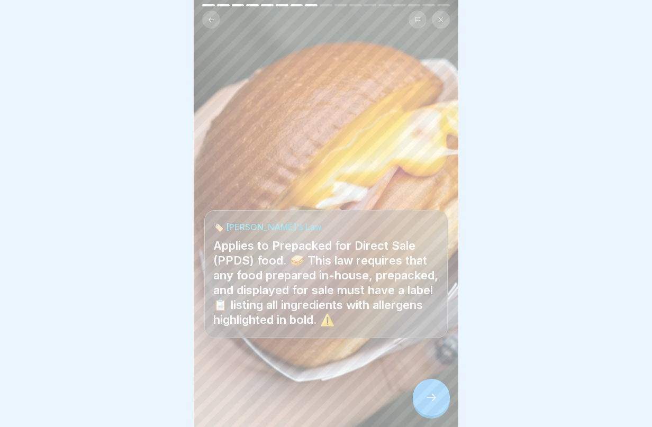
click at [424, 400] on div at bounding box center [431, 397] width 37 height 37
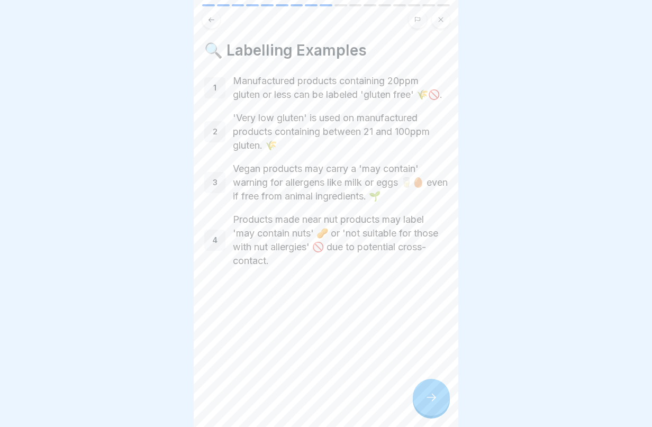
click at [424, 400] on div at bounding box center [431, 397] width 37 height 37
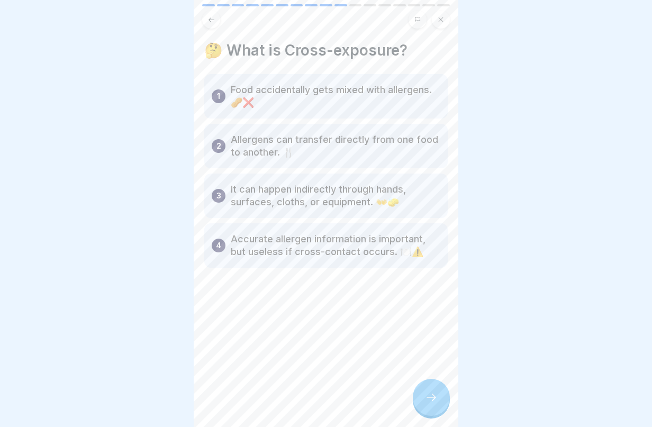
click at [424, 400] on div at bounding box center [431, 397] width 37 height 37
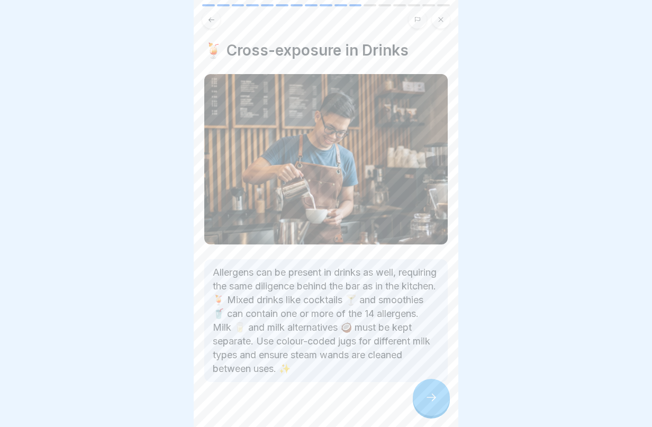
click at [424, 400] on div at bounding box center [431, 397] width 37 height 37
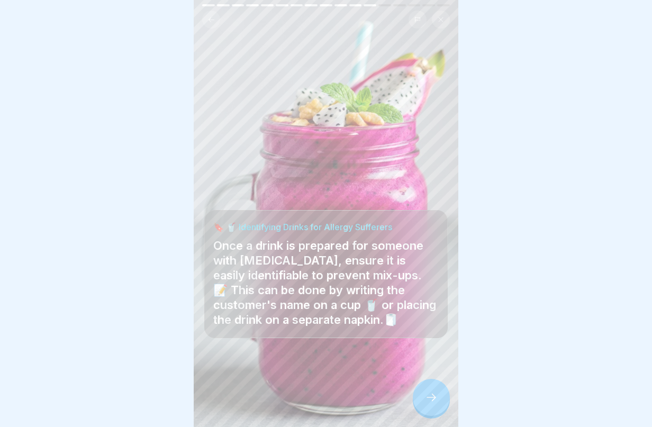
click at [424, 400] on div at bounding box center [431, 397] width 37 height 37
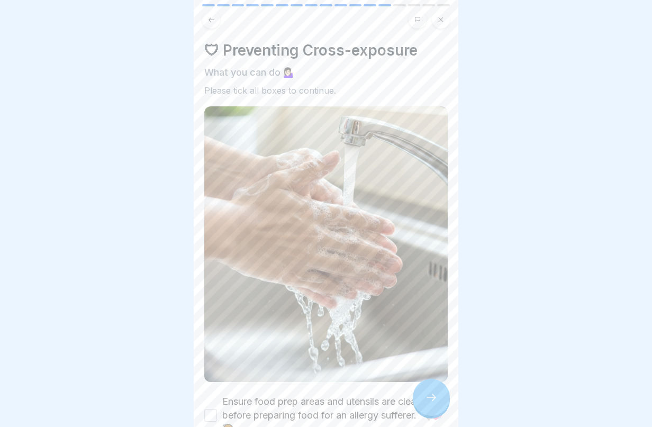
click at [424, 401] on div at bounding box center [431, 397] width 37 height 37
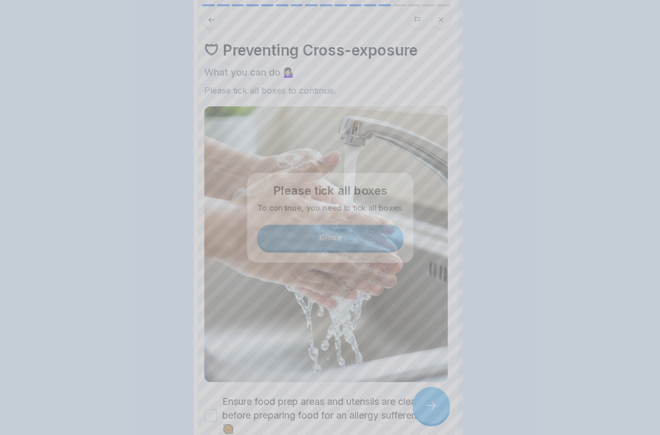
click at [424, 401] on div at bounding box center [330, 217] width 660 height 435
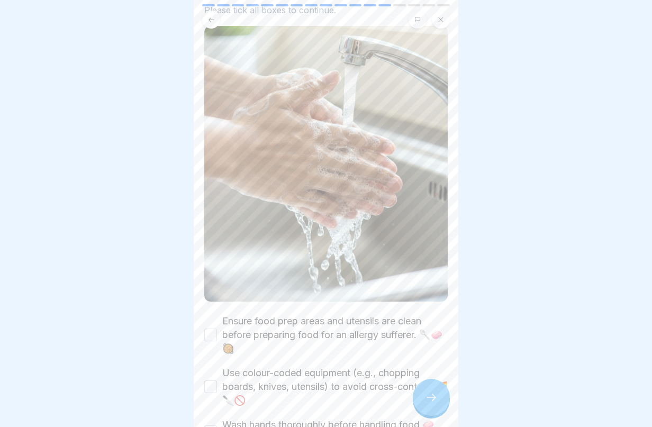
scroll to position [167, 0]
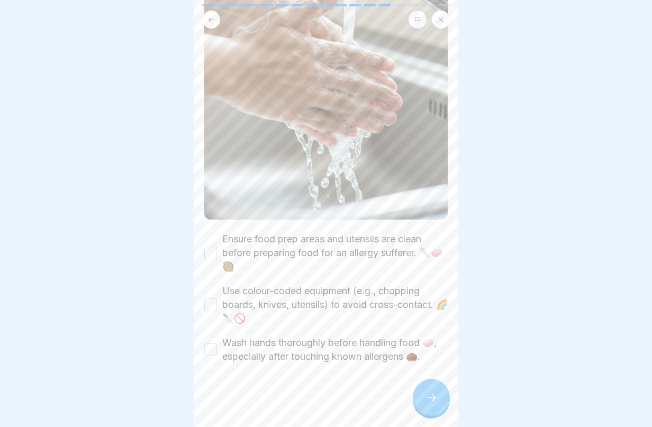
drag, startPoint x: 212, startPoint y: 240, endPoint x: 212, endPoint y: 258, distance: 17.5
click at [212, 247] on button "Ensure food prep areas and utensils are clean before preparing food for an alle…" at bounding box center [210, 253] width 13 height 13
click at [214, 284] on div "Use colour-coded equipment (e.g., chopping boards, knives, utensils) to avoid c…" at bounding box center [326, 304] width 244 height 41
click at [215, 299] on button "Use colour-coded equipment (e.g., chopping boards, knives, utensils) to avoid c…" at bounding box center [210, 305] width 13 height 13
click at [213, 344] on button "Wash hands thoroughly before handling food 🧼, especially after touching known a…" at bounding box center [210, 350] width 13 height 13
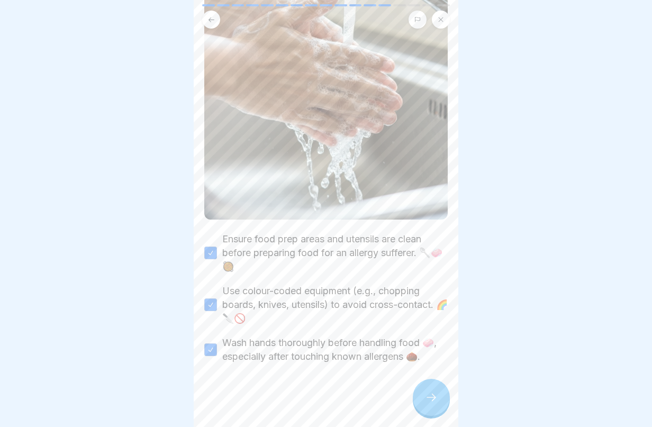
click at [428, 404] on icon at bounding box center [431, 397] width 13 height 13
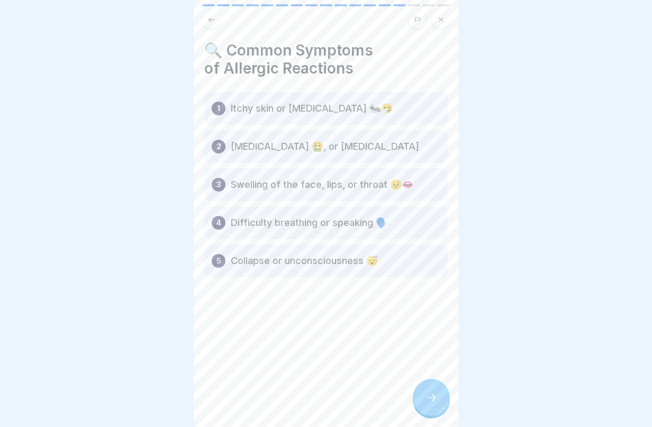
click at [434, 404] on icon at bounding box center [431, 397] width 13 height 13
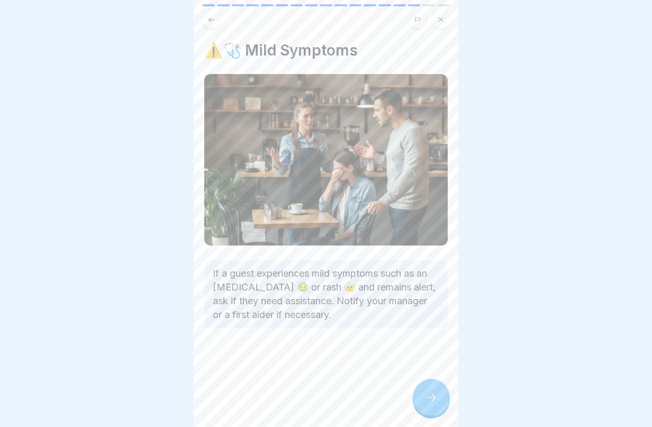
click at [433, 404] on icon at bounding box center [431, 397] width 13 height 13
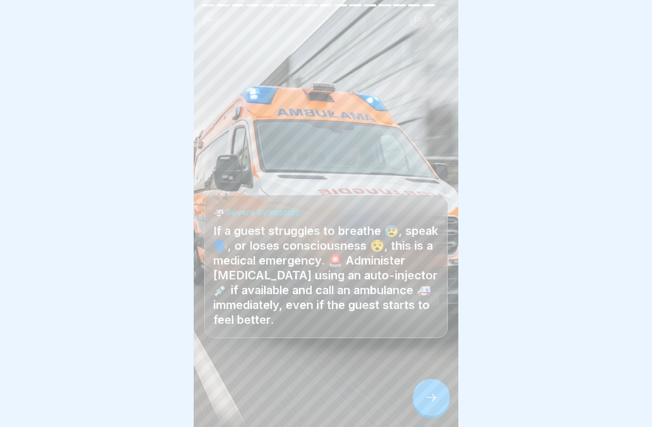
click at [435, 412] on div at bounding box center [431, 397] width 37 height 37
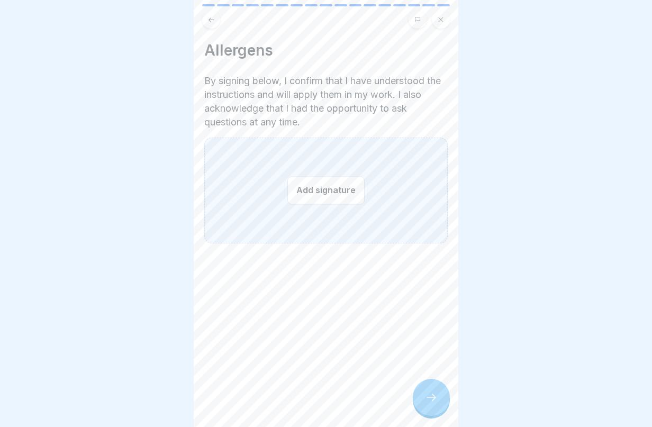
click at [300, 188] on button "Add signature" at bounding box center [326, 190] width 77 height 28
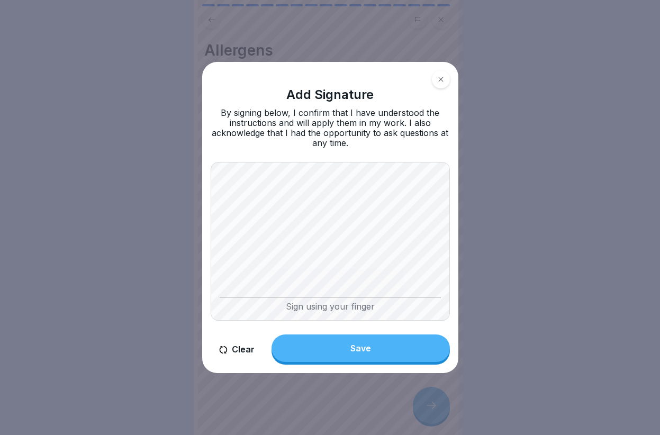
click at [367, 347] on div "Save" at bounding box center [361, 349] width 21 height 10
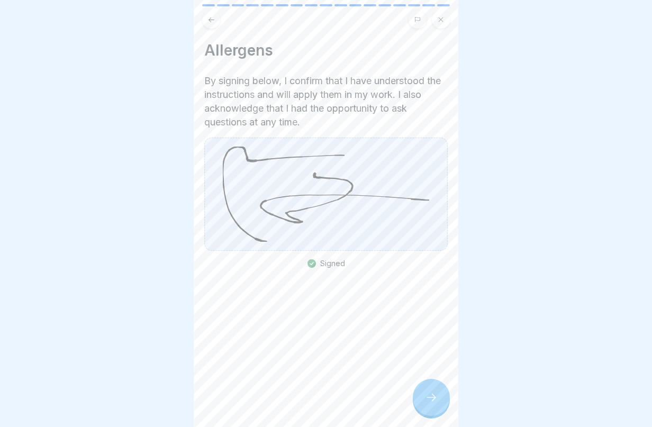
click at [428, 404] on icon at bounding box center [431, 397] width 13 height 13
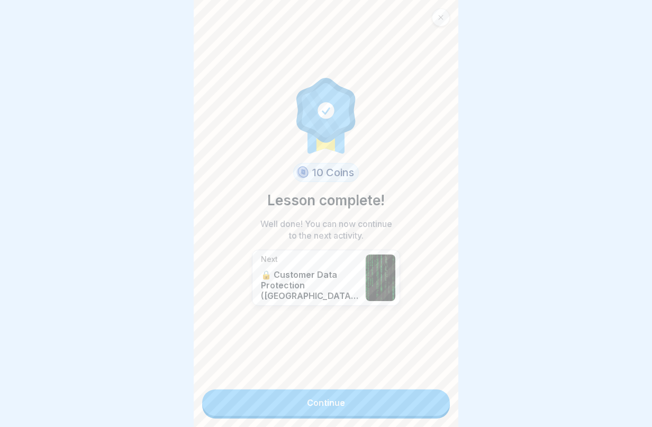
click at [406, 414] on link "Continue" at bounding box center [326, 403] width 248 height 26
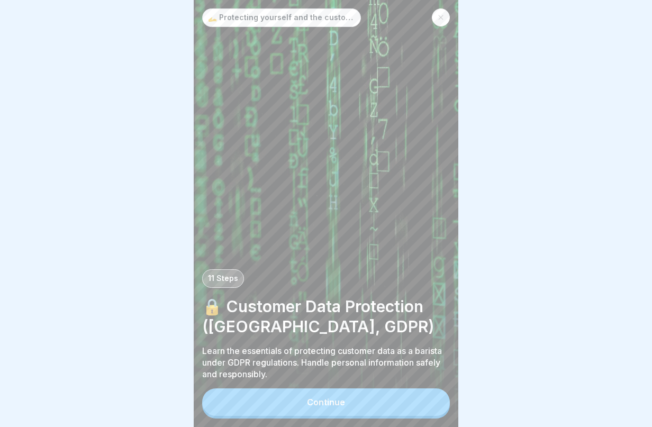
click at [375, 406] on button "Continue" at bounding box center [326, 403] width 248 height 28
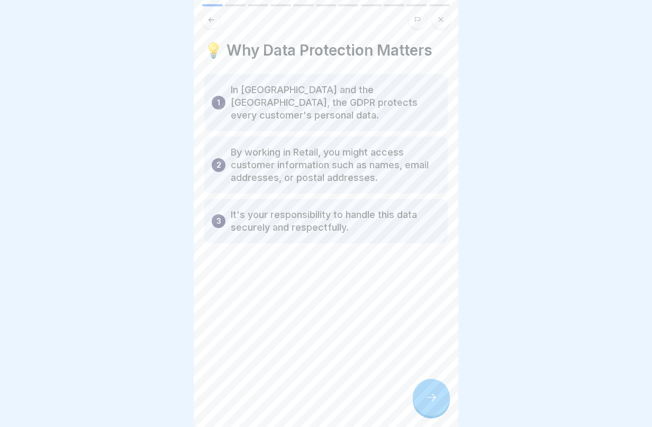
click at [439, 409] on div at bounding box center [431, 397] width 37 height 37
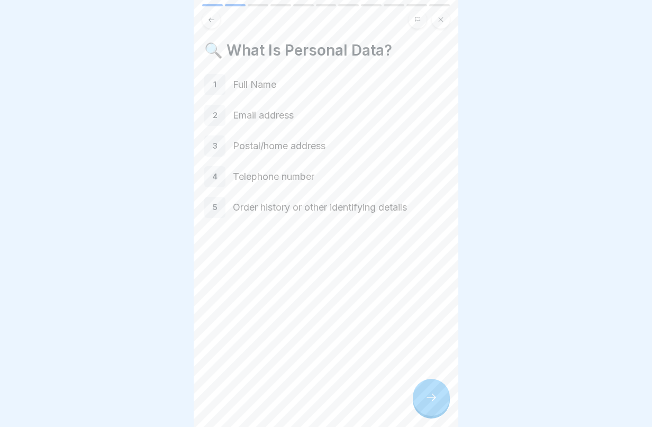
click at [439, 409] on div at bounding box center [431, 397] width 37 height 37
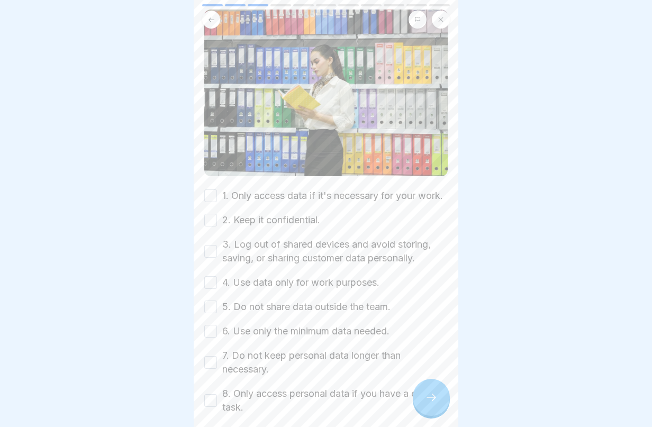
scroll to position [160, 0]
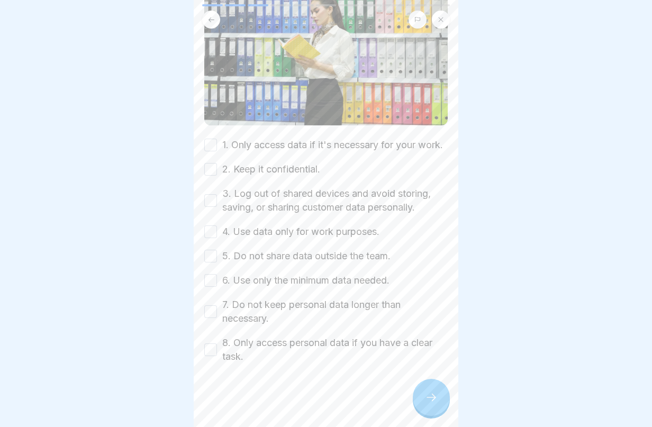
click at [209, 139] on button "1. Only access data if it's necessary for your work." at bounding box center [210, 145] width 13 height 13
click at [211, 166] on button "2. Keep it confidential." at bounding box center [210, 169] width 13 height 13
click at [212, 198] on button "3. Log out of shared devices and avoid storing, saving, or sharing customer dat…" at bounding box center [210, 200] width 13 height 13
click at [210, 234] on button "4. Use data only for work purposes." at bounding box center [210, 232] width 13 height 13
click at [209, 253] on button "5. Do not share data outside the team." at bounding box center [210, 256] width 13 height 13
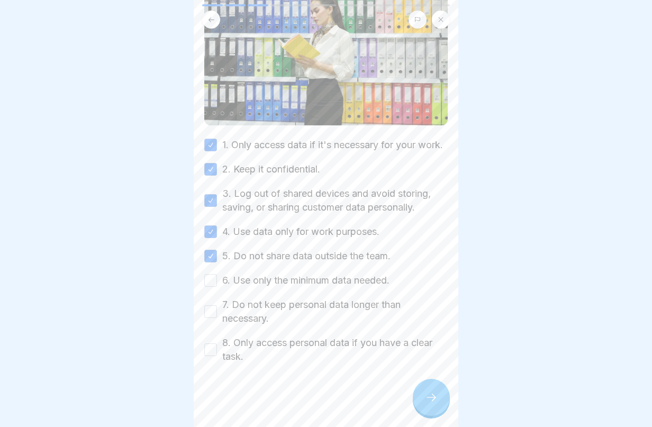
click at [210, 287] on button "6. Use only the minimum data needed." at bounding box center [210, 280] width 13 height 13
click at [208, 314] on button "7. Do not keep personal data longer than necessary." at bounding box center [210, 312] width 13 height 13
click at [208, 351] on button "8. Only access personal data if you have a clear task." at bounding box center [210, 350] width 13 height 13
click at [441, 416] on div at bounding box center [431, 397] width 37 height 37
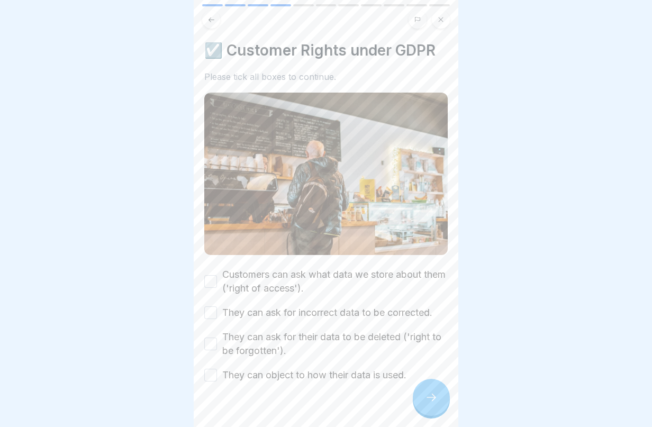
click at [211, 278] on button "Customers can ask what data we store about them ('right of access')." at bounding box center [210, 281] width 13 height 13
click at [211, 307] on button "They can ask for incorrect data to be corrected." at bounding box center [210, 313] width 13 height 13
click at [211, 338] on button "They can ask for their data to be deleted ('right to be forgotten')." at bounding box center [210, 344] width 13 height 13
click at [212, 373] on button "They can object to how their data is used." at bounding box center [210, 375] width 13 height 13
click at [429, 404] on icon at bounding box center [431, 397] width 13 height 13
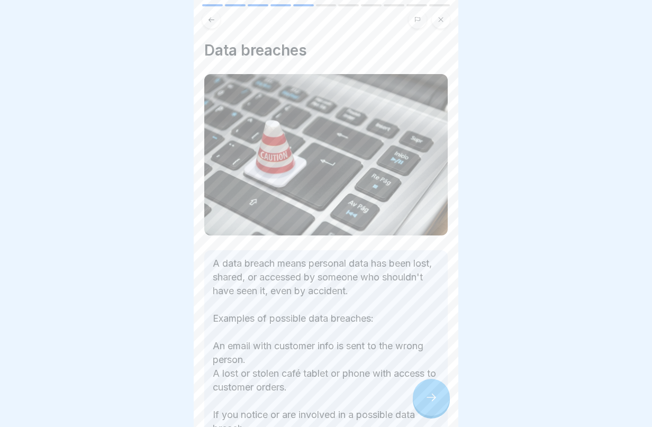
click at [433, 404] on icon at bounding box center [431, 397] width 13 height 13
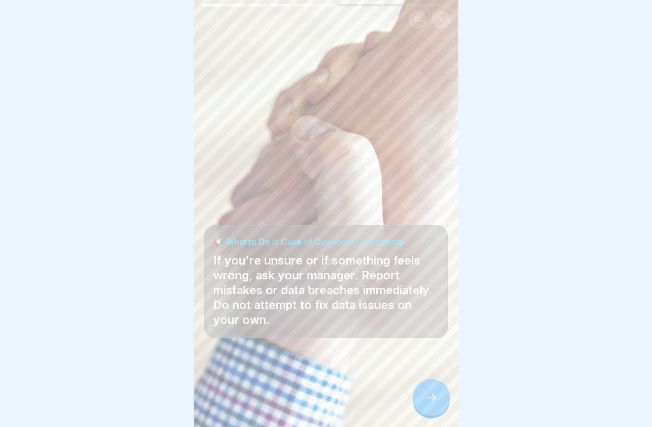
click at [433, 404] on icon at bounding box center [431, 397] width 13 height 13
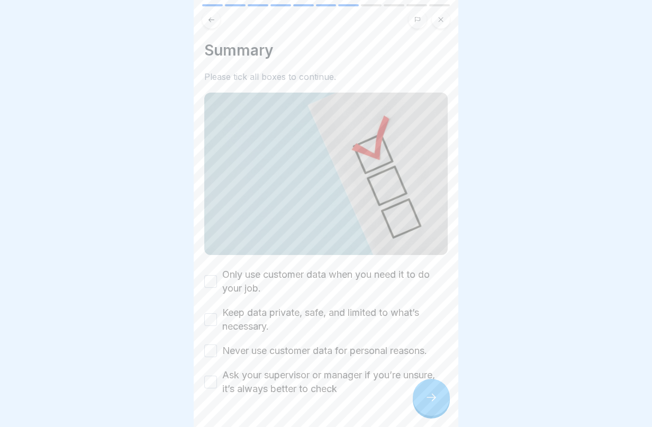
click at [433, 404] on icon at bounding box center [431, 397] width 13 height 13
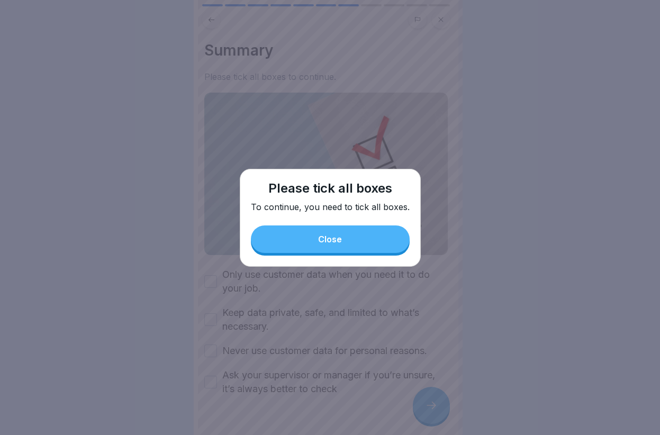
click at [312, 238] on button "Close" at bounding box center [330, 240] width 159 height 28
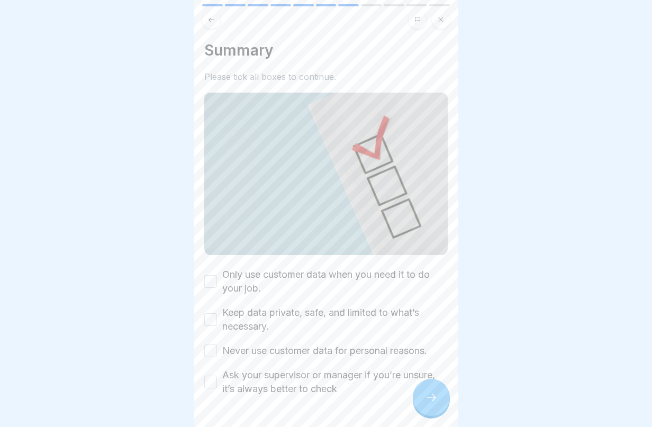
click at [206, 277] on button "Only use customer data when you need it to do your job." at bounding box center [210, 281] width 13 height 13
click at [211, 314] on button "Keep data private, safe, and limited to what’s necessary." at bounding box center [210, 320] width 13 height 13
click at [212, 348] on button "Never use customer data for personal reasons." at bounding box center [210, 351] width 13 height 13
click at [211, 378] on button "Ask your supervisor or manager if you’re unsure, it’s always better to check" at bounding box center [210, 382] width 13 height 13
click at [431, 404] on icon at bounding box center [431, 397] width 13 height 13
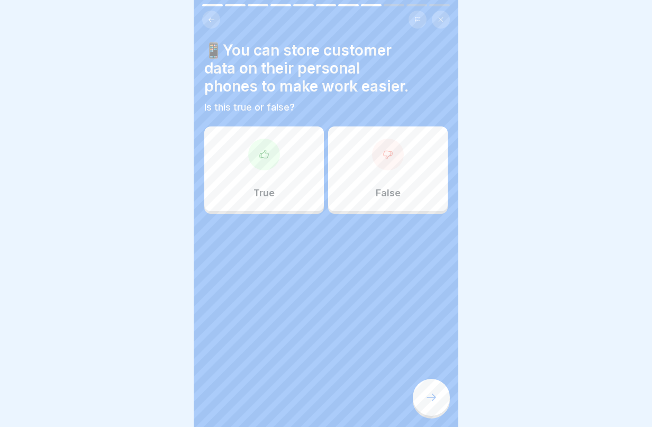
click at [377, 163] on div at bounding box center [388, 155] width 32 height 32
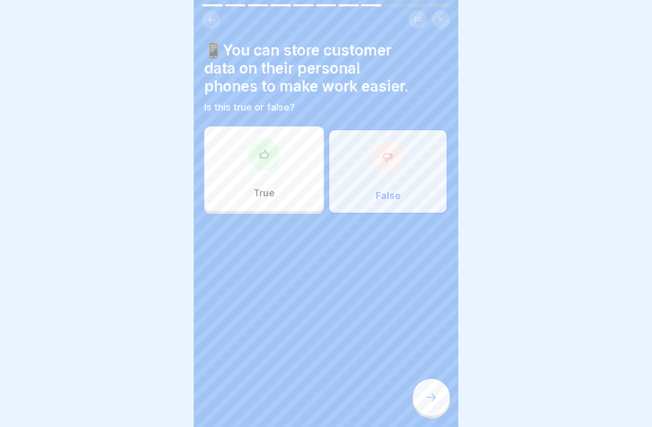
click at [426, 404] on icon at bounding box center [431, 397] width 13 height 13
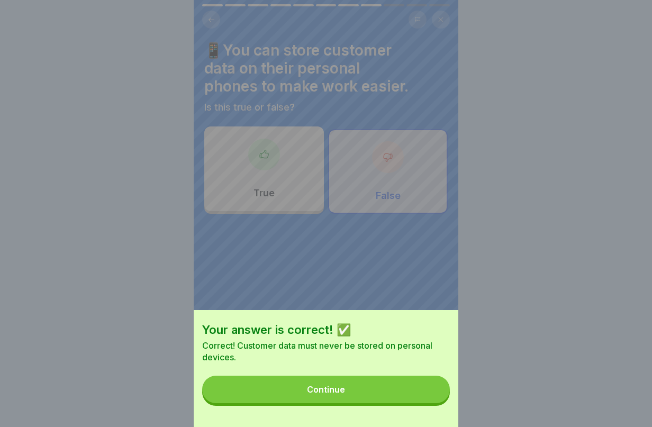
click at [435, 417] on div "Your answer is correct! ✅ Correct! Customer data must never be stored on person…" at bounding box center [326, 368] width 265 height 117
click at [434, 411] on div "Your answer is correct! ✅ Correct! Customer data must never be stored on person…" at bounding box center [326, 368] width 265 height 117
click at [433, 404] on button "Continue" at bounding box center [326, 390] width 248 height 28
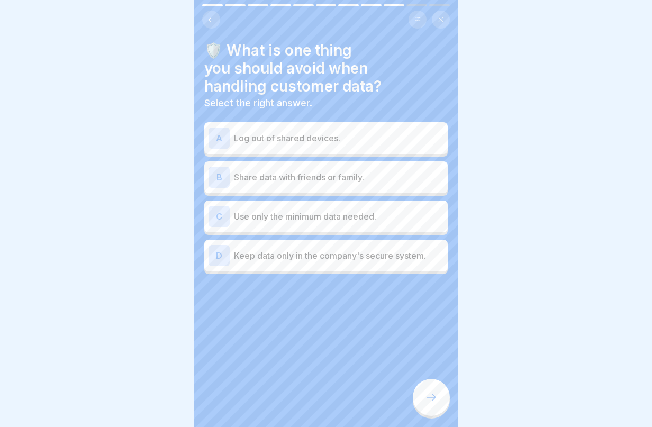
click at [432, 403] on icon at bounding box center [431, 397] width 13 height 13
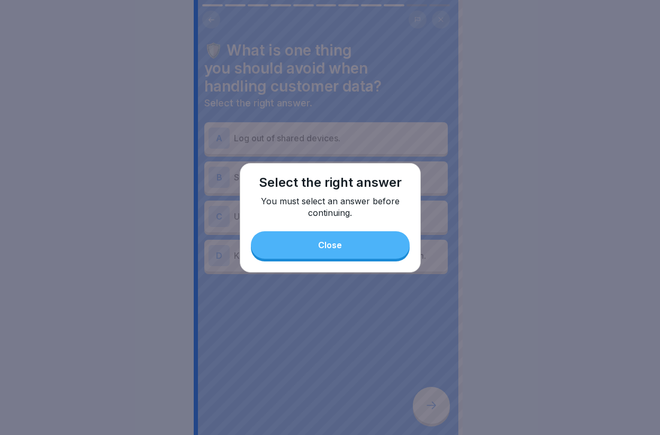
click at [373, 236] on button "Close" at bounding box center [330, 245] width 159 height 28
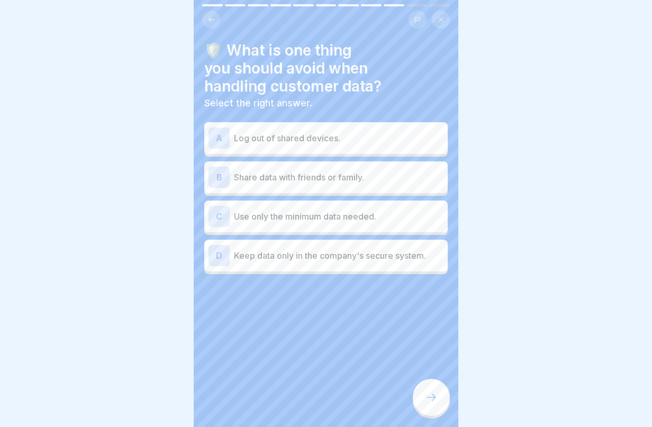
click at [293, 180] on p "Share data with friends or family." at bounding box center [339, 177] width 210 height 13
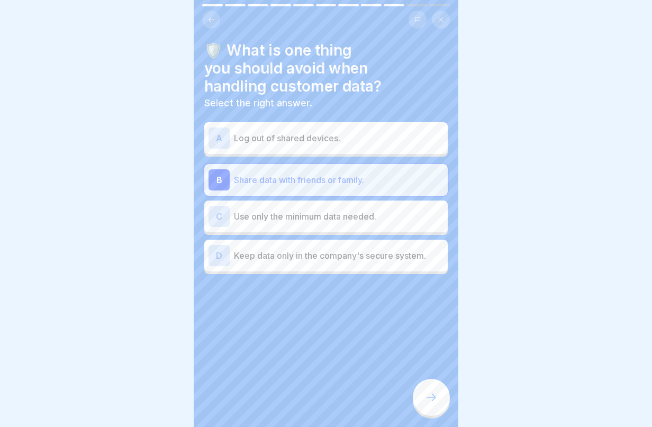
click at [442, 408] on div at bounding box center [431, 397] width 37 height 37
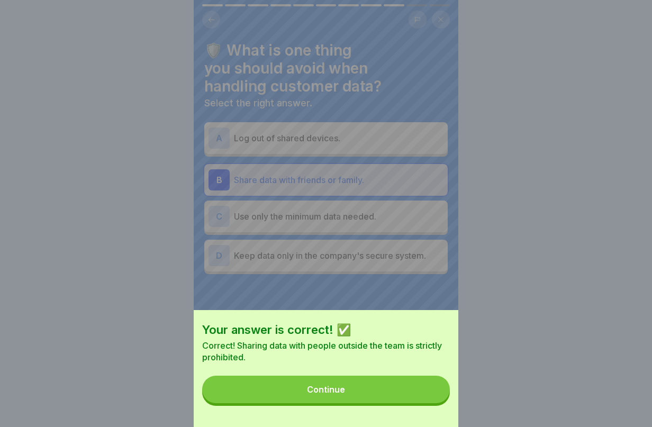
click at [435, 402] on button "Continue" at bounding box center [326, 390] width 248 height 28
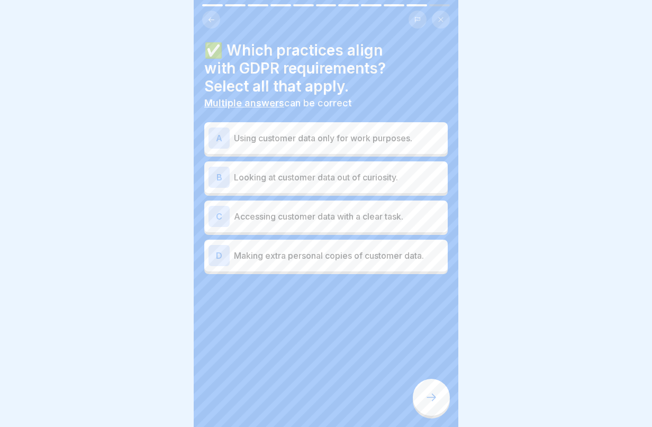
click at [353, 138] on p "Using customer data only for work purposes." at bounding box center [339, 138] width 210 height 13
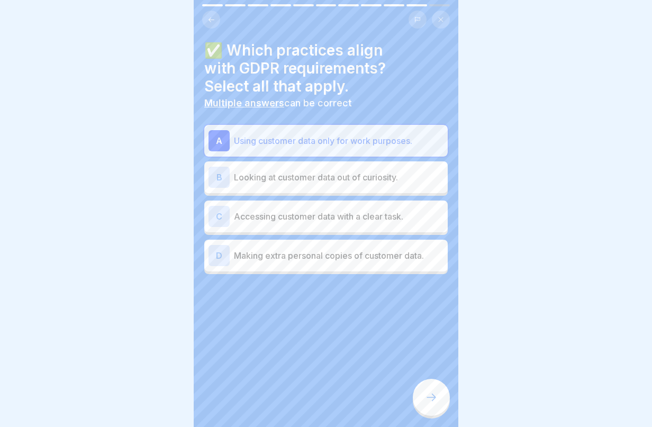
click at [356, 222] on p "Accessing customer data with a clear task." at bounding box center [339, 216] width 210 height 13
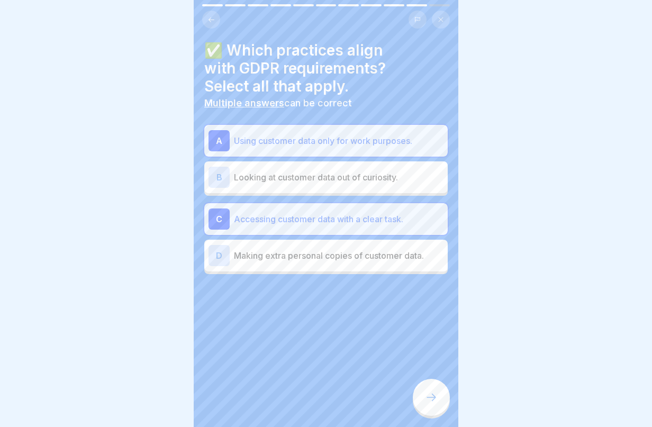
click at [417, 403] on div at bounding box center [431, 397] width 37 height 37
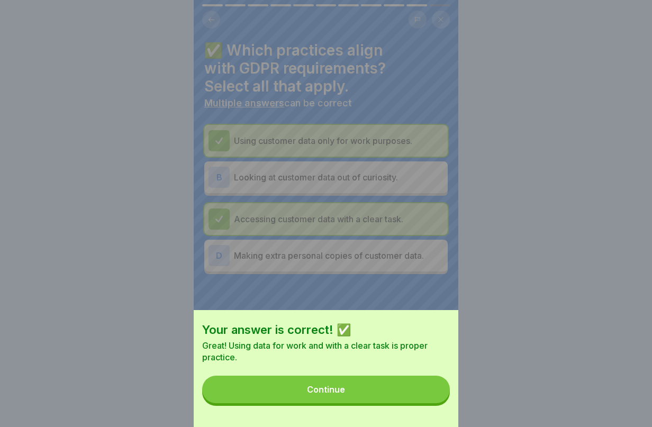
click at [426, 404] on button "Continue" at bounding box center [326, 390] width 248 height 28
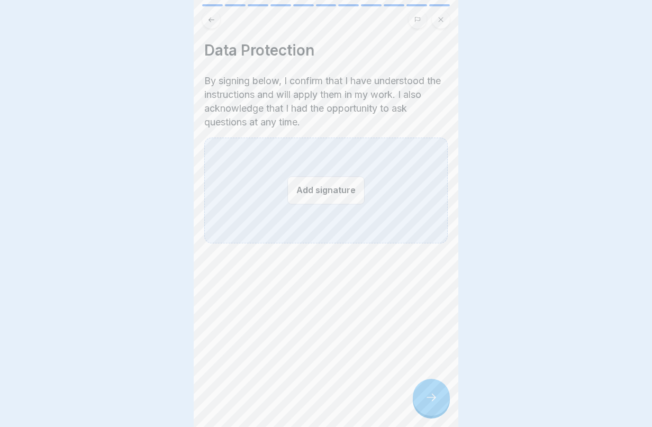
click at [426, 401] on icon at bounding box center [431, 397] width 13 height 13
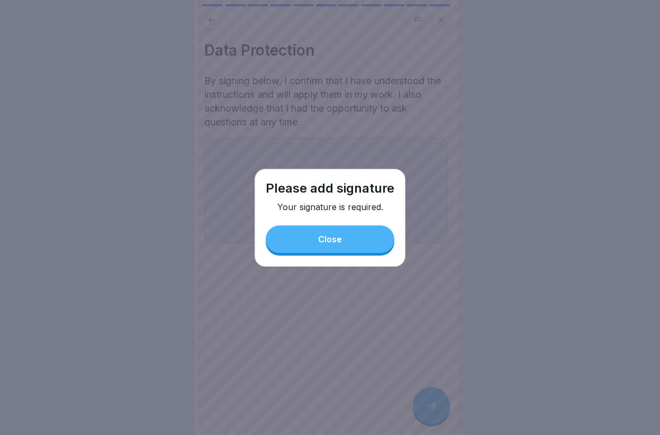
click at [338, 239] on div "Close" at bounding box center [330, 240] width 24 height 10
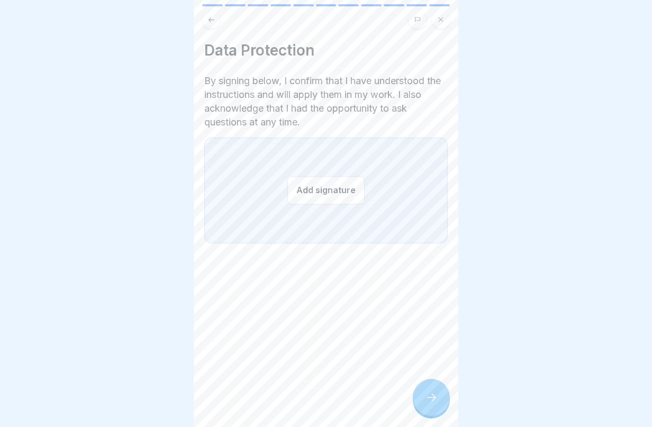
click at [334, 196] on button "Add signature" at bounding box center [326, 190] width 77 height 28
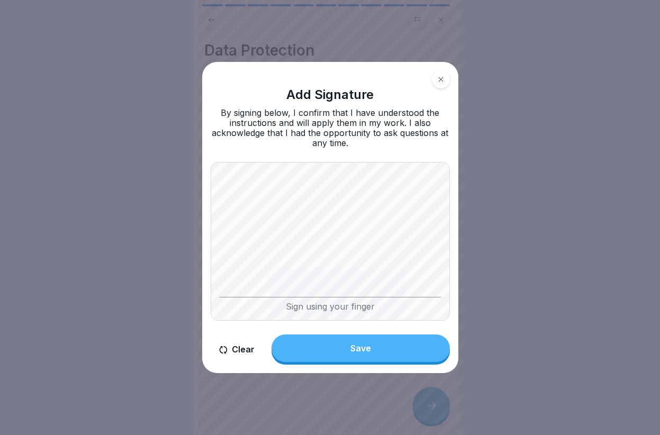
click at [396, 354] on button "Save" at bounding box center [361, 349] width 178 height 28
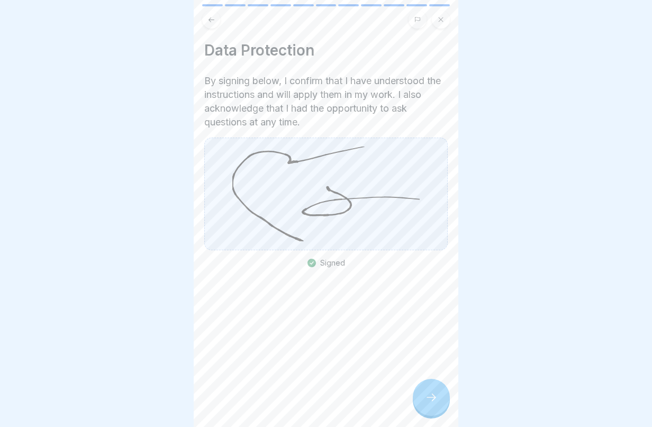
click at [441, 416] on div at bounding box center [431, 397] width 37 height 37
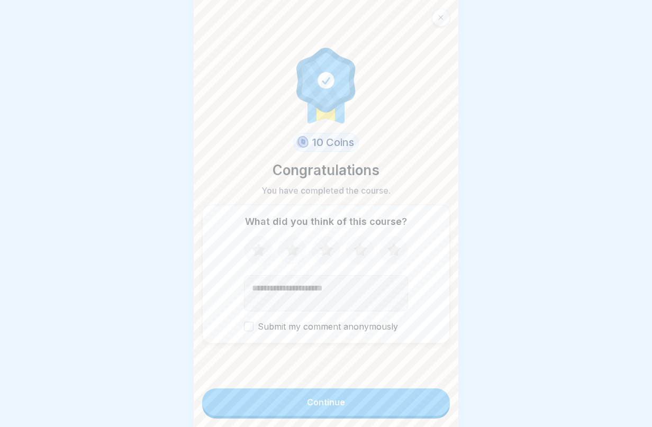
click at [409, 413] on button "Continue" at bounding box center [326, 403] width 248 height 28
click at [361, 413] on button "Continue" at bounding box center [326, 403] width 248 height 28
click at [392, 416] on button "Continue" at bounding box center [326, 403] width 248 height 28
click at [380, 395] on form "10 Coins Congratulations You have completed the course. What did you think of t…" at bounding box center [326, 213] width 265 height 427
click at [382, 412] on button "Continue" at bounding box center [326, 403] width 248 height 28
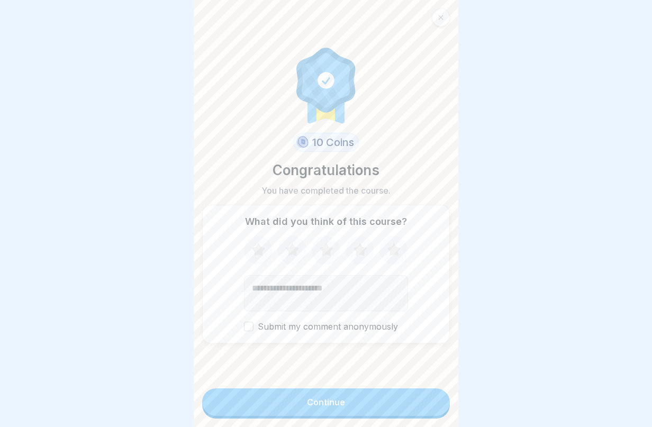
click at [382, 413] on button "Continue" at bounding box center [326, 403] width 248 height 28
click at [383, 413] on button "Continue" at bounding box center [326, 403] width 248 height 28
click at [384, 415] on button "Continue" at bounding box center [326, 403] width 248 height 28
click at [387, 416] on button "Continue" at bounding box center [326, 403] width 248 height 28
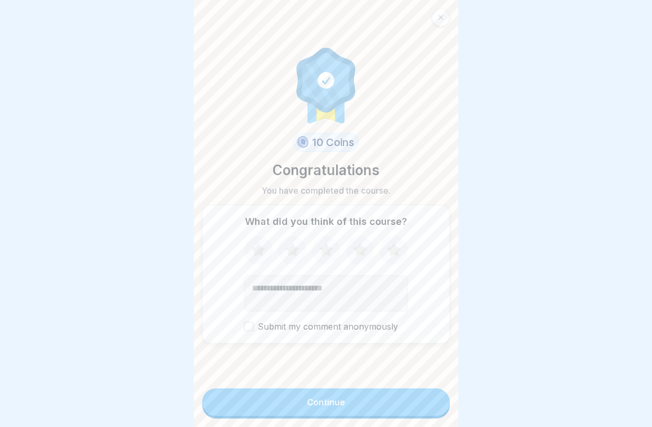
click at [478, 246] on div at bounding box center [326, 213] width 652 height 427
click at [324, 303] on textarea "Add comment (optional)" at bounding box center [326, 293] width 164 height 36
click at [343, 368] on div "10 Coins Congratulations You have completed the course. What did you think of t…" at bounding box center [326, 194] width 248 height 372
click at [315, 407] on div "Continue" at bounding box center [326, 403] width 38 height 10
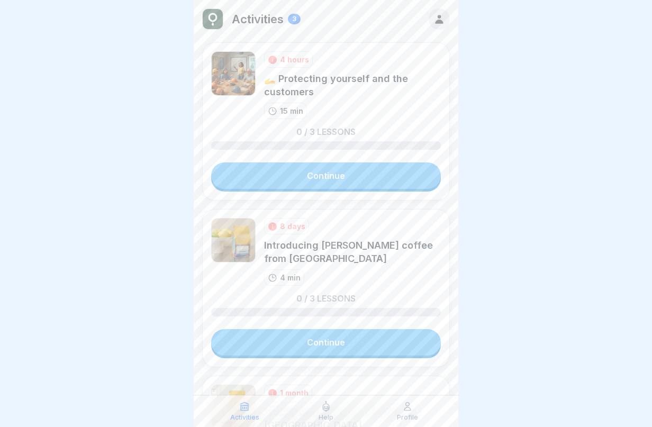
click at [306, 418] on div "Help" at bounding box center [326, 411] width 76 height 20
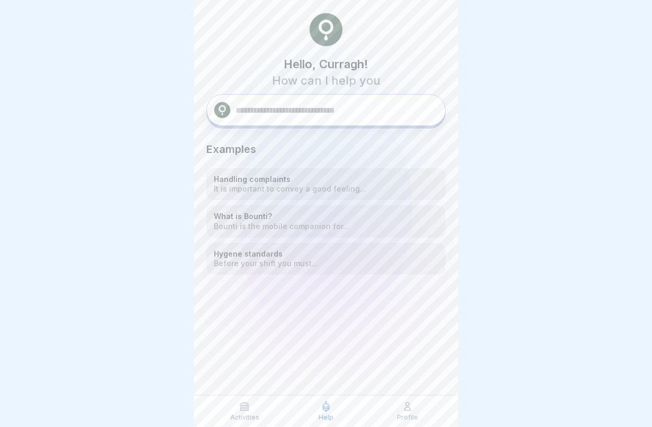
click at [251, 365] on div at bounding box center [326, 345] width 239 height 140
click at [241, 413] on div "Activities" at bounding box center [245, 411] width 76 height 20
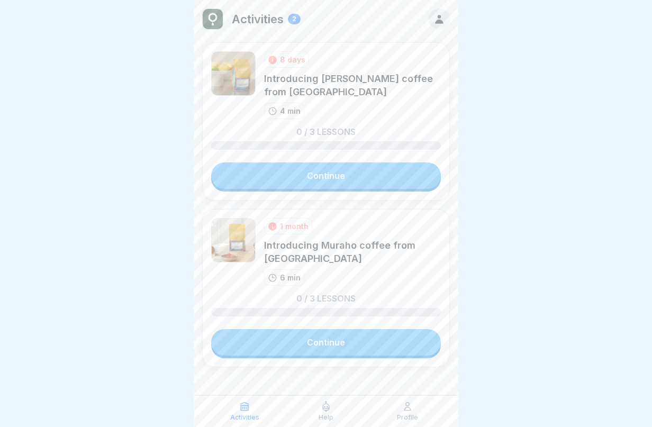
click at [387, 183] on link "Continue" at bounding box center [326, 176] width 230 height 26
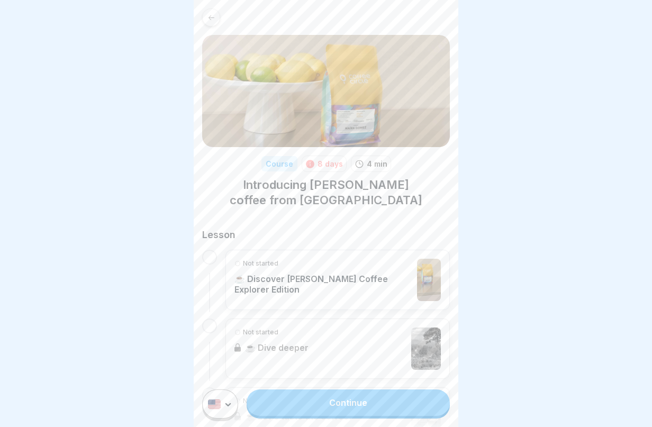
click at [377, 416] on link "Continue" at bounding box center [348, 403] width 203 height 26
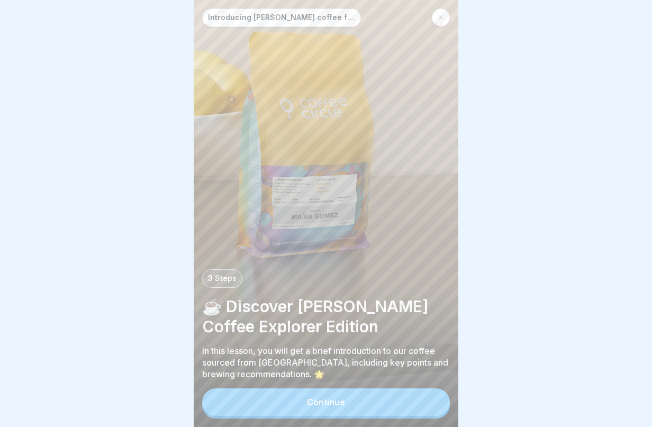
click at [407, 416] on button "Continue" at bounding box center [326, 403] width 248 height 28
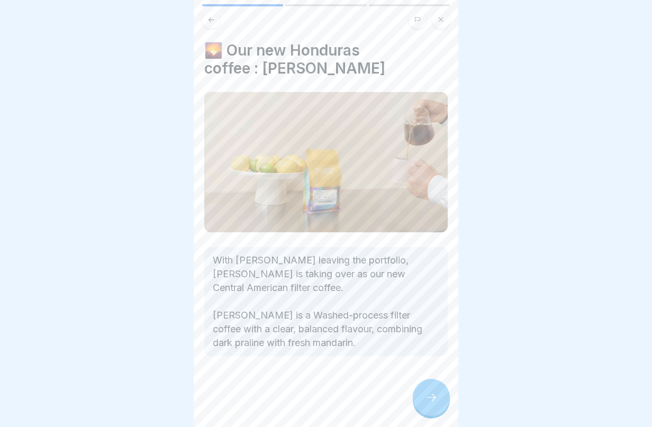
click at [432, 404] on icon at bounding box center [431, 397] width 13 height 13
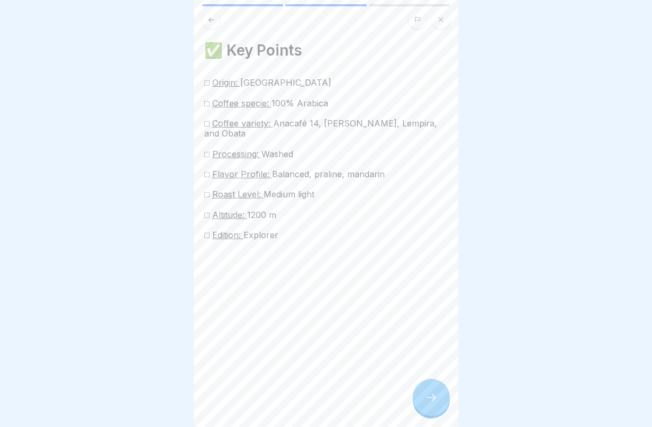
click at [432, 404] on icon at bounding box center [431, 397] width 13 height 13
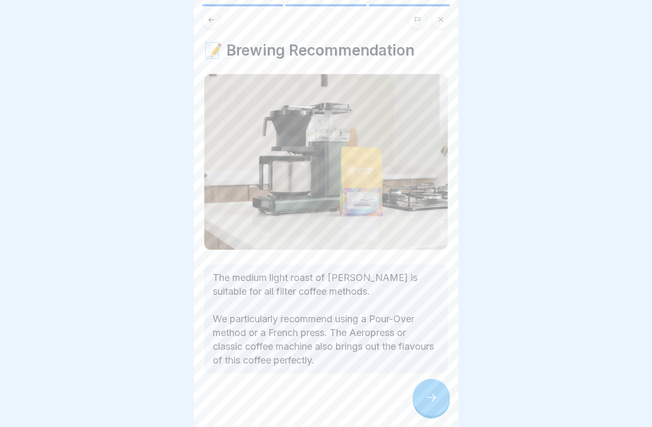
click at [432, 404] on icon at bounding box center [431, 397] width 13 height 13
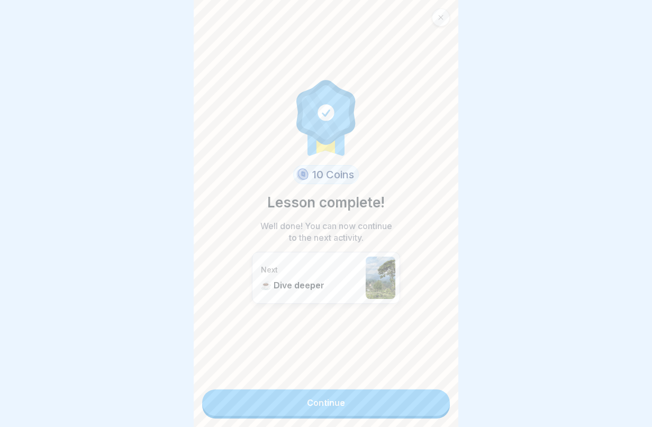
click at [432, 406] on link "Continue" at bounding box center [326, 403] width 248 height 26
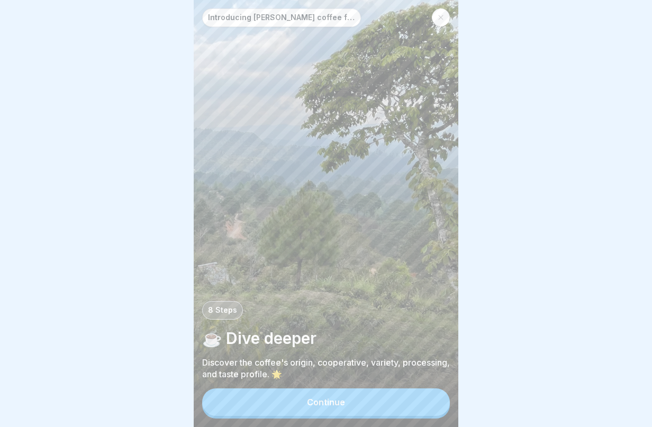
click at [431, 408] on button "Continue" at bounding box center [326, 403] width 248 height 28
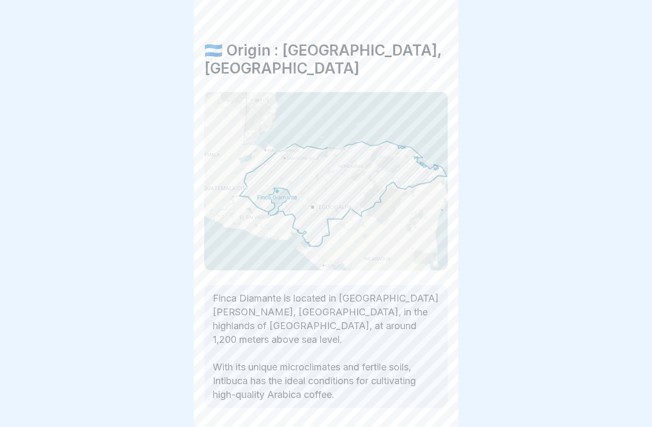
click at [431, 404] on icon at bounding box center [431, 397] width 13 height 13
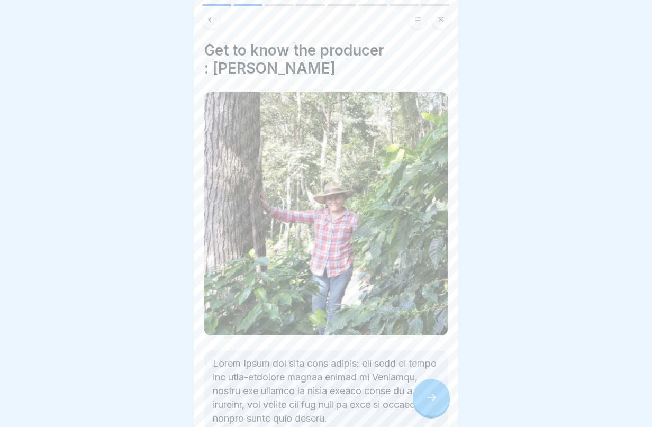
click at [431, 404] on icon at bounding box center [431, 397] width 13 height 13
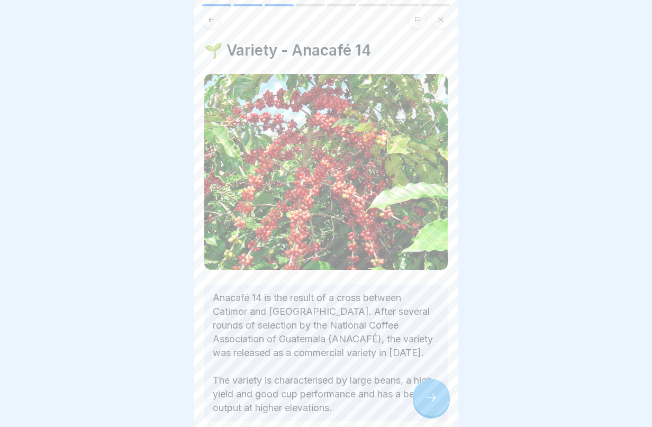
click at [431, 404] on icon at bounding box center [431, 397] width 13 height 13
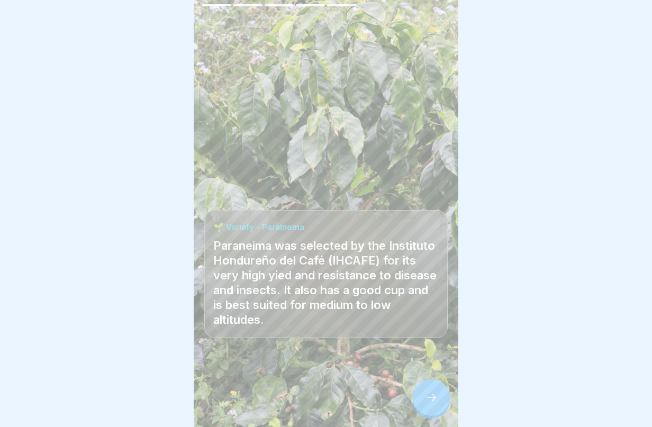
click at [431, 404] on icon at bounding box center [431, 397] width 13 height 13
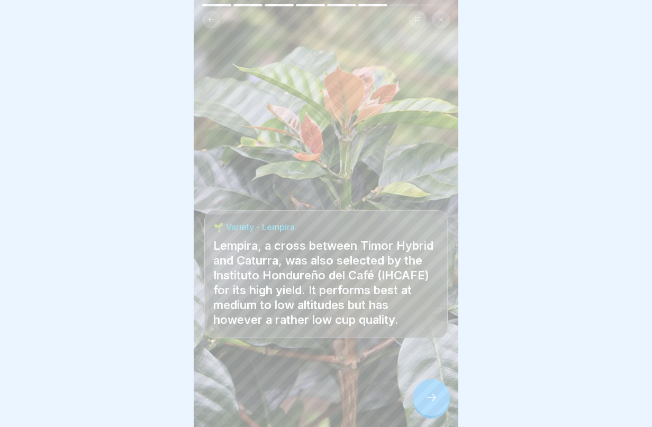
click at [431, 404] on icon at bounding box center [431, 397] width 13 height 13
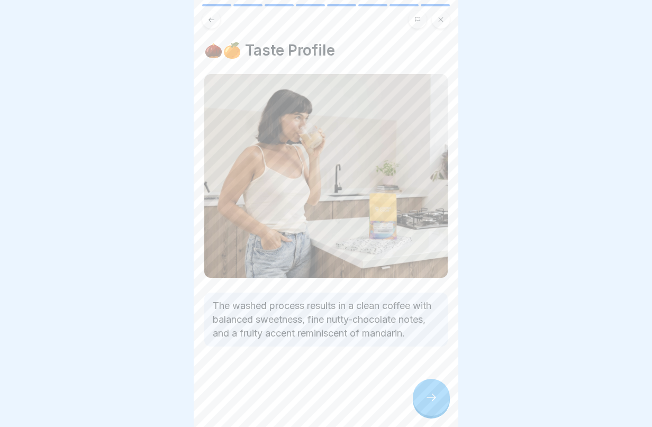
click at [431, 404] on icon at bounding box center [431, 397] width 13 height 13
click at [467, 408] on link "Continue" at bounding box center [591, 403] width 248 height 26
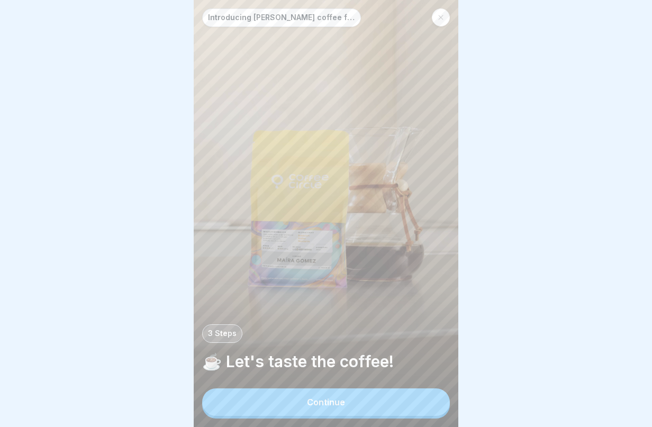
click at [431, 408] on button "Continue" at bounding box center [326, 403] width 248 height 28
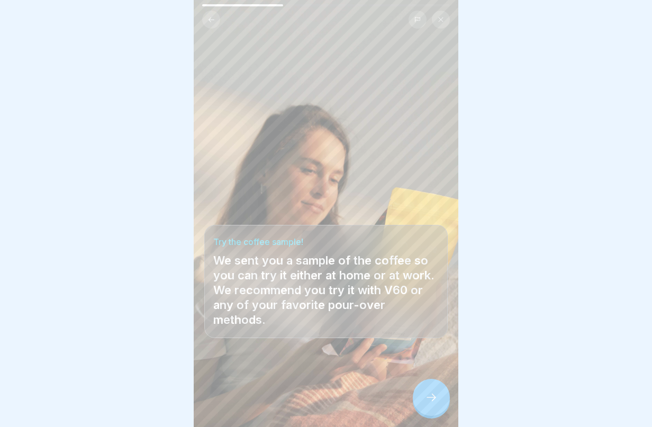
click at [432, 401] on icon at bounding box center [432, 397] width 10 height 7
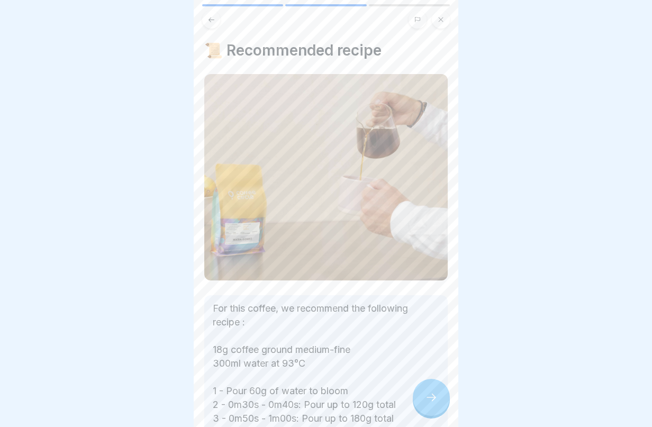
click at [432, 401] on icon at bounding box center [432, 397] width 10 height 7
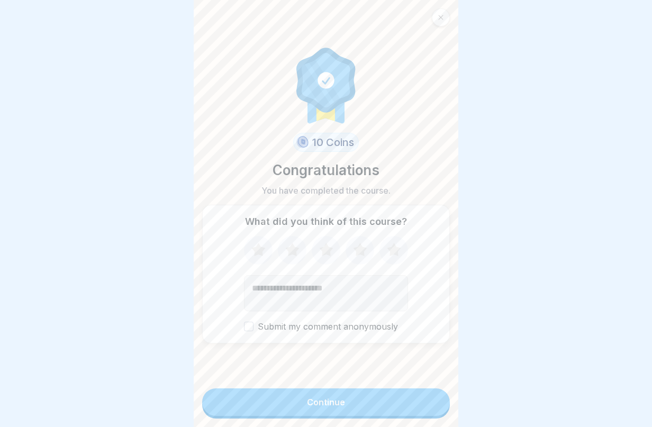
click at [432, 406] on button "Continue" at bounding box center [326, 403] width 248 height 28
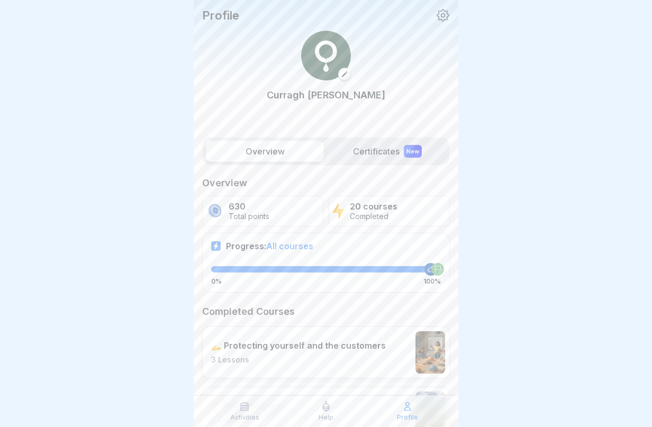
click at [258, 410] on div "Activities" at bounding box center [245, 411] width 76 height 20
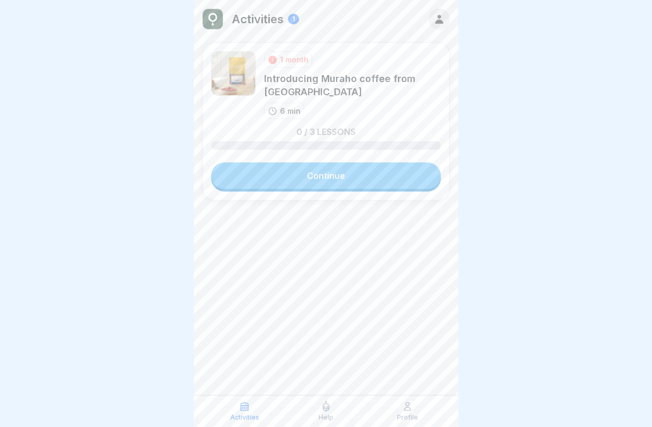
click at [310, 171] on link "Continue" at bounding box center [326, 176] width 230 height 26
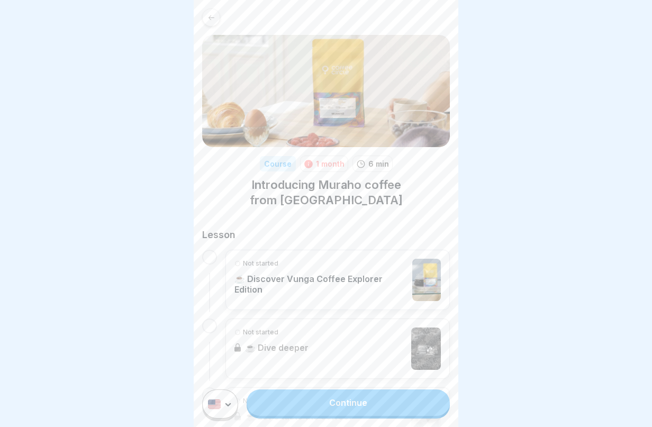
click at [405, 414] on link "Continue" at bounding box center [348, 403] width 203 height 26
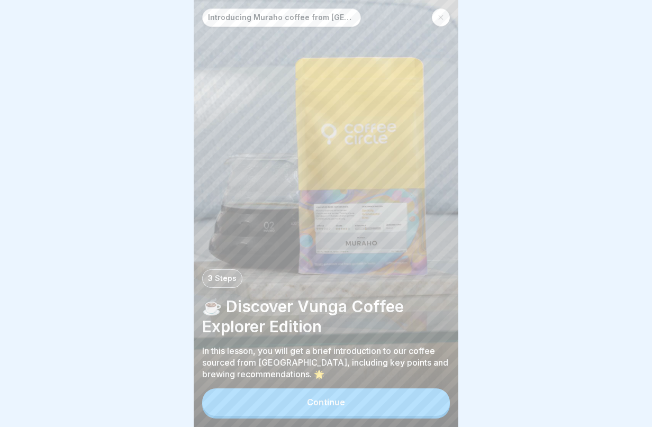
click at [409, 406] on button "Continue" at bounding box center [326, 403] width 248 height 28
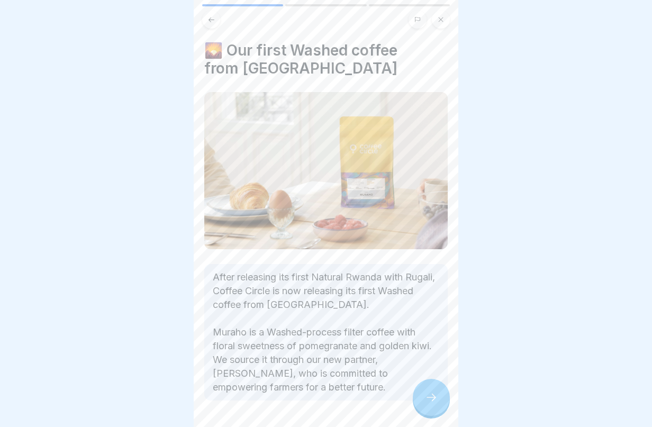
click at [437, 416] on div at bounding box center [431, 397] width 37 height 37
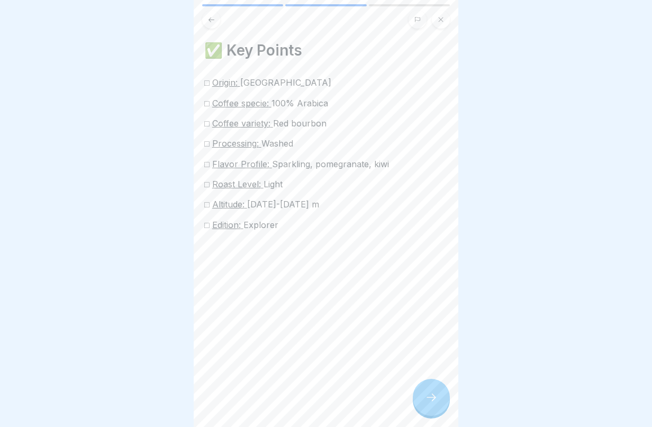
click at [437, 415] on div at bounding box center [431, 397] width 37 height 37
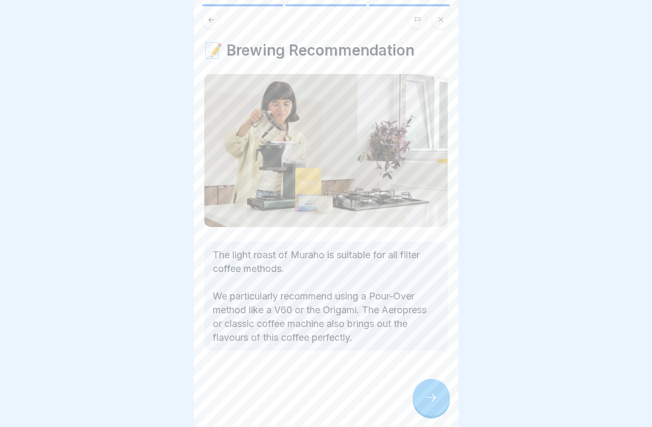
click at [437, 415] on div at bounding box center [431, 397] width 37 height 37
click at [467, 415] on link "Continue" at bounding box center [591, 403] width 248 height 26
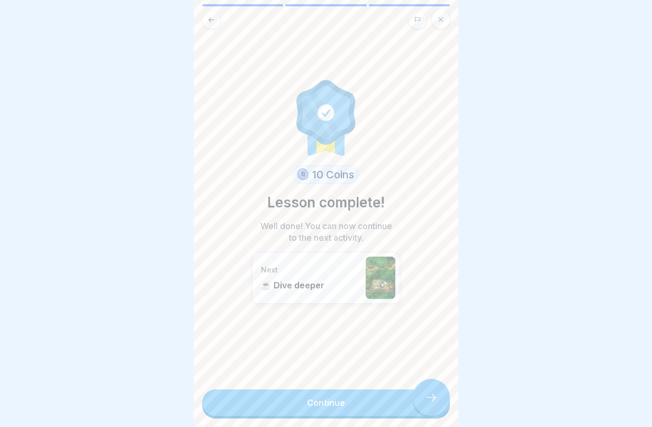
click at [437, 415] on div "10 Coins Lesson complete! Well done! You can now continue to the next activity.…" at bounding box center [326, 213] width 265 height 427
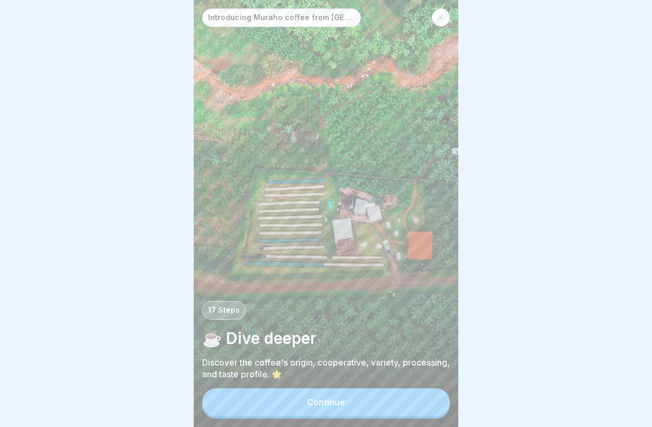
click at [428, 409] on button "Continue" at bounding box center [326, 403] width 248 height 28
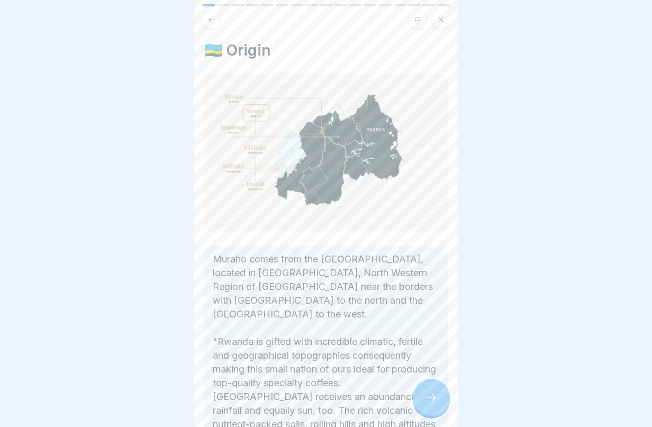
click at [433, 404] on icon at bounding box center [431, 397] width 13 height 13
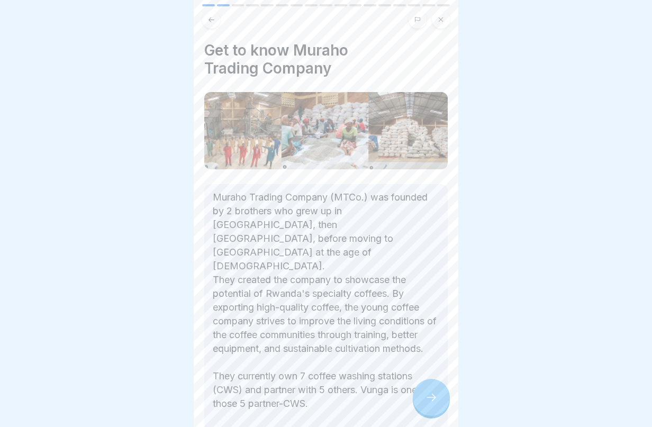
click at [433, 404] on icon at bounding box center [431, 397] width 13 height 13
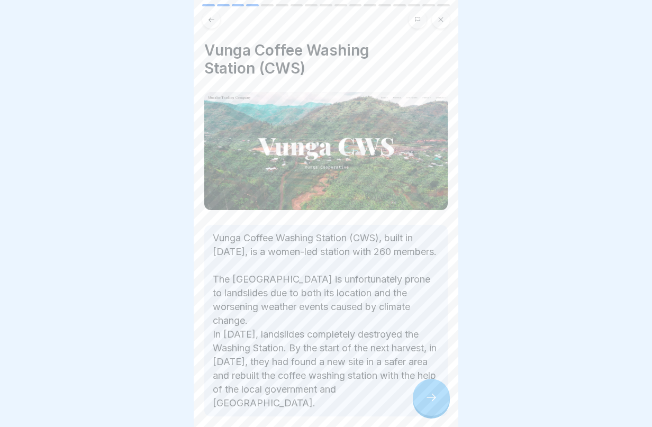
click at [433, 404] on icon at bounding box center [431, 397] width 13 height 13
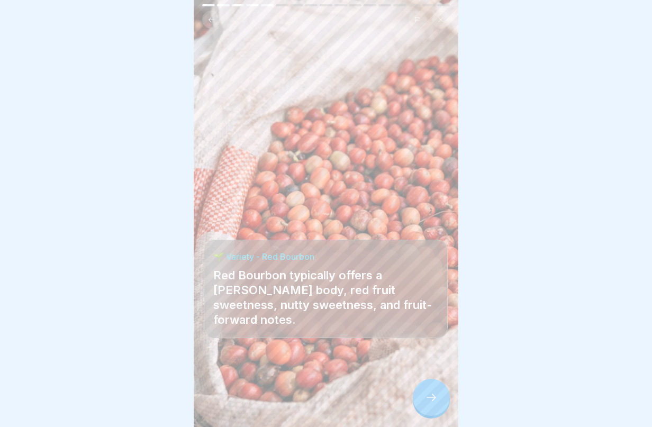
click at [433, 404] on icon at bounding box center [431, 397] width 13 height 13
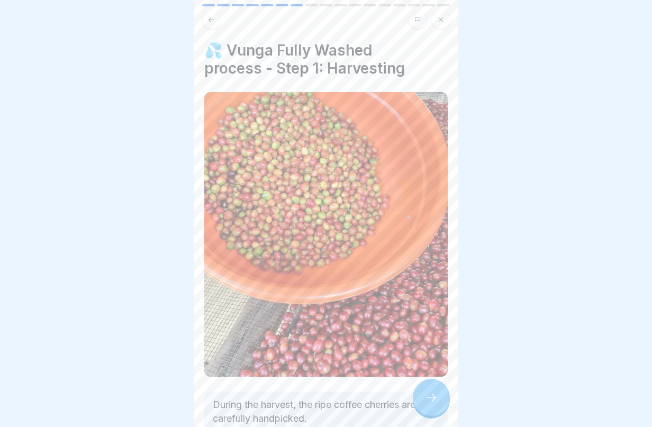
click at [433, 404] on icon at bounding box center [431, 397] width 13 height 13
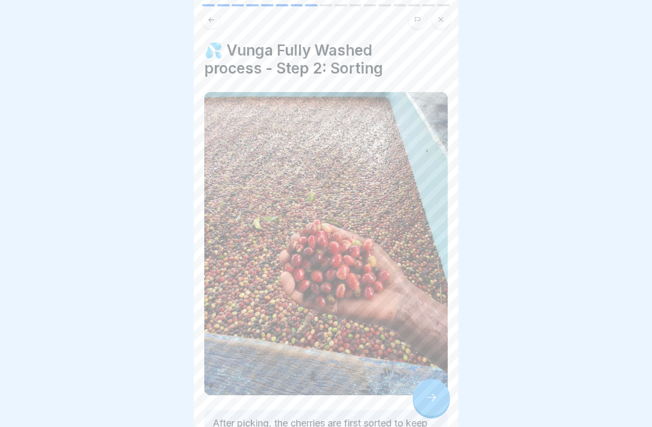
click at [433, 404] on icon at bounding box center [431, 397] width 13 height 13
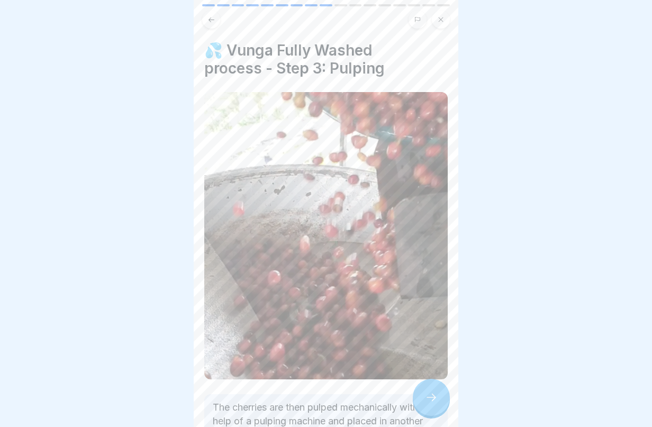
click at [433, 404] on icon at bounding box center [431, 397] width 13 height 13
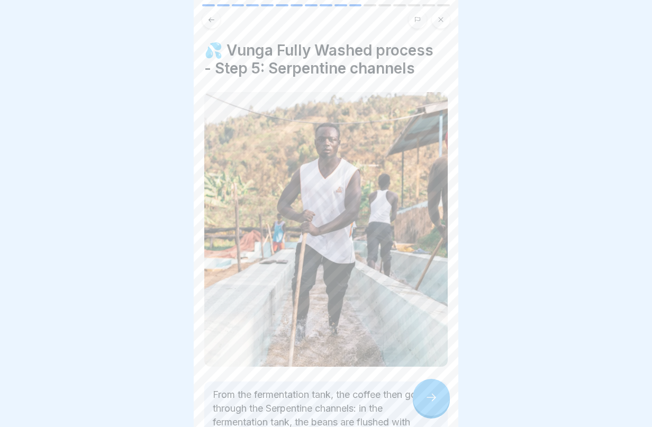
click at [433, 404] on icon at bounding box center [431, 397] width 13 height 13
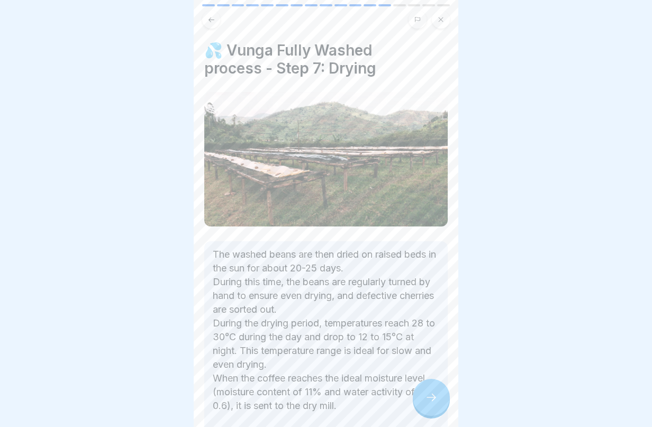
click at [433, 404] on icon at bounding box center [431, 397] width 13 height 13
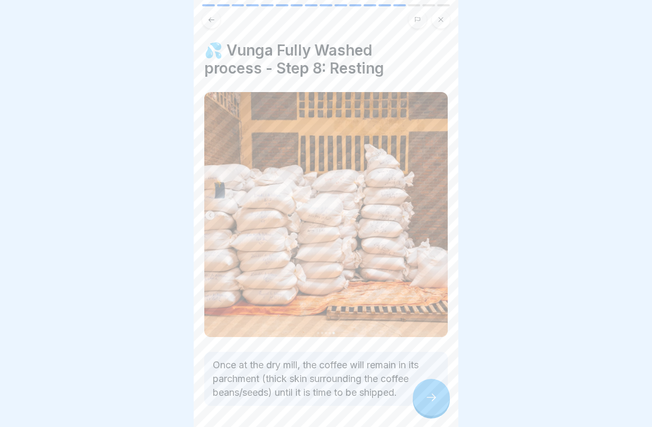
click at [433, 404] on icon at bounding box center [431, 397] width 13 height 13
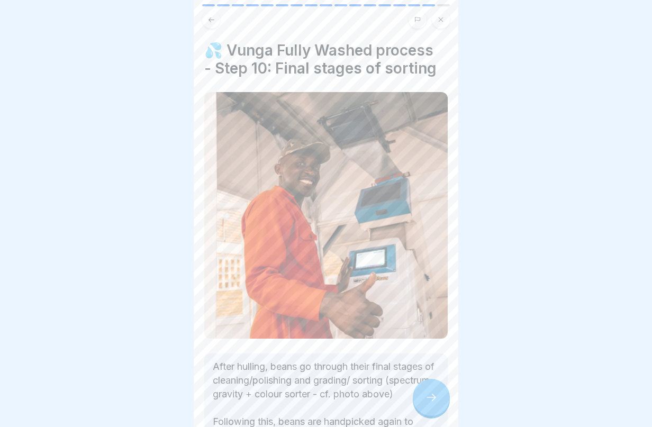
click at [433, 404] on icon at bounding box center [431, 397] width 13 height 13
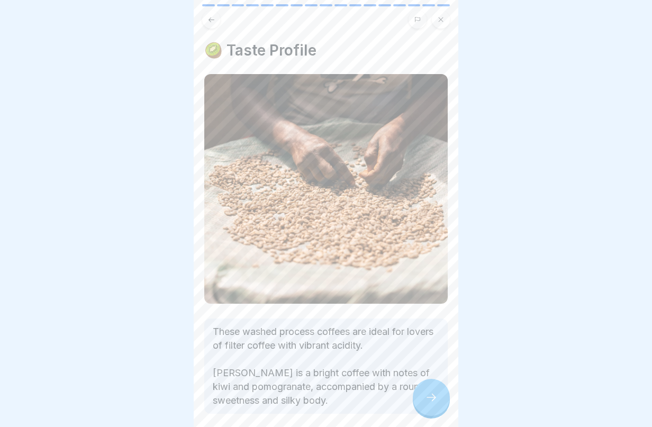
click at [433, 412] on div at bounding box center [431, 397] width 37 height 37
click at [467, 412] on link "Continue" at bounding box center [591, 403] width 248 height 26
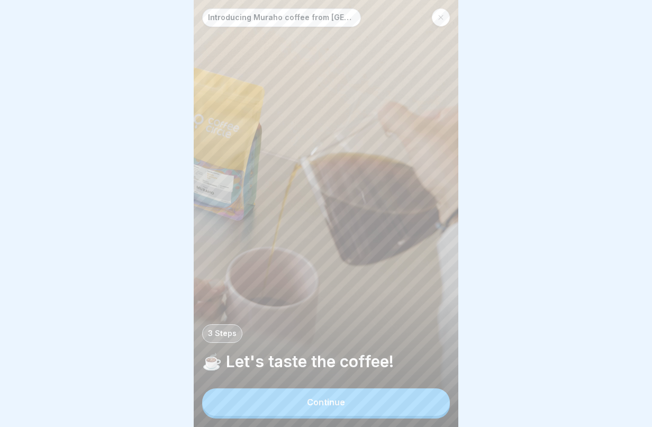
click at [433, 412] on button "Continue" at bounding box center [326, 403] width 248 height 28
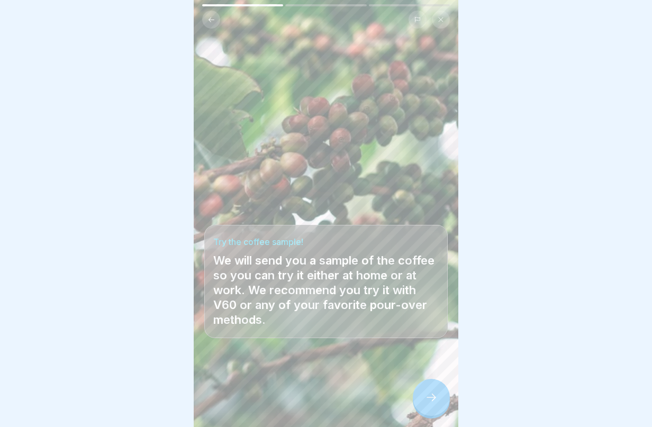
click at [433, 412] on div at bounding box center [431, 397] width 37 height 37
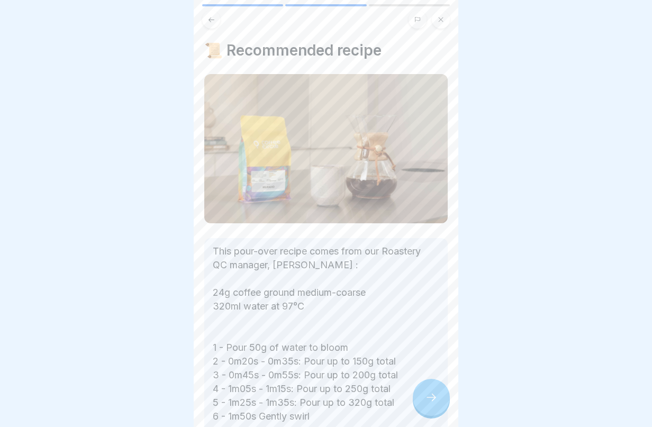
click at [433, 412] on div at bounding box center [431, 397] width 37 height 37
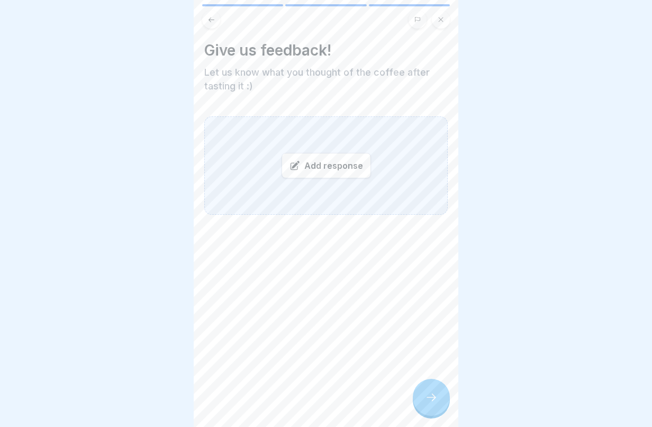
click at [433, 412] on div at bounding box center [431, 397] width 37 height 37
click at [467, 412] on button "Continue" at bounding box center [591, 403] width 248 height 28
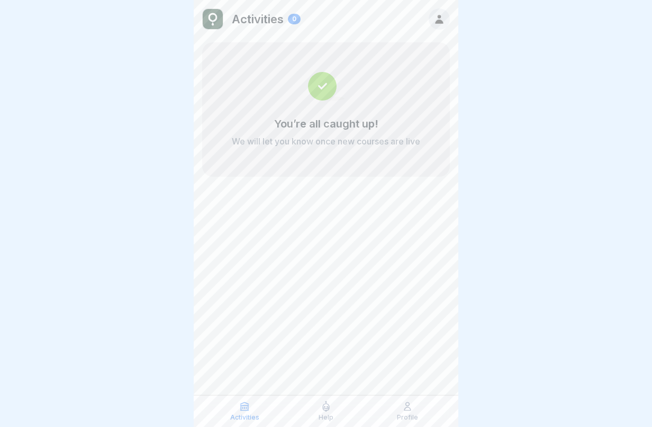
click at [433, 412] on div "Profile" at bounding box center [408, 411] width 76 height 20
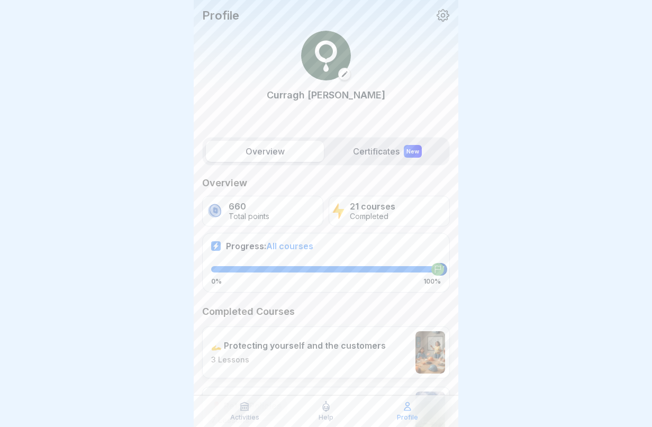
click at [248, 412] on div "Activities" at bounding box center [245, 411] width 76 height 20
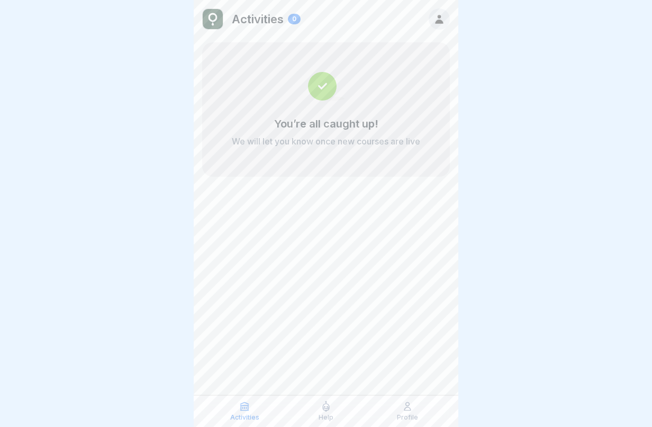
click at [245, 410] on icon at bounding box center [244, 406] width 11 height 11
